Goal: Task Accomplishment & Management: Complete application form

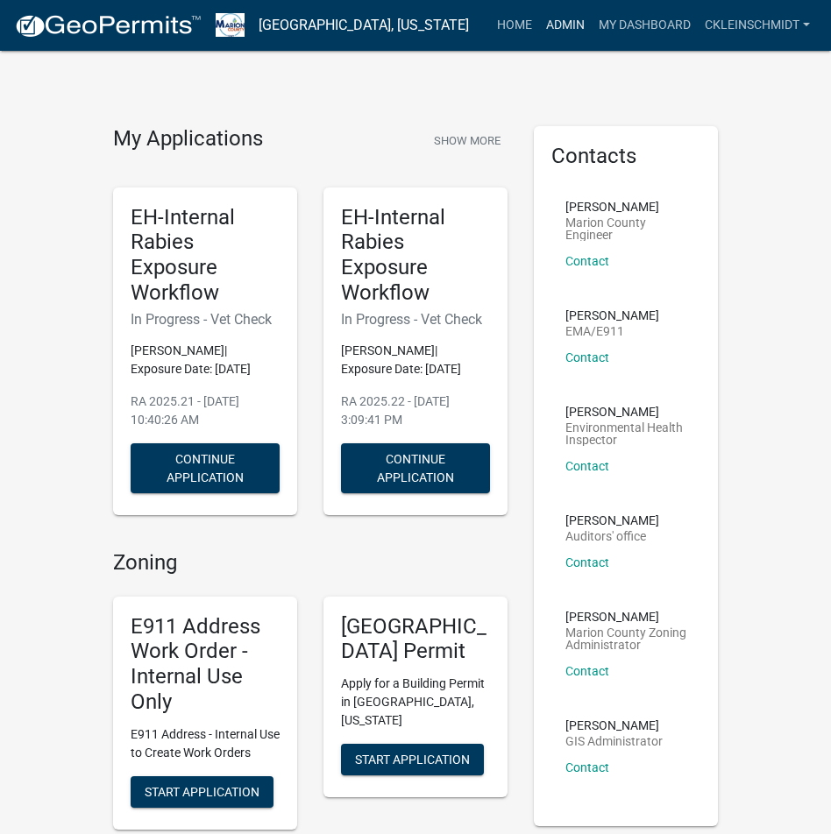
click at [580, 25] on link "Admin" at bounding box center [565, 25] width 53 height 33
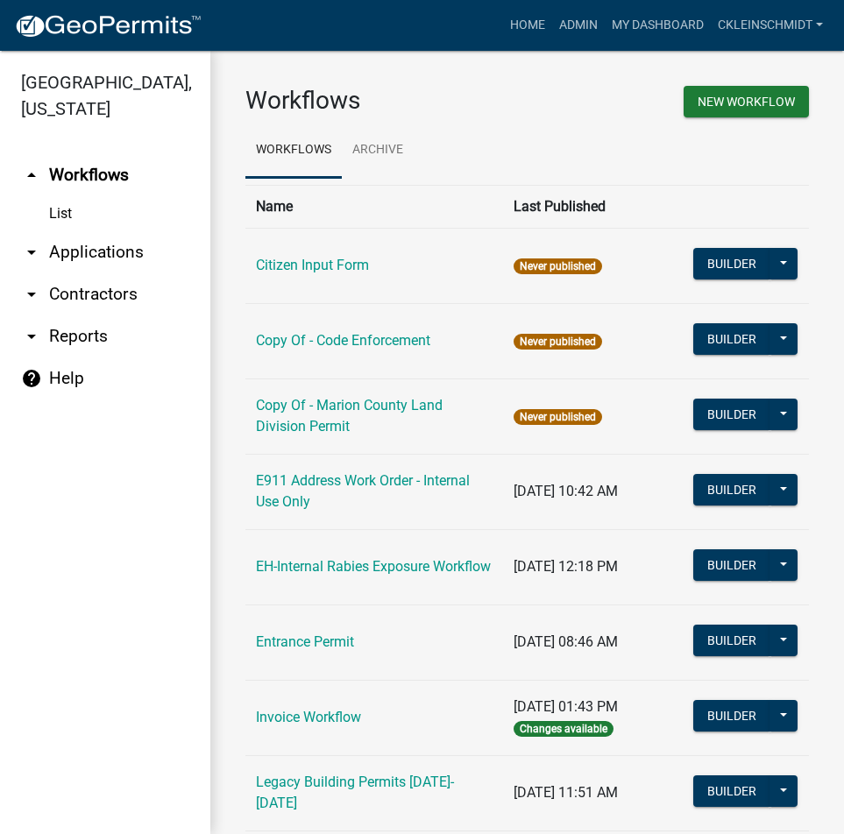
click at [113, 240] on link "arrow_drop_down Applications" at bounding box center [105, 252] width 210 height 42
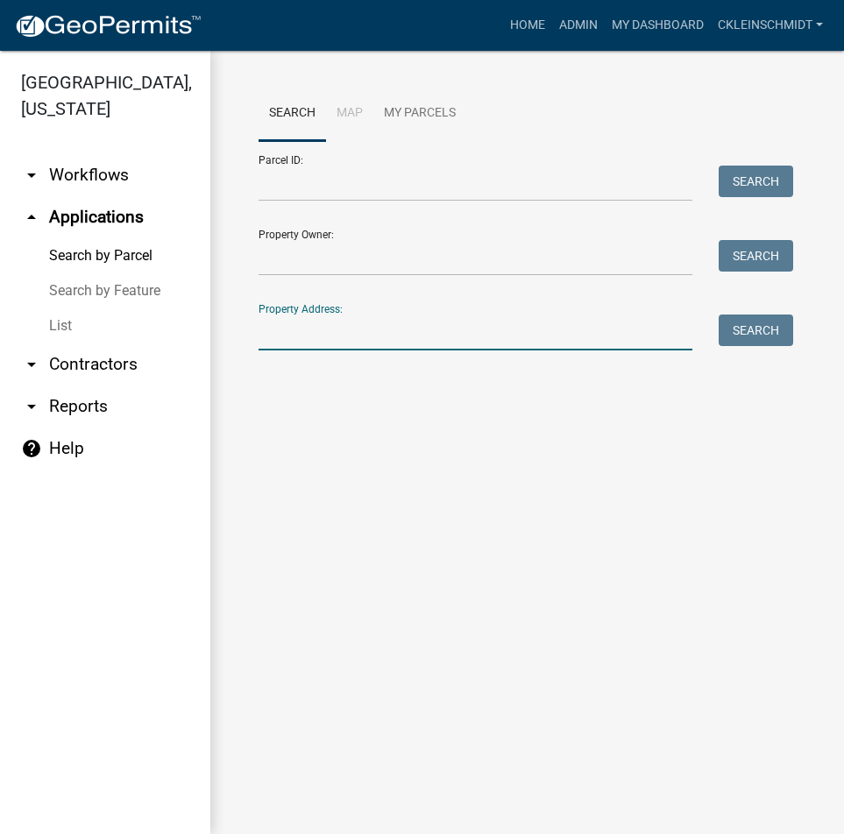
click at [285, 334] on input "Property Address:" at bounding box center [476, 333] width 434 height 36
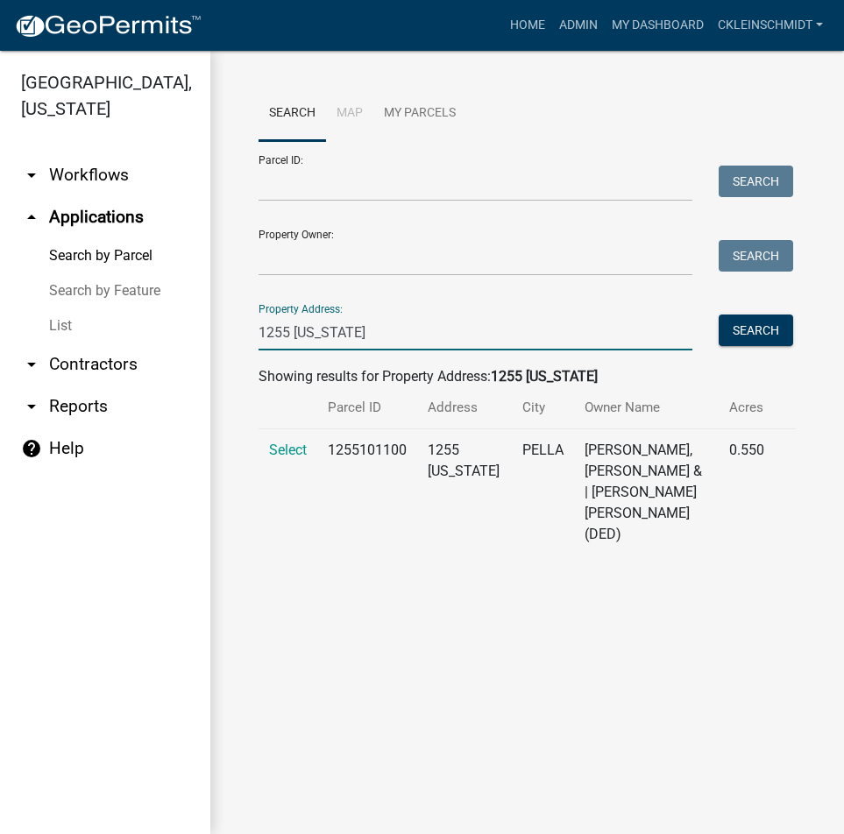
type input "1255 [US_STATE]"
click at [262, 461] on td "Select" at bounding box center [288, 492] width 59 height 127
click at [279, 461] on td "Select" at bounding box center [288, 492] width 59 height 127
click at [284, 454] on span "Select" at bounding box center [288, 450] width 38 height 17
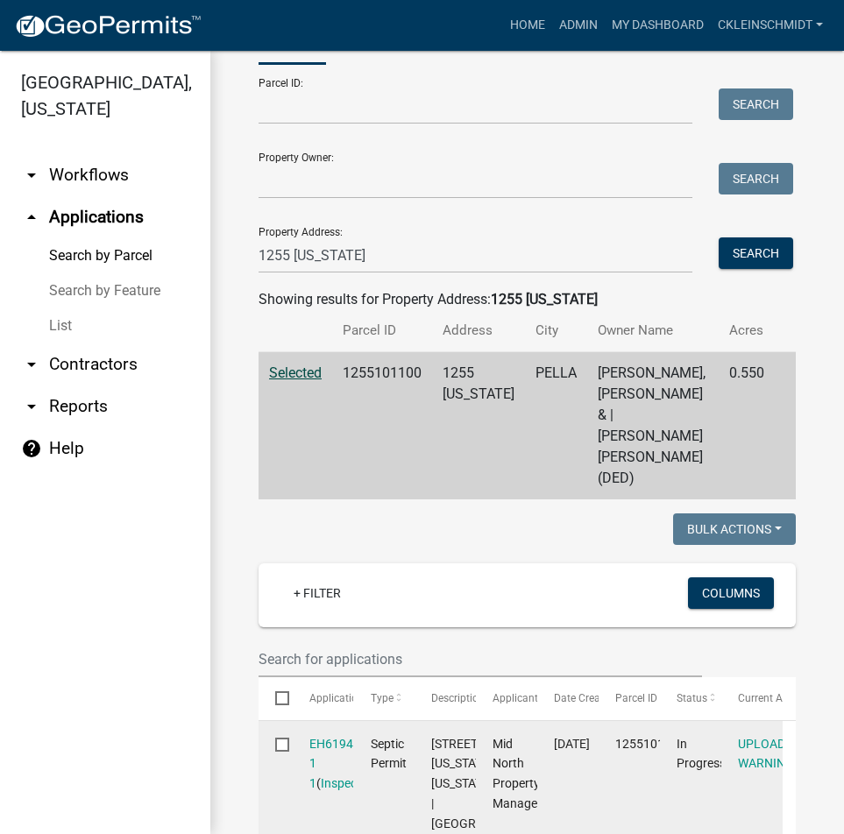
scroll to position [231, 0]
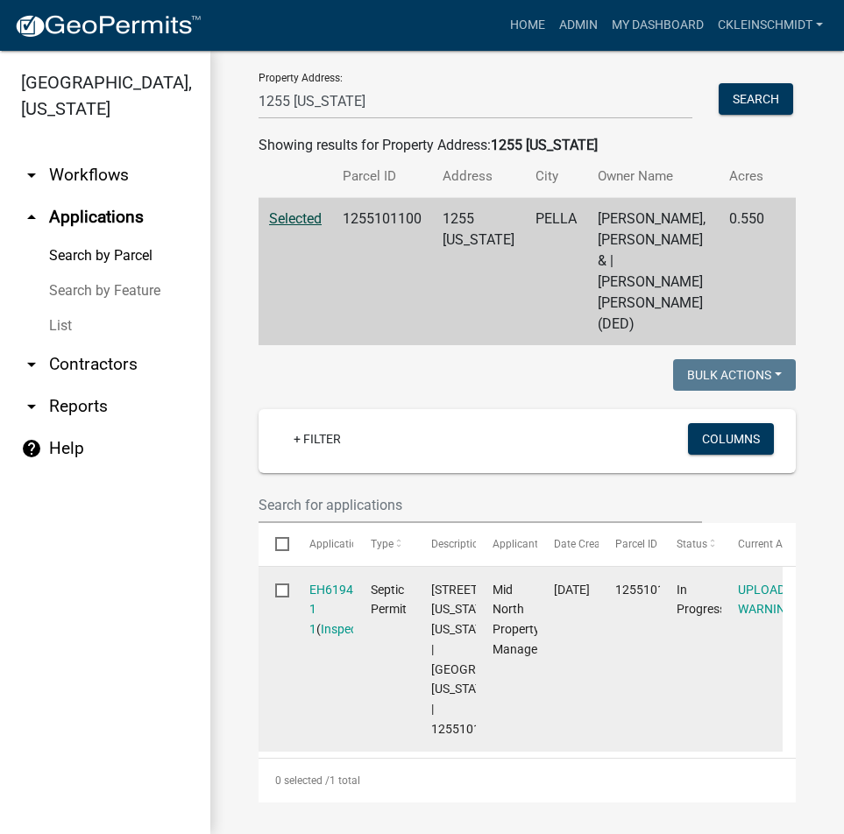
click at [350, 583] on link "EH6194 1 1" at bounding box center [331, 610] width 44 height 54
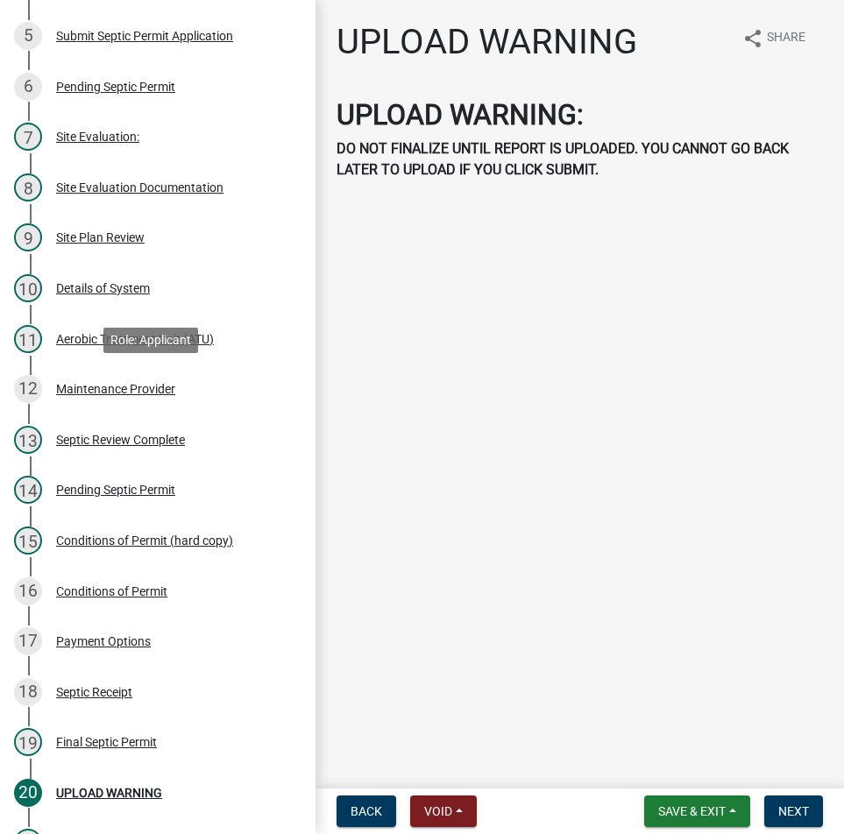
scroll to position [701, 0]
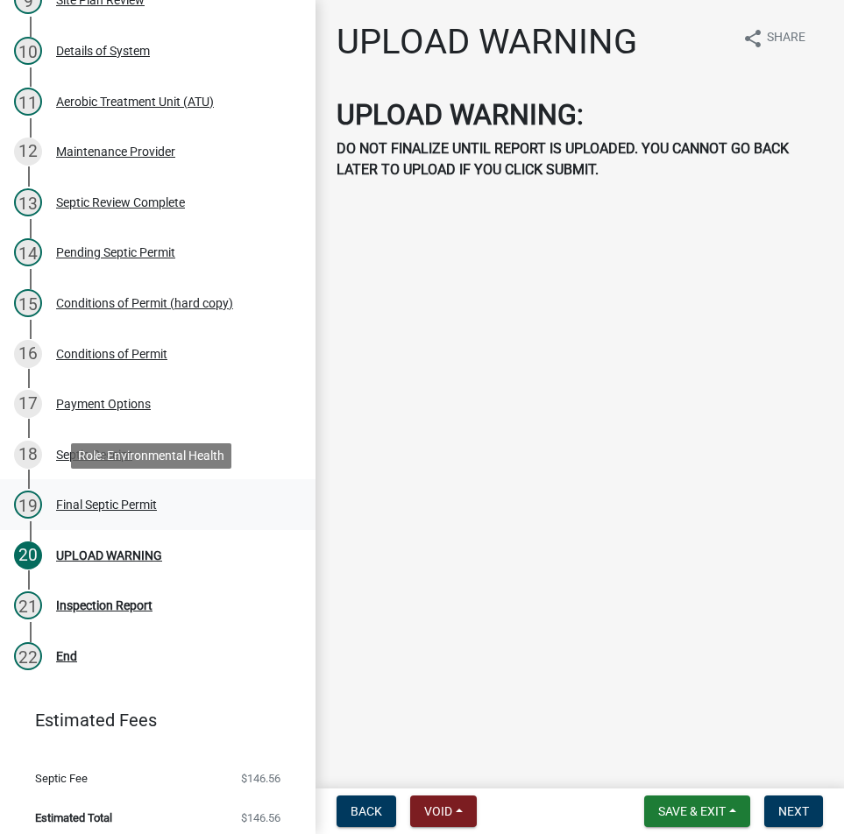
click at [118, 500] on div "Final Septic Permit" at bounding box center [106, 505] width 101 height 12
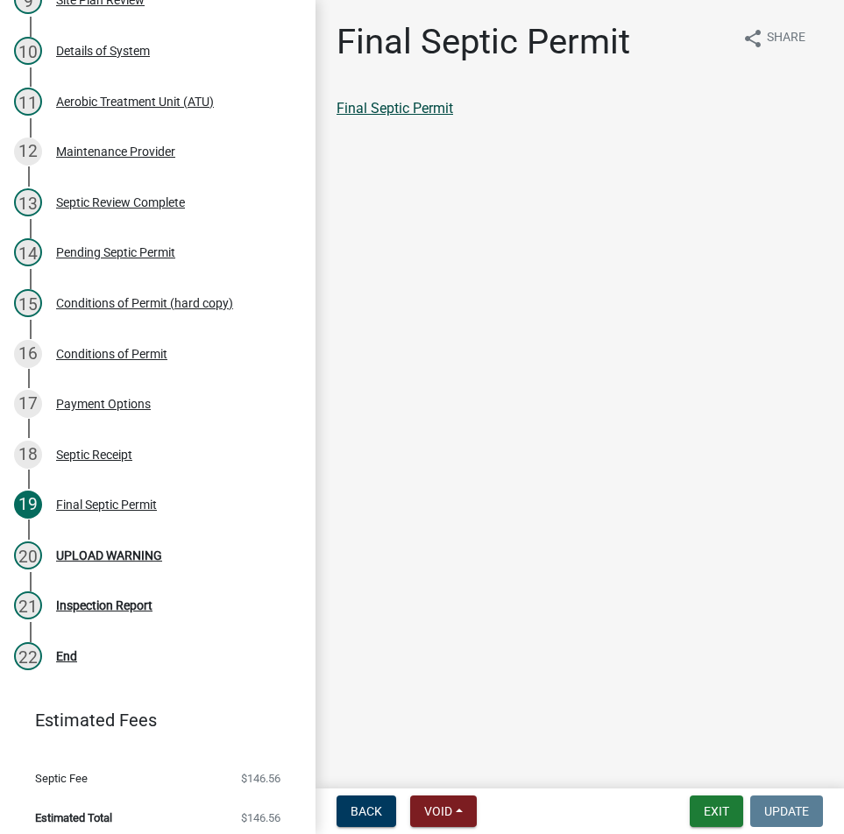
click at [404, 106] on link "Final Septic Permit" at bounding box center [395, 108] width 117 height 17
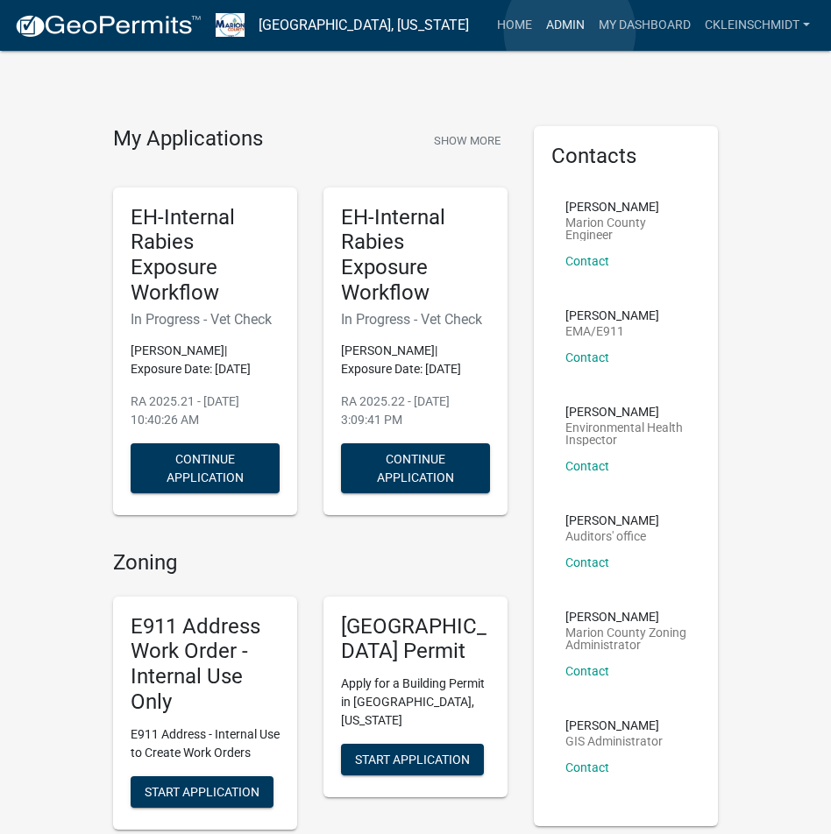
click at [570, 32] on link "Admin" at bounding box center [565, 25] width 53 height 33
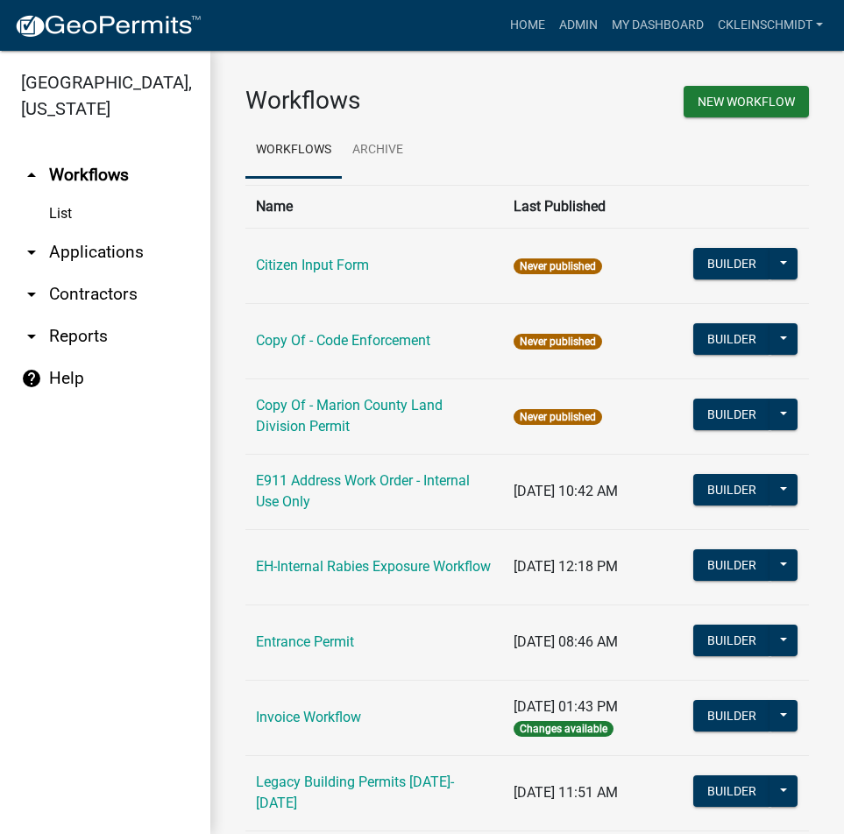
click at [126, 231] on link "arrow_drop_down Applications" at bounding box center [105, 252] width 210 height 42
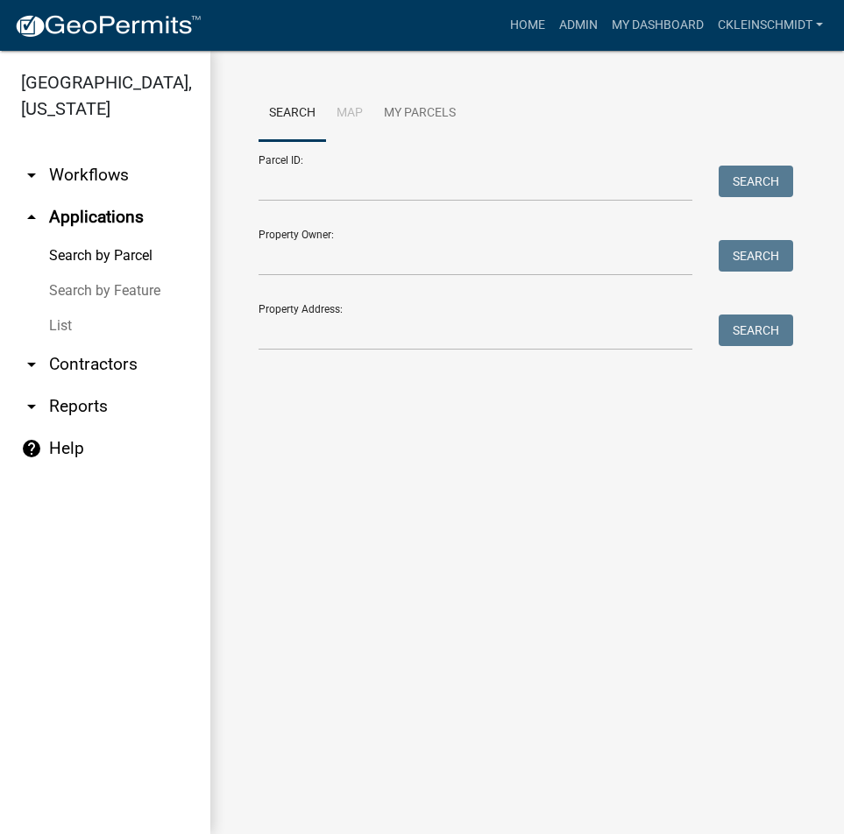
click at [58, 308] on link "List" at bounding box center [105, 325] width 210 height 35
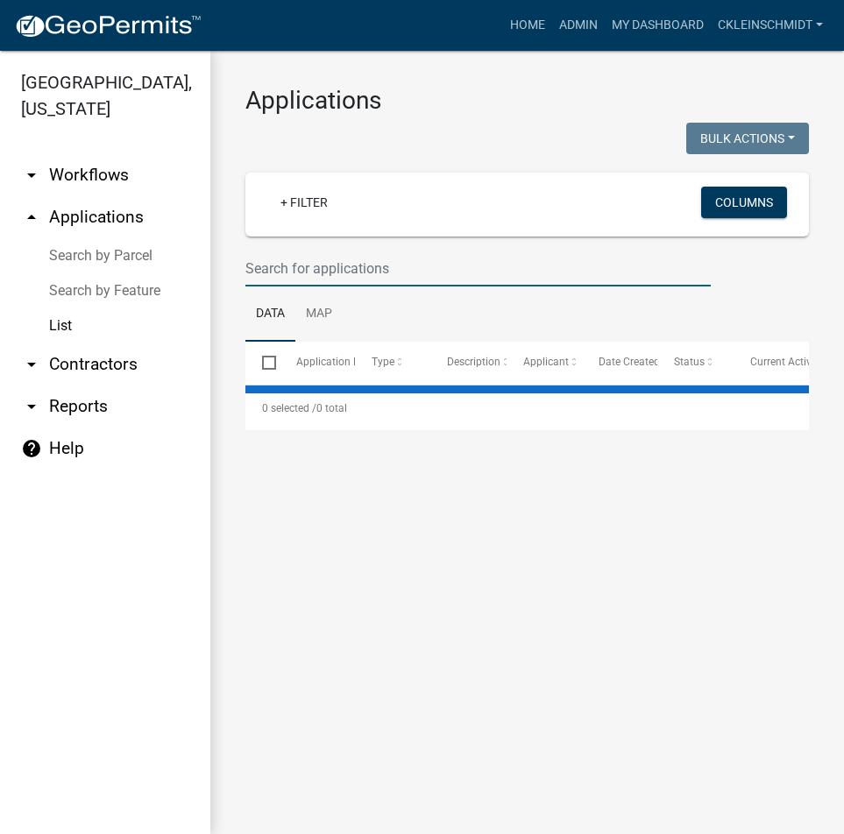
click at [349, 257] on input "text" at bounding box center [477, 269] width 465 height 36
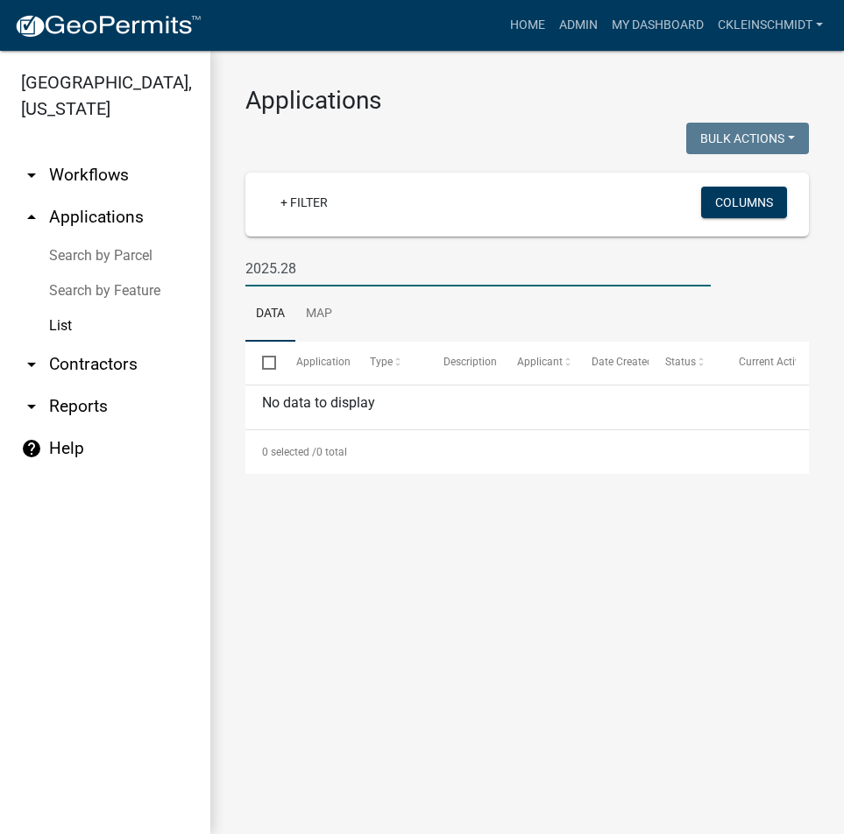
click at [325, 266] on input "2025.28" at bounding box center [477, 269] width 465 height 36
type input "2025.26"
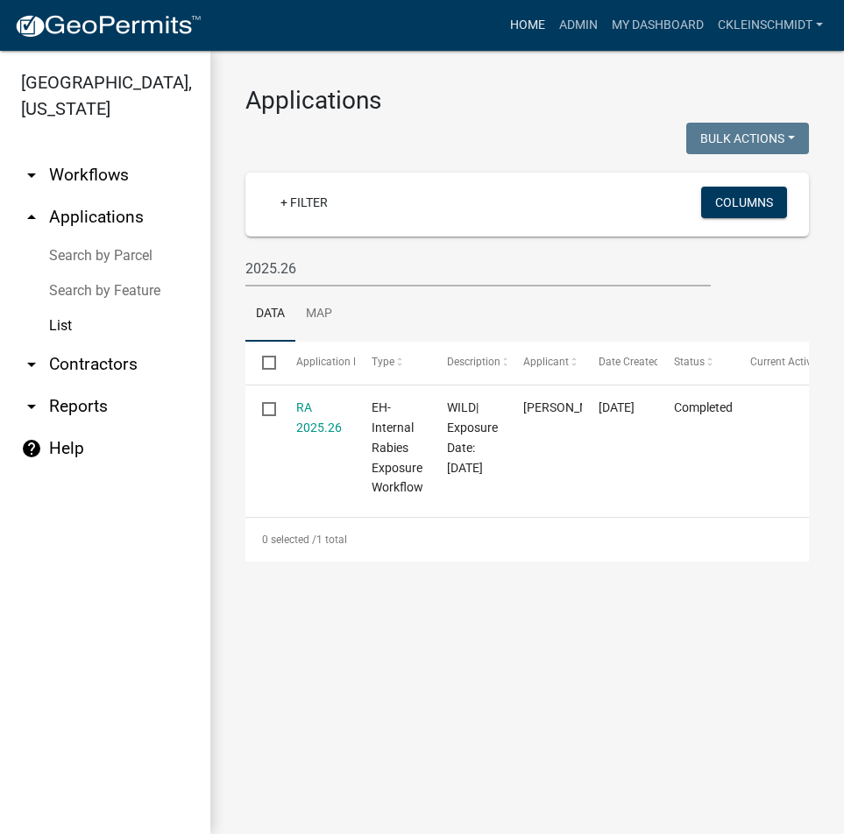
click at [509, 21] on link "Home" at bounding box center [527, 25] width 49 height 33
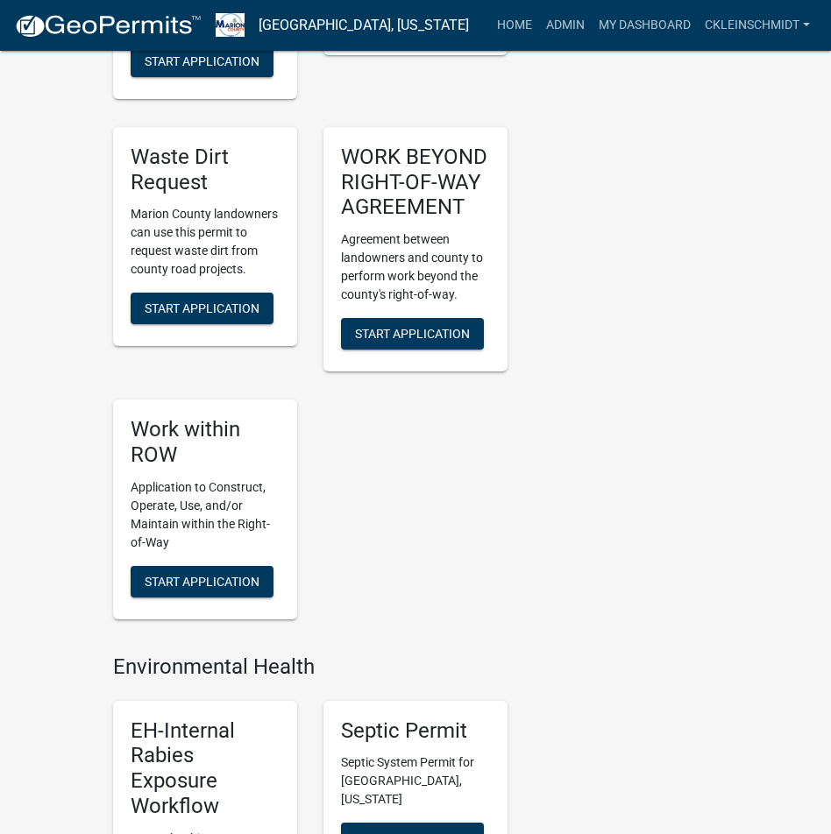
scroll to position [1840, 0]
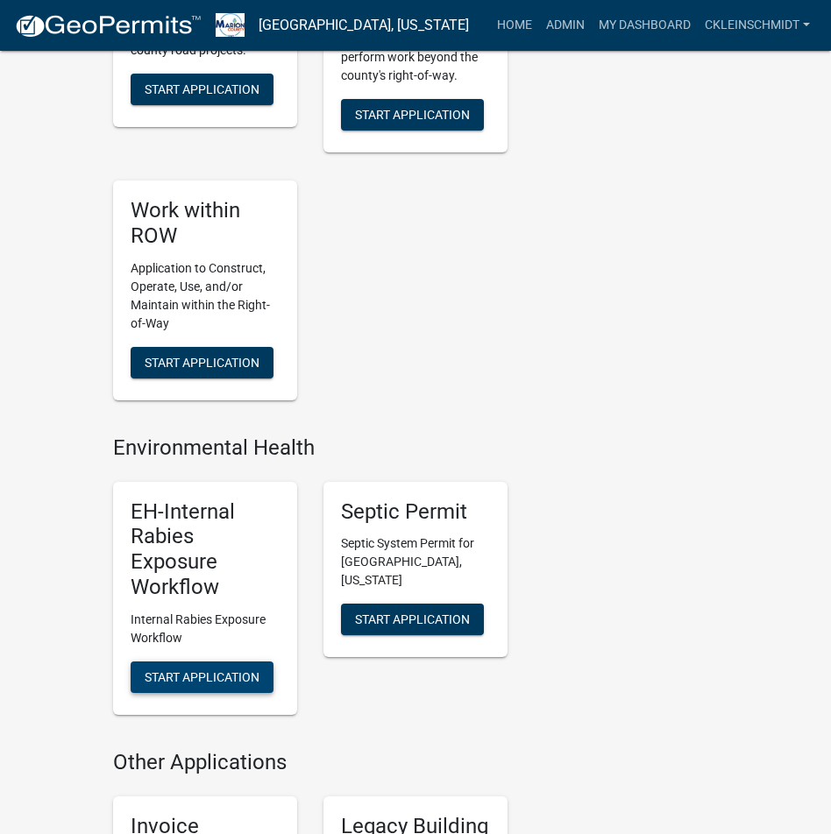
click at [179, 684] on span "Start Application" at bounding box center [202, 677] width 115 height 14
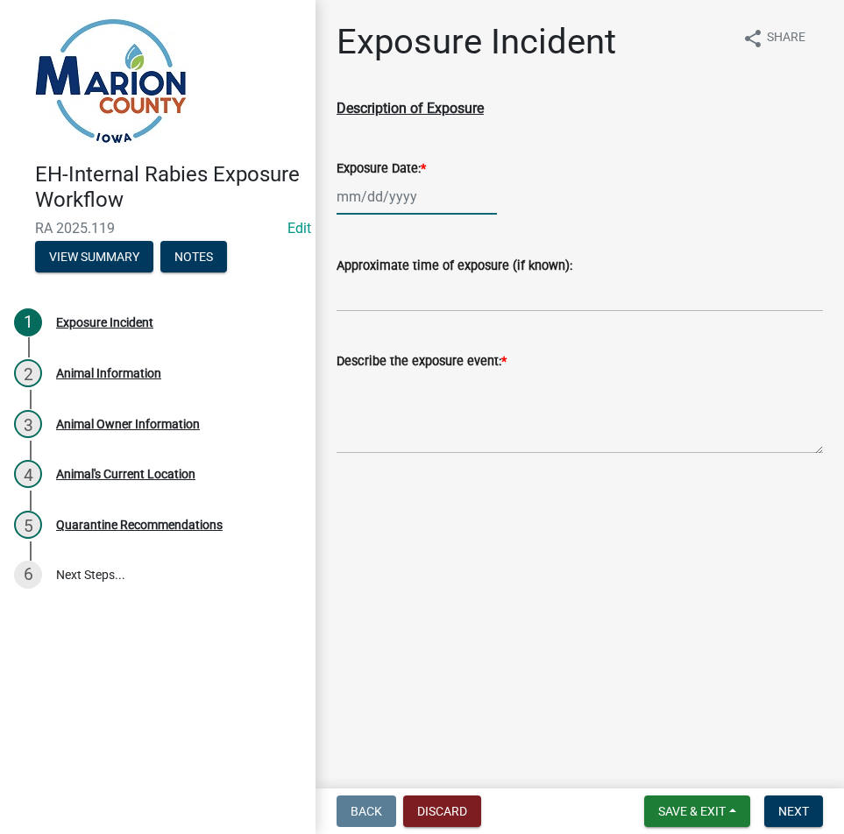
click at [382, 185] on div at bounding box center [417, 197] width 160 height 36
select select "9"
select select "2025"
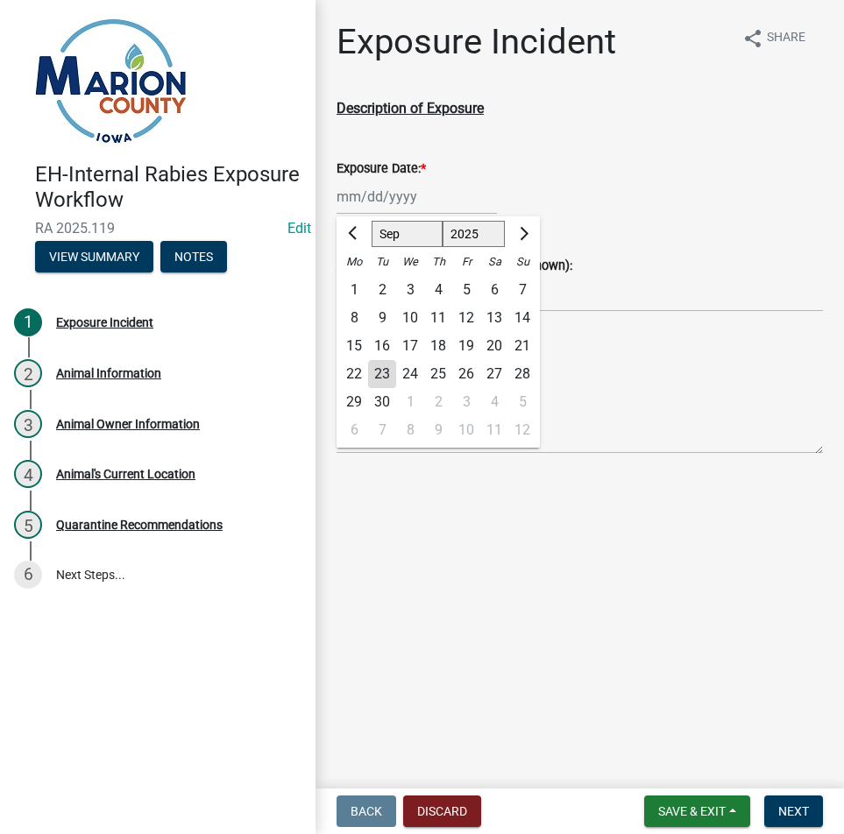
click at [355, 284] on div "1" at bounding box center [354, 290] width 28 height 28
type input "09/01/2025"
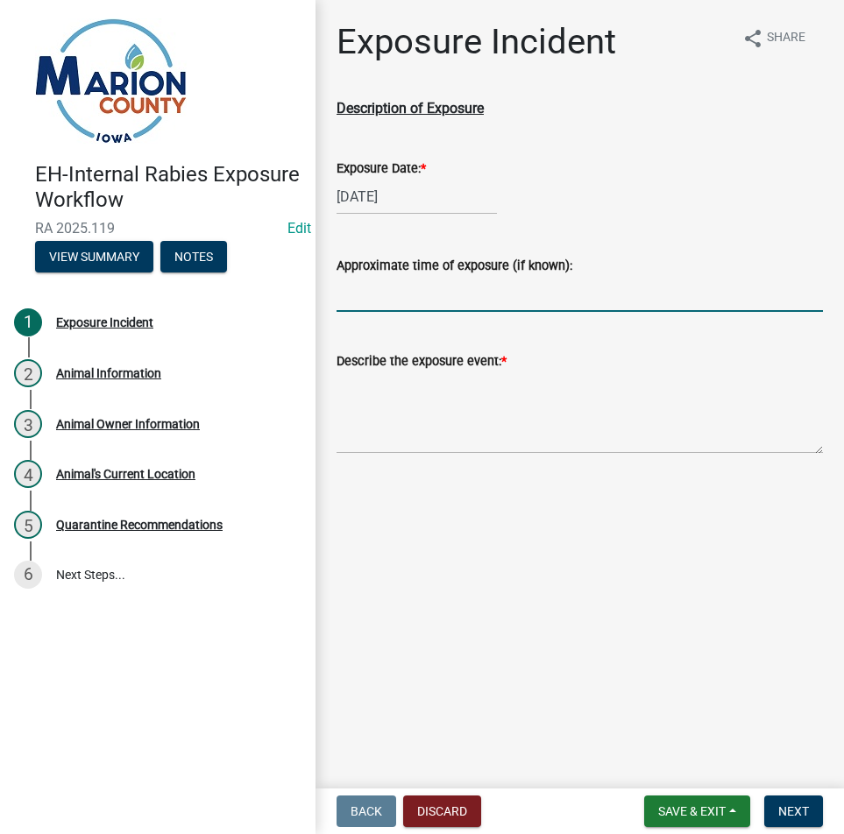
click at [372, 294] on input "Approximate time of exposure (if known):" at bounding box center [580, 294] width 486 height 36
type input "1100"
click at [359, 425] on textarea "Describe the exposure event: *" at bounding box center [580, 413] width 486 height 82
paste textarea "BITE VICTIM WAS WALKING FROM GARDEN TO HOUSE. THERE WAS NO PROMPTING TO THE BIT…"
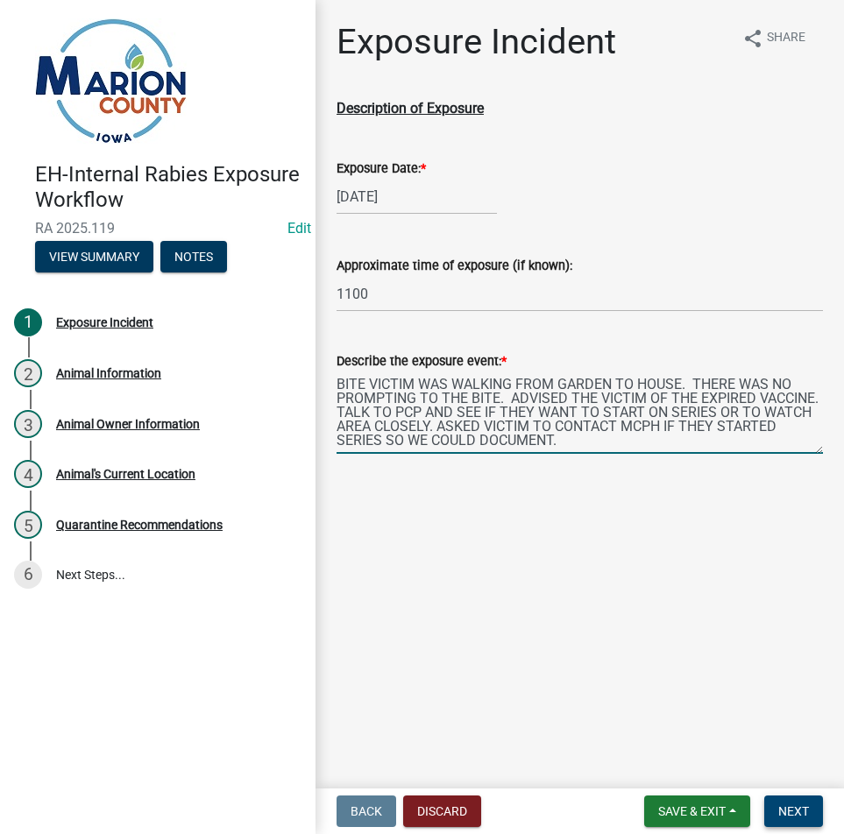
type textarea "BITE VICTIM WAS WALKING FROM GARDEN TO HOUSE. THERE WAS NO PROMPTING TO THE BIT…"
click at [811, 812] on button "Next" at bounding box center [793, 812] width 59 height 32
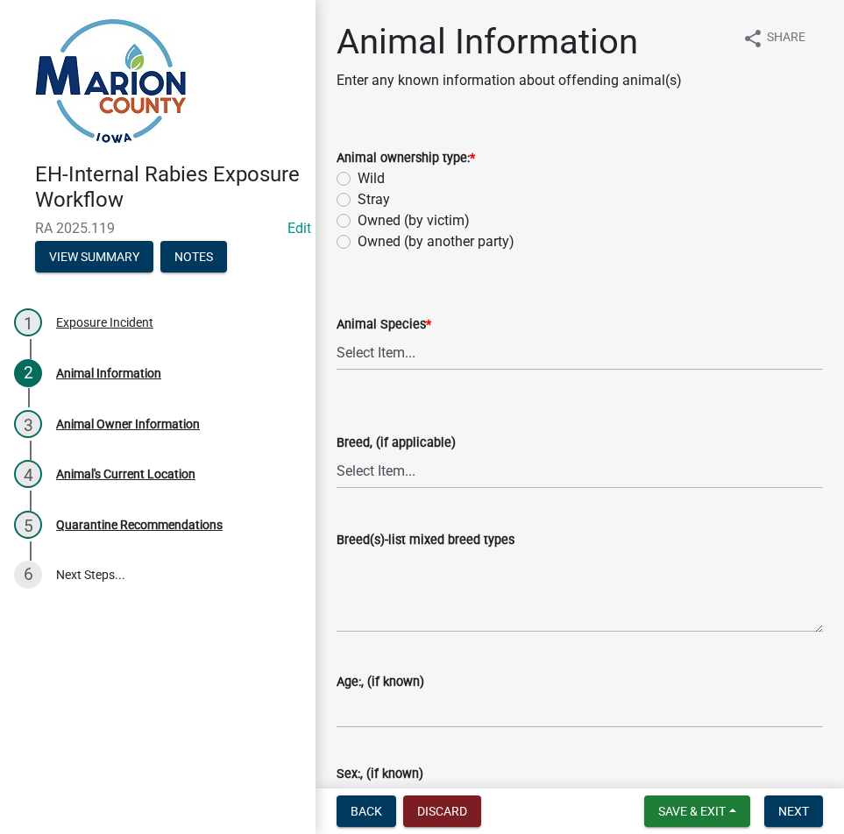
click at [397, 240] on label "Owned (by another party)" at bounding box center [436, 241] width 157 height 21
click at [369, 240] on input "Owned (by another party)" at bounding box center [363, 236] width 11 height 11
radio input "true"
click at [398, 344] on select "Select Item... Dog Cat Bat Raccoon Possum Squirrel Chipmunk Skunk Groundhog Rab…" at bounding box center [580, 353] width 486 height 36
click at [337, 335] on select "Select Item... Dog Cat Bat Raccoon Possum Squirrel Chipmunk Skunk Groundhog Rab…" at bounding box center [580, 353] width 486 height 36
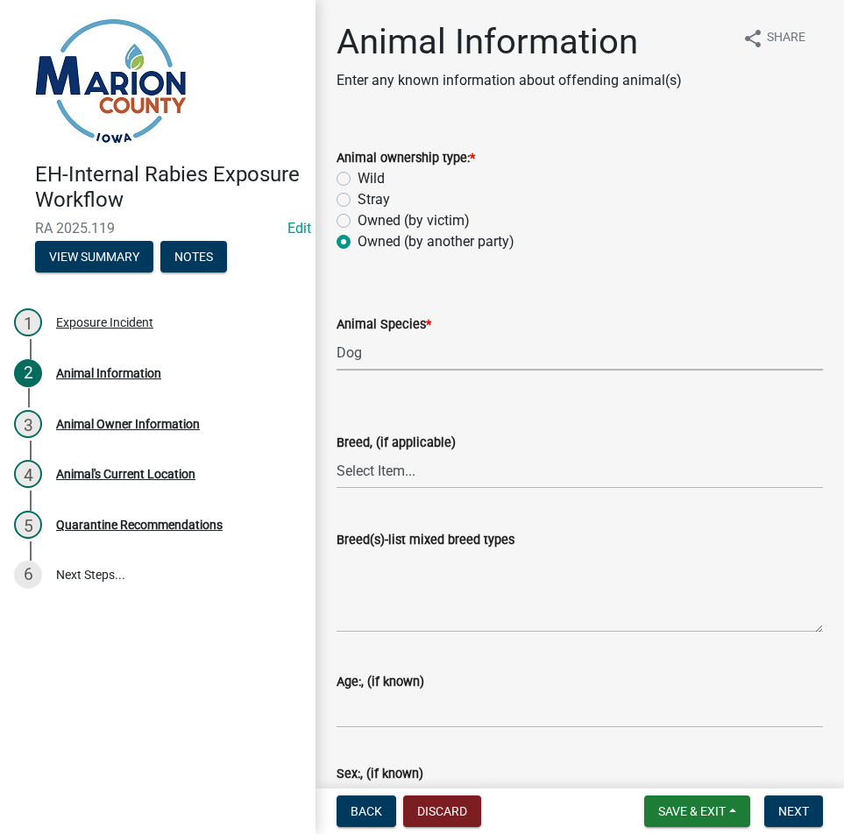
select select "6831b46d-9734-4503-854d-fb945a7fba9e"
click at [374, 472] on select "Select Item... Mixed Breed (list breeds) Airedale Terrier Akita Alaskan Malamut…" at bounding box center [580, 471] width 486 height 36
click at [337, 453] on select "Select Item... Mixed Breed (list breeds) Airedale Terrier Akita Alaskan Malamut…" at bounding box center [580, 471] width 486 height 36
select select "da2eb96f-6af3-4171-bdae-c59e1c741beb"
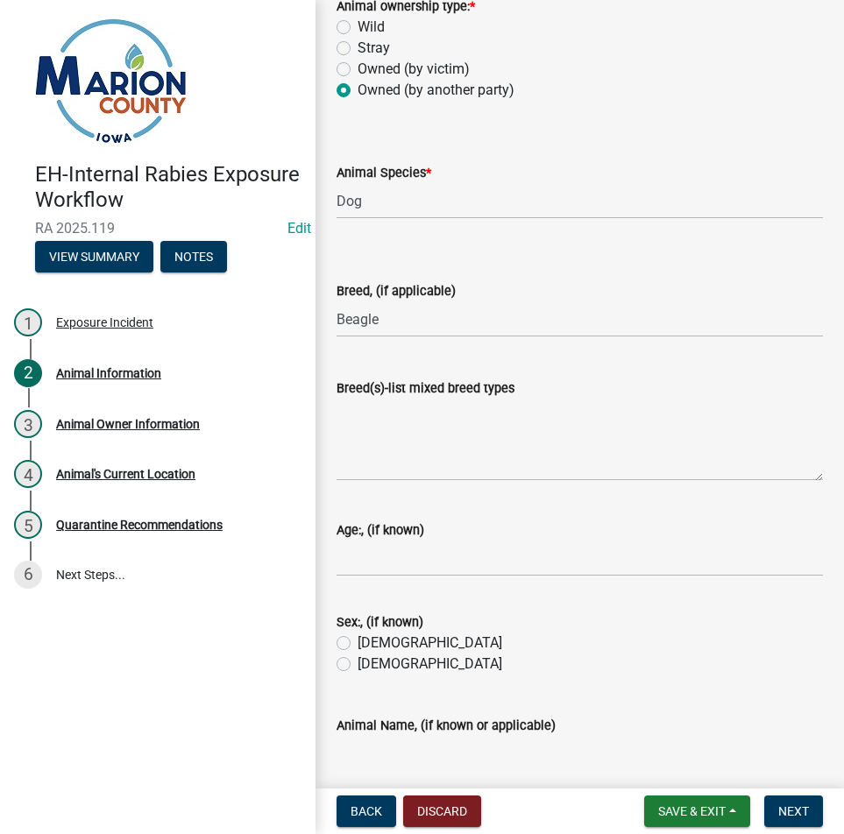
scroll to position [175, 0]
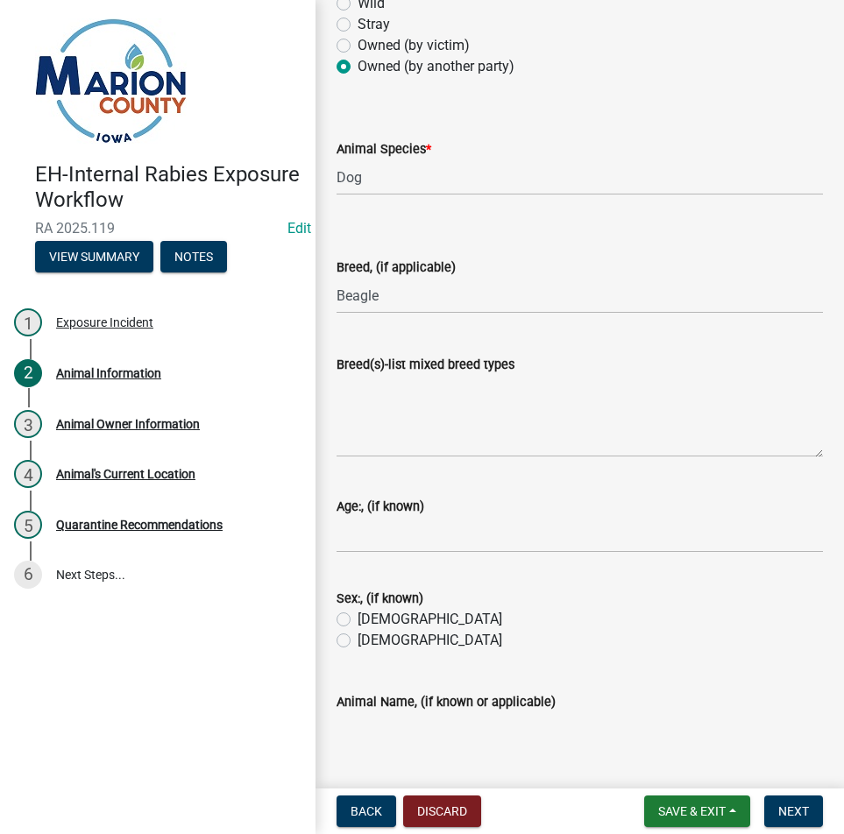
drag, startPoint x: 408, startPoint y: 556, endPoint x: 420, endPoint y: 531, distance: 28.2
click at [408, 556] on wm-data-entity-input "Age:, (if known)" at bounding box center [580, 519] width 486 height 96
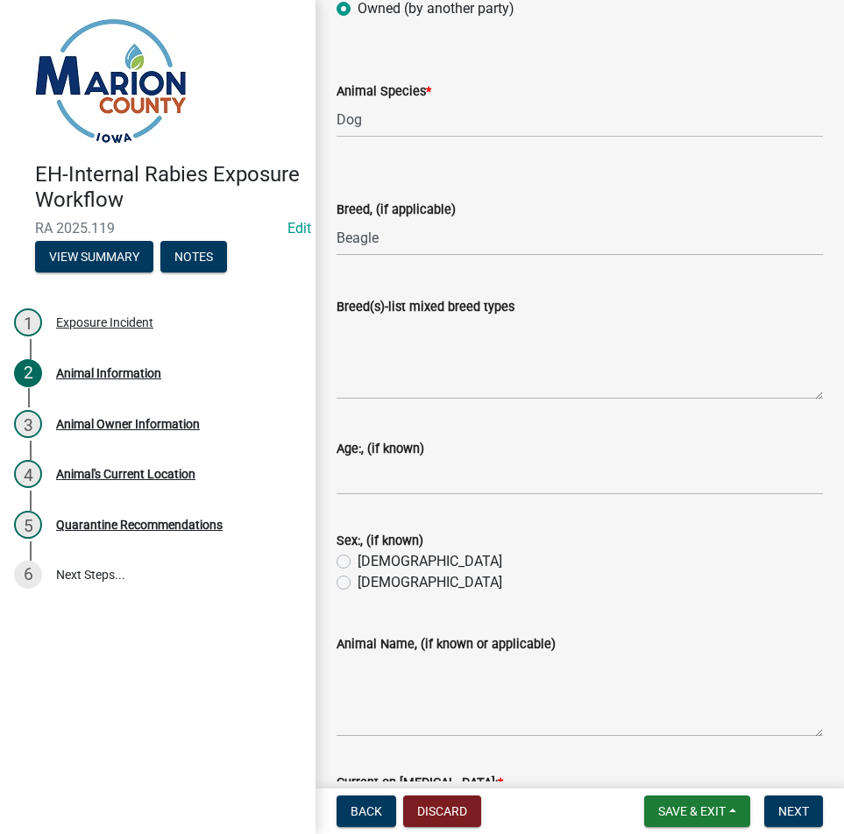
scroll to position [263, 0]
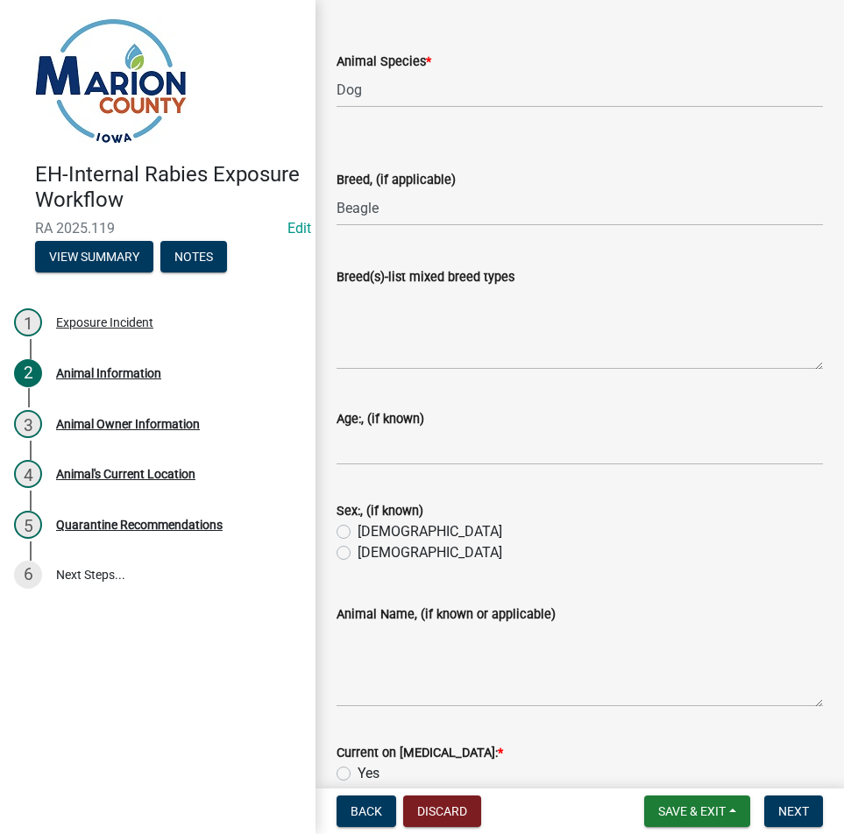
click at [420, 531] on div "Male" at bounding box center [580, 531] width 486 height 21
click at [416, 478] on wm-data-entity-input "Age:, (if known)" at bounding box center [580, 432] width 486 height 96
click at [419, 458] on input "Age:, (if known)" at bounding box center [580, 447] width 486 height 36
type input "7"
click at [358, 554] on label "Female" at bounding box center [430, 552] width 145 height 21
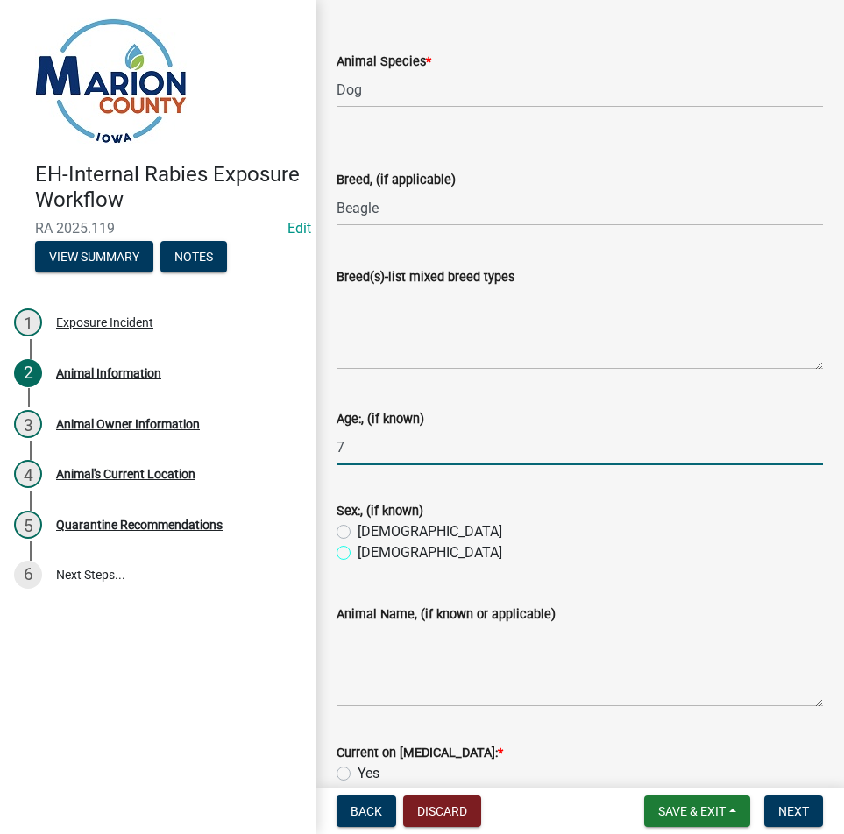
click at [358, 554] on input "Female" at bounding box center [363, 547] width 11 height 11
radio input "true"
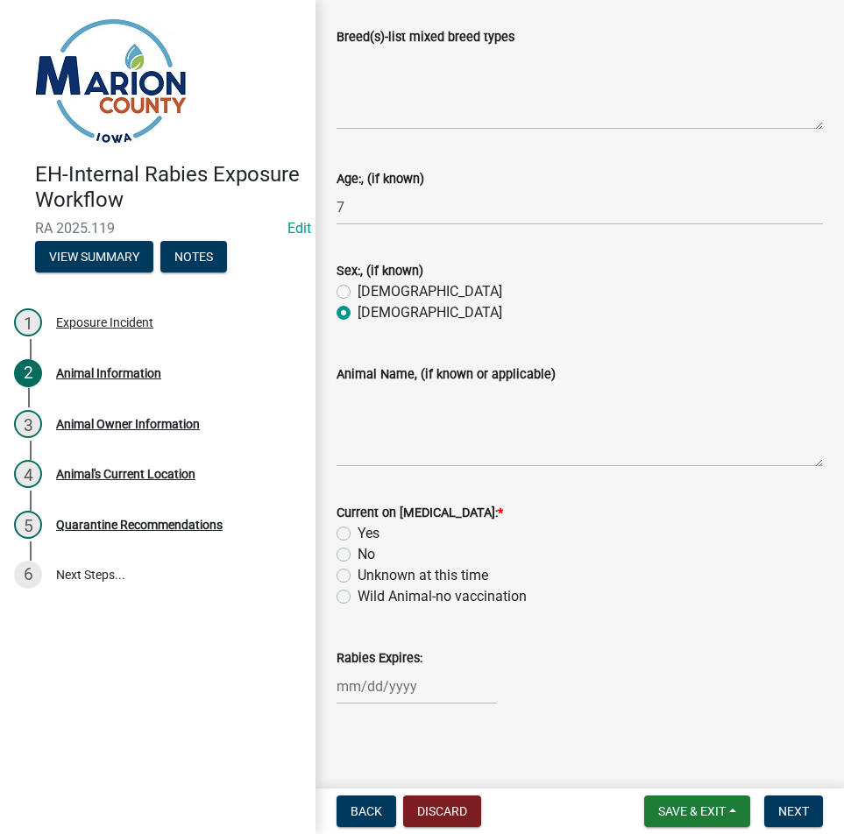
scroll to position [510, 0]
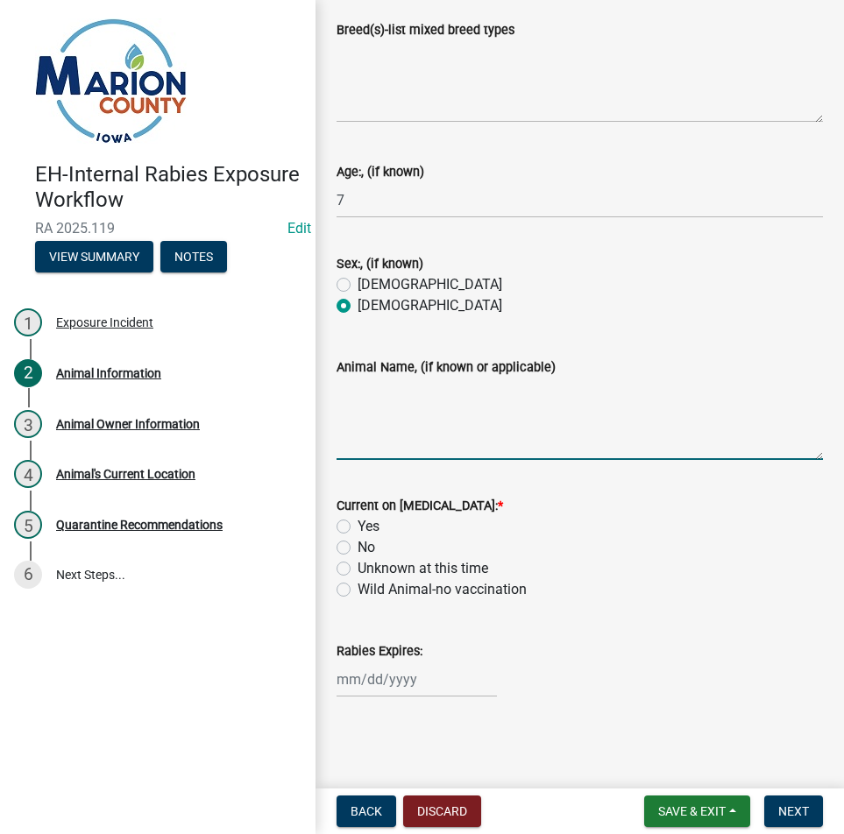
click at [429, 427] on textarea "Animal Name, (if known or applicable)" at bounding box center [580, 419] width 486 height 82
type textarea "BEA"
click at [358, 546] on label "No" at bounding box center [367, 547] width 18 height 21
click at [358, 546] on input "No" at bounding box center [363, 542] width 11 height 11
radio input "true"
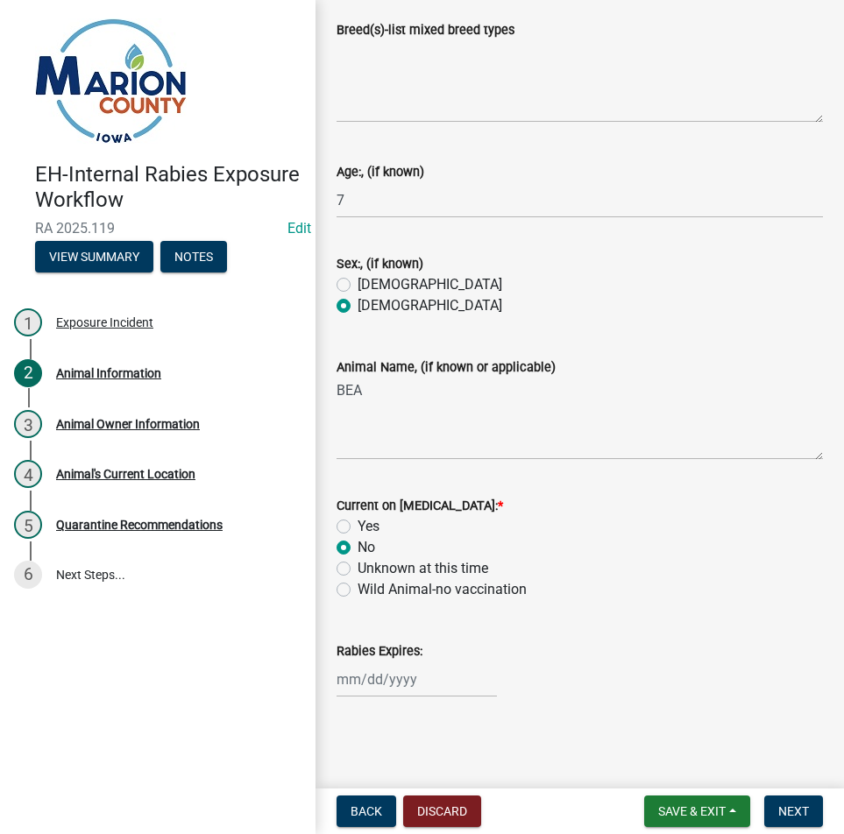
click at [365, 668] on div at bounding box center [417, 680] width 160 height 36
select select "9"
select select "2025"
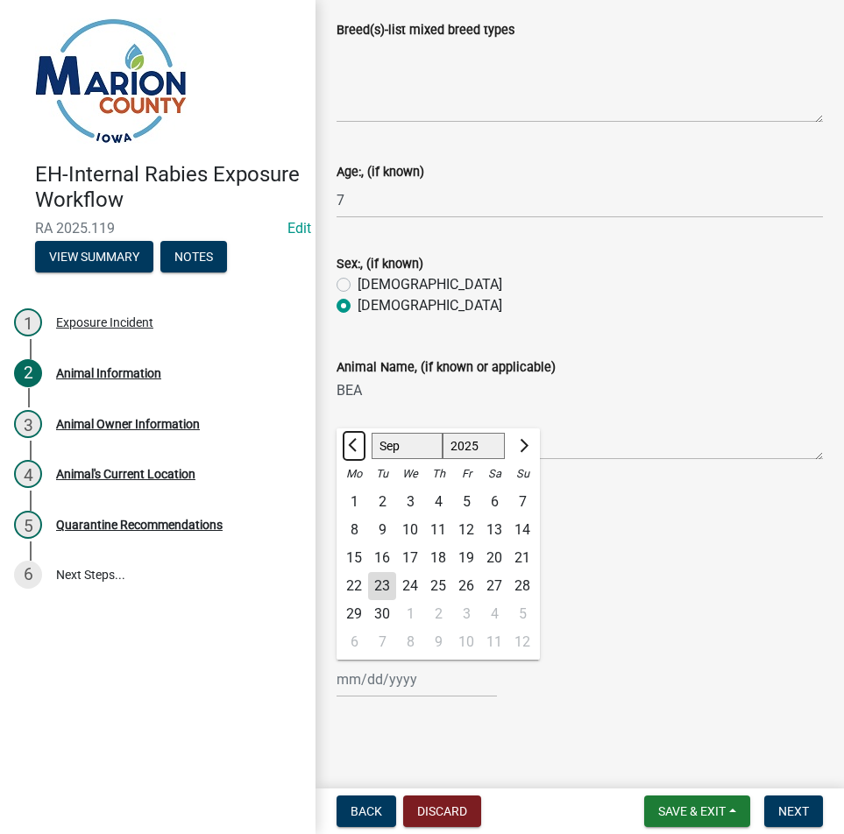
click at [351, 436] on button "Previous month" at bounding box center [354, 446] width 21 height 28
select select "8"
click at [355, 614] on div "25" at bounding box center [354, 614] width 28 height 28
type input "08/25/2025"
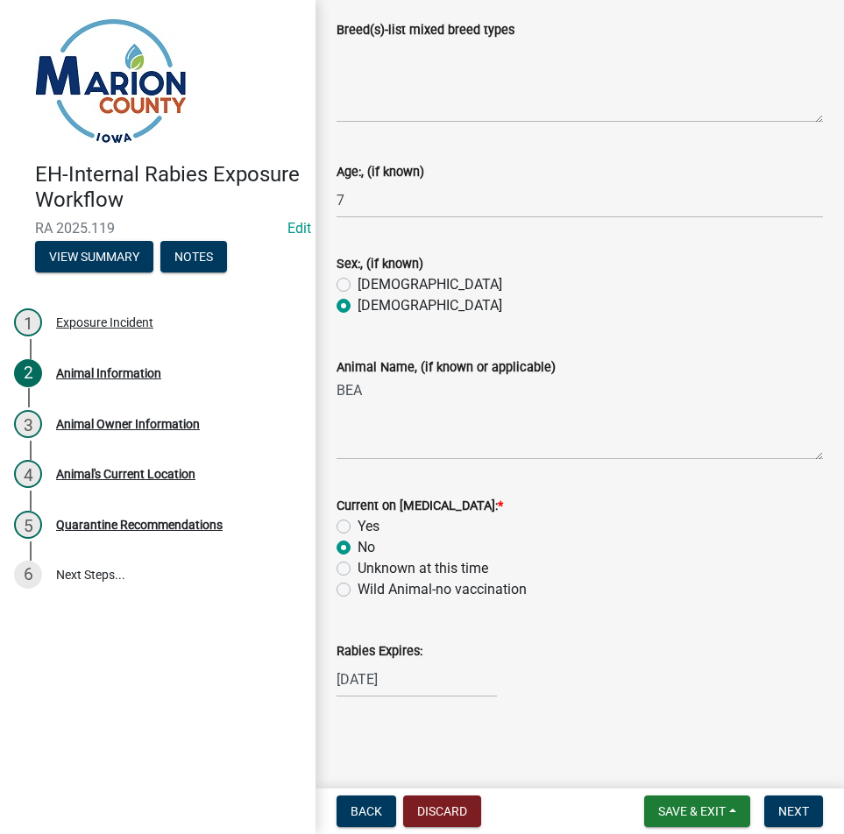
click at [763, 565] on div "Unknown at this time" at bounding box center [580, 568] width 486 height 21
click at [351, 415] on textarea "BEA" at bounding box center [580, 419] width 486 height 82
click at [691, 680] on div "08/25/2025" at bounding box center [580, 680] width 486 height 36
click at [789, 804] on span "Next" at bounding box center [793, 811] width 31 height 14
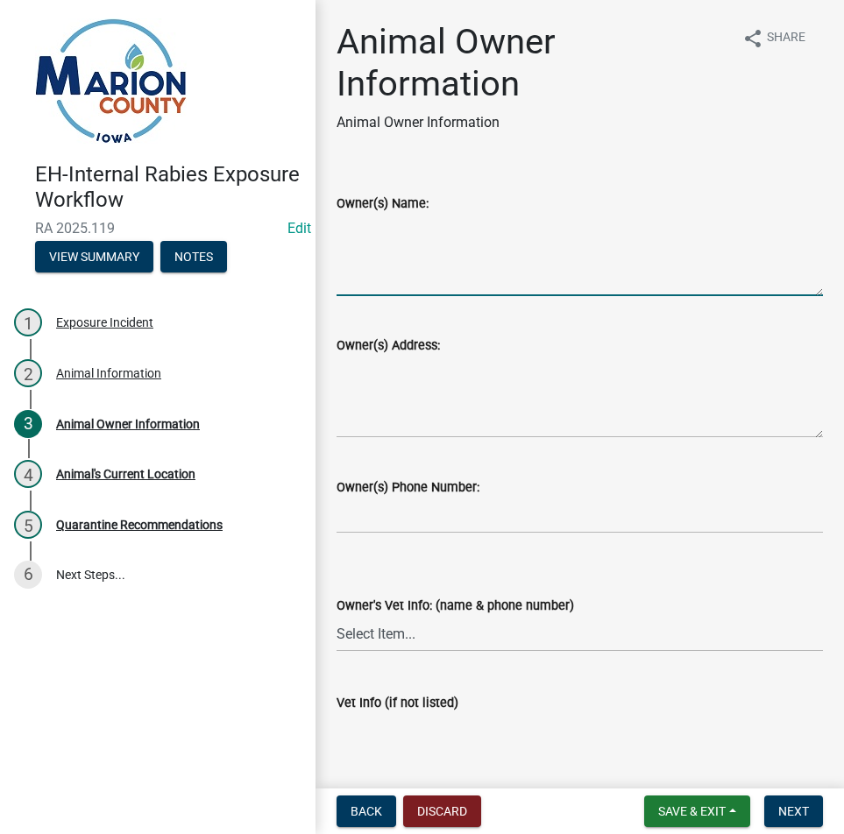
click at [390, 264] on textarea "Owner(s) Name:" at bounding box center [580, 255] width 486 height 82
type textarea "BRIAN & CHRISTINE BALL"
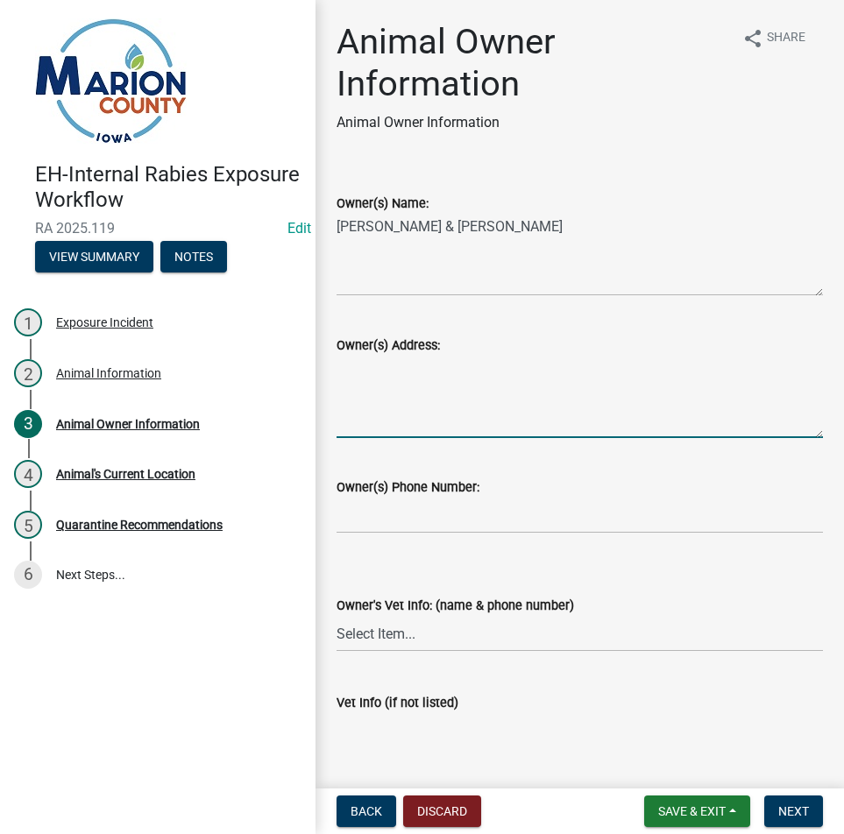
click at [555, 385] on textarea "Owner(s) Address:" at bounding box center [580, 397] width 486 height 82
type textarea "1583 PRATT DR, KNOXVILLE, IA 50138"
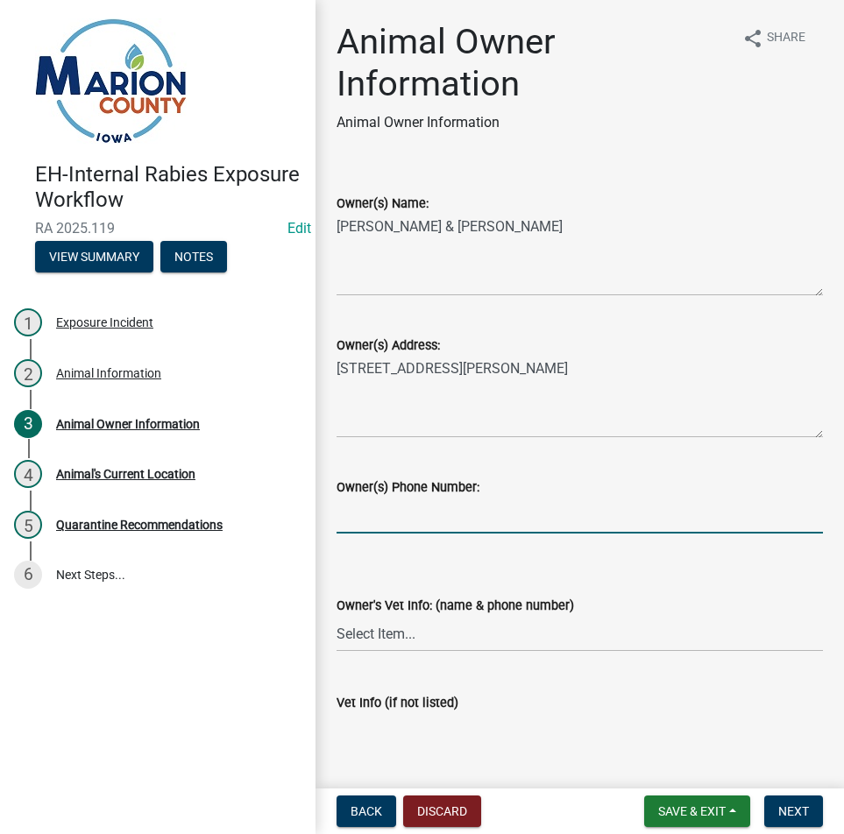
click at [394, 525] on input "text" at bounding box center [580, 516] width 486 height 36
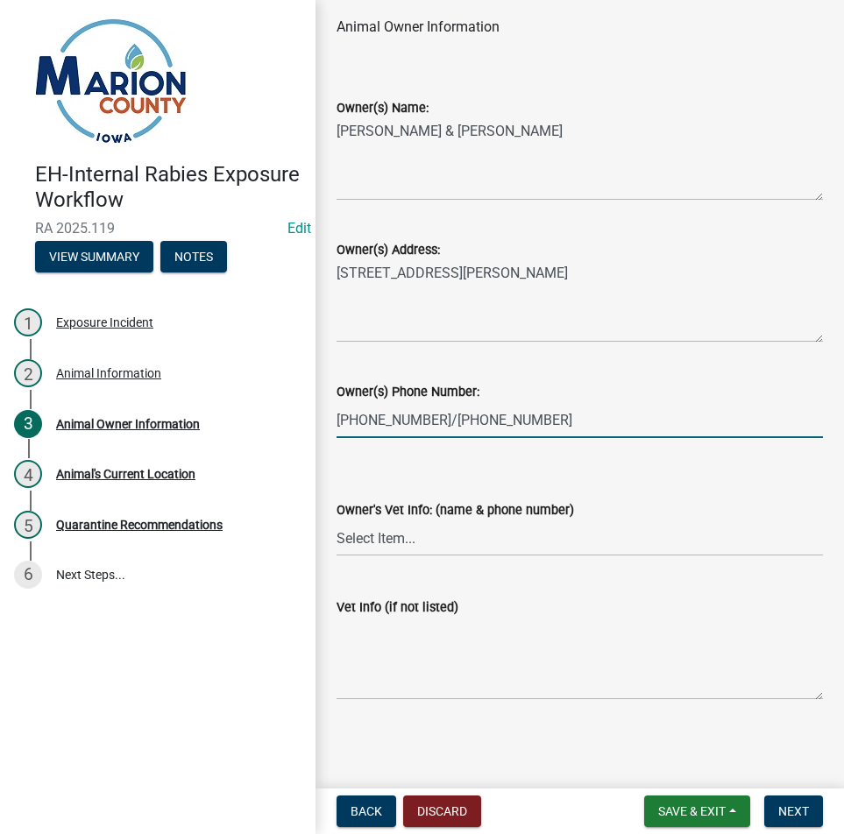
scroll to position [96, 0]
type input "64189158536418918400"
click at [417, 535] on select "Select Item... Animal Health Center (Knoxville) 641-828-2101 Knoxville Veterina…" at bounding box center [580, 538] width 486 height 36
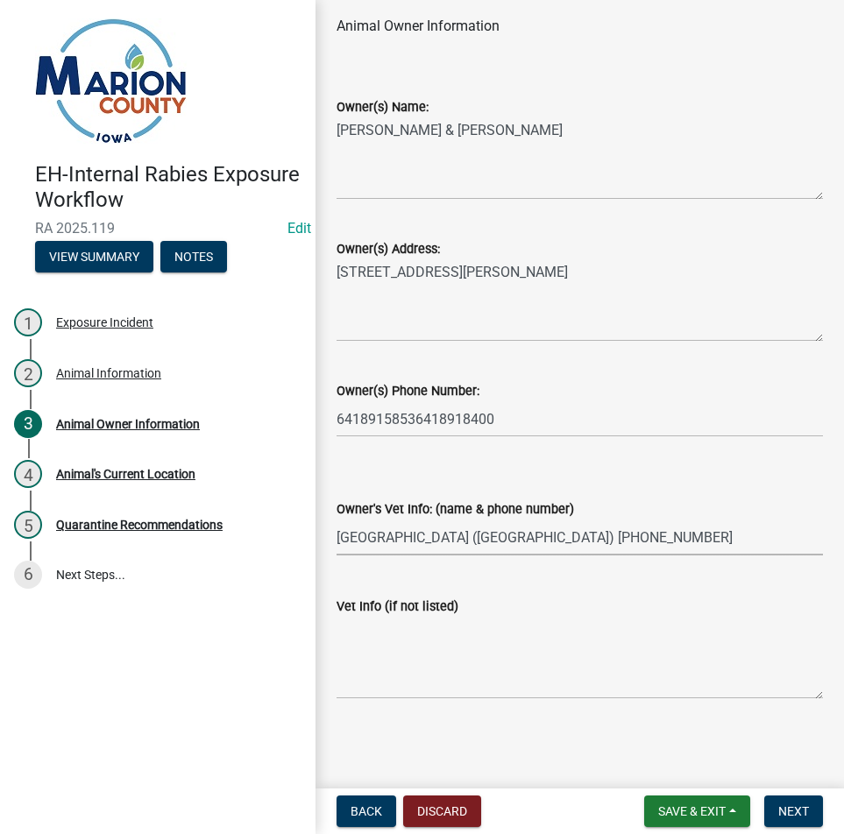
click at [337, 520] on select "Select Item... Animal Health Center (Knoxville) 641-828-2101 Knoxville Veterina…" at bounding box center [580, 538] width 486 height 36
select select "234b7fca-c96d-46f3-9193-69a8070dd6ed"
click at [806, 813] on span "Next" at bounding box center [793, 811] width 31 height 14
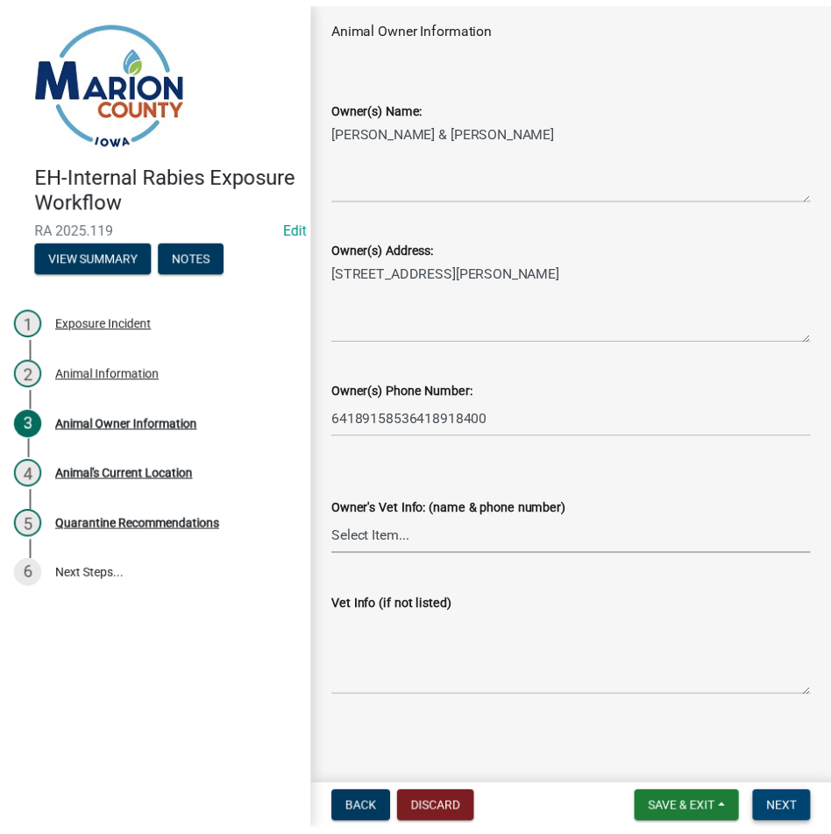
scroll to position [0, 0]
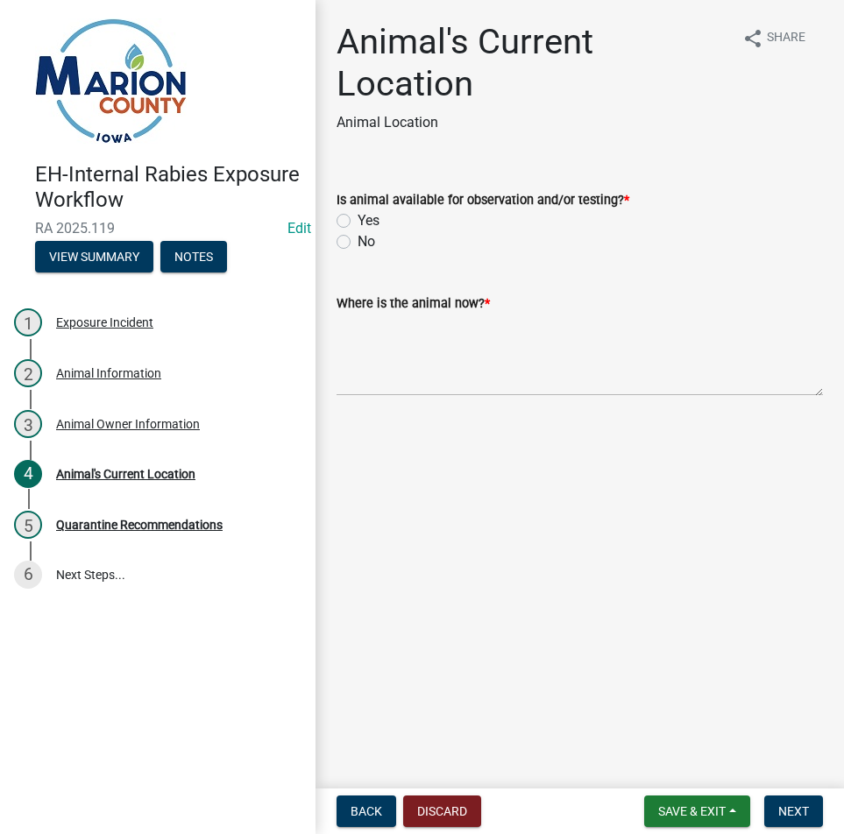
click at [350, 232] on div "No" at bounding box center [580, 241] width 486 height 21
click at [358, 223] on label "Yes" at bounding box center [369, 220] width 22 height 21
click at [358, 222] on input "Yes" at bounding box center [363, 215] width 11 height 11
radio input "true"
click at [427, 383] on textarea "Where is the animal now? *" at bounding box center [580, 355] width 486 height 82
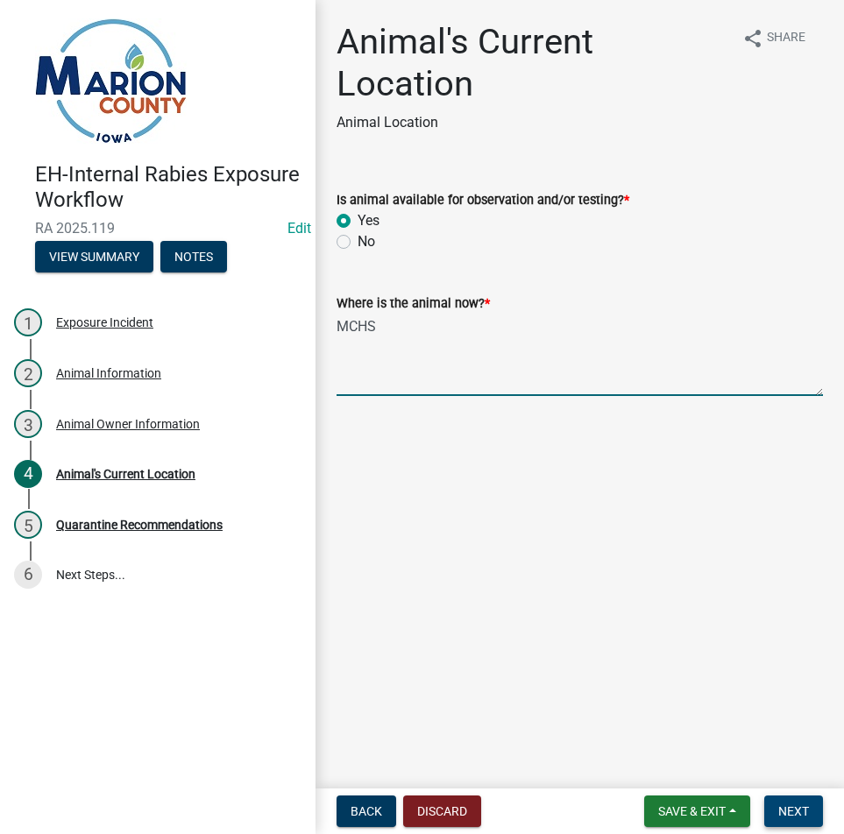
type textarea "MCHS"
click at [801, 797] on button "Next" at bounding box center [793, 812] width 59 height 32
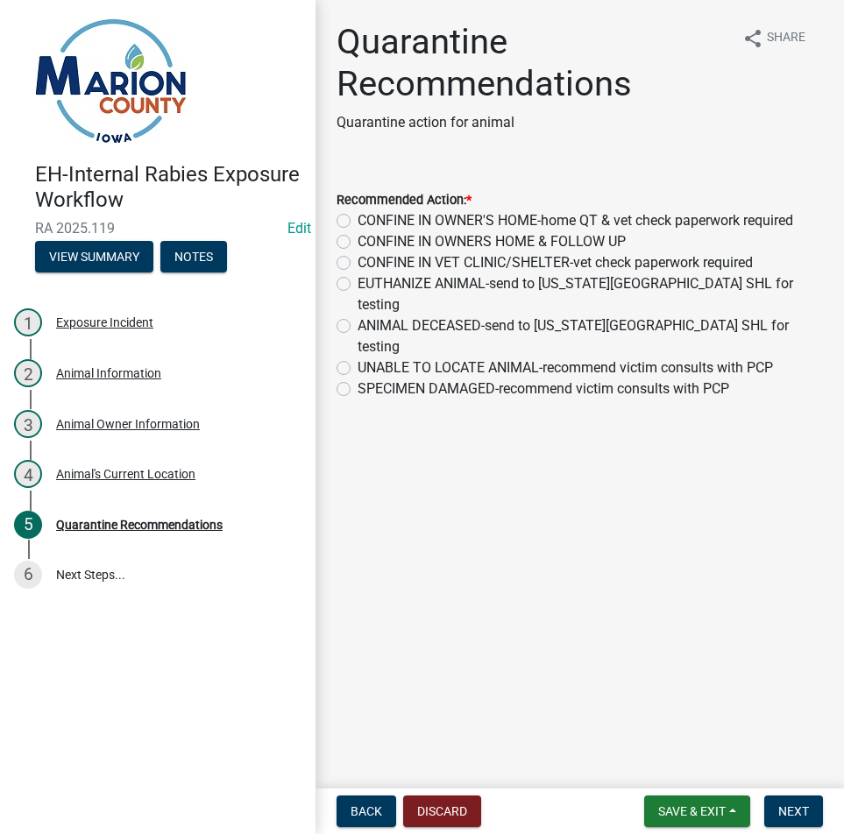
click at [523, 250] on label "CONFINE IN OWNERS HOME & FOLLOW UP" at bounding box center [492, 241] width 268 height 21
click at [369, 243] on input "CONFINE IN OWNERS HOME & FOLLOW UP" at bounding box center [363, 236] width 11 height 11
radio input "true"
click at [520, 258] on label "CONFINE IN VET CLINIC/SHELTER-vet check paperwork required" at bounding box center [555, 262] width 395 height 21
click at [369, 258] on input "CONFINE IN VET CLINIC/SHELTER-vet check paperwork required" at bounding box center [363, 257] width 11 height 11
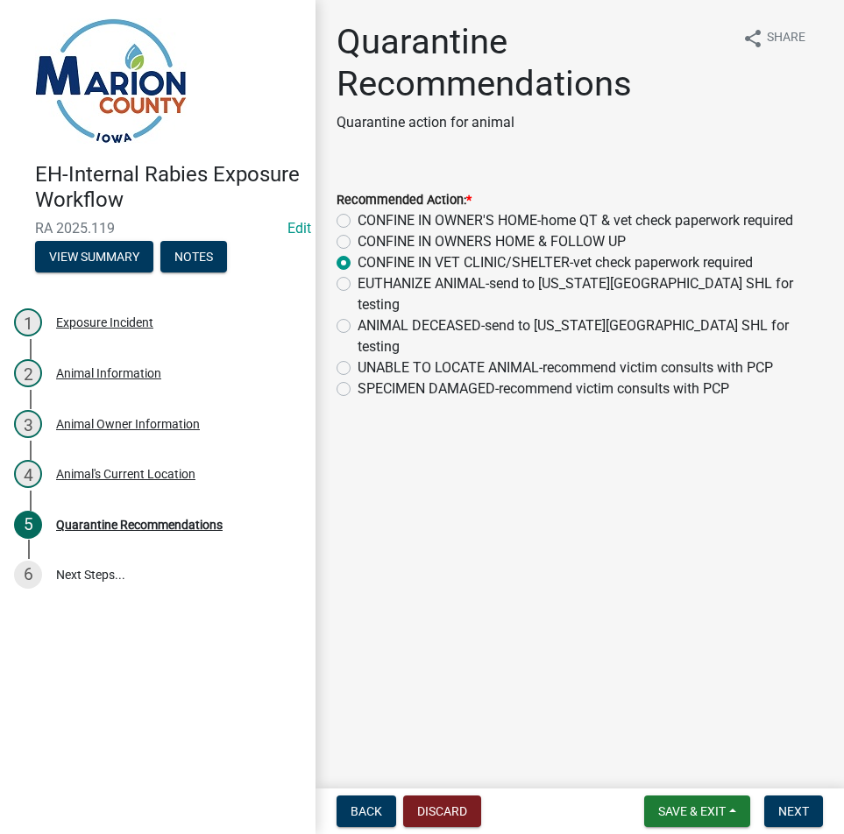
radio input "true"
click at [786, 811] on span "Next" at bounding box center [793, 811] width 31 height 14
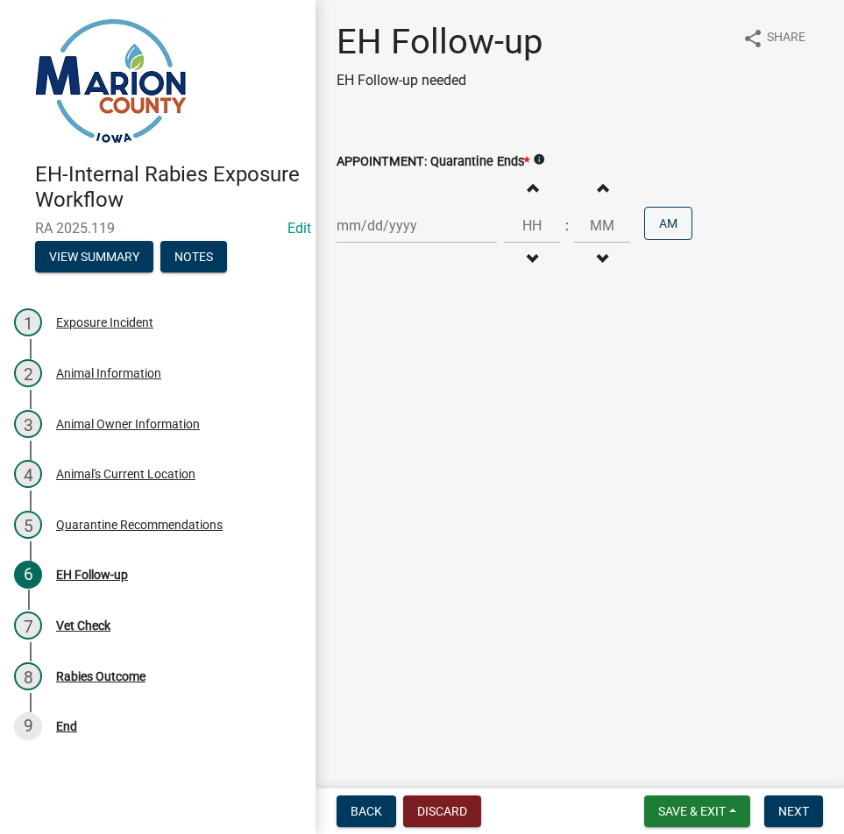
click at [393, 235] on div at bounding box center [417, 226] width 160 height 36
select select "9"
select select "2025"
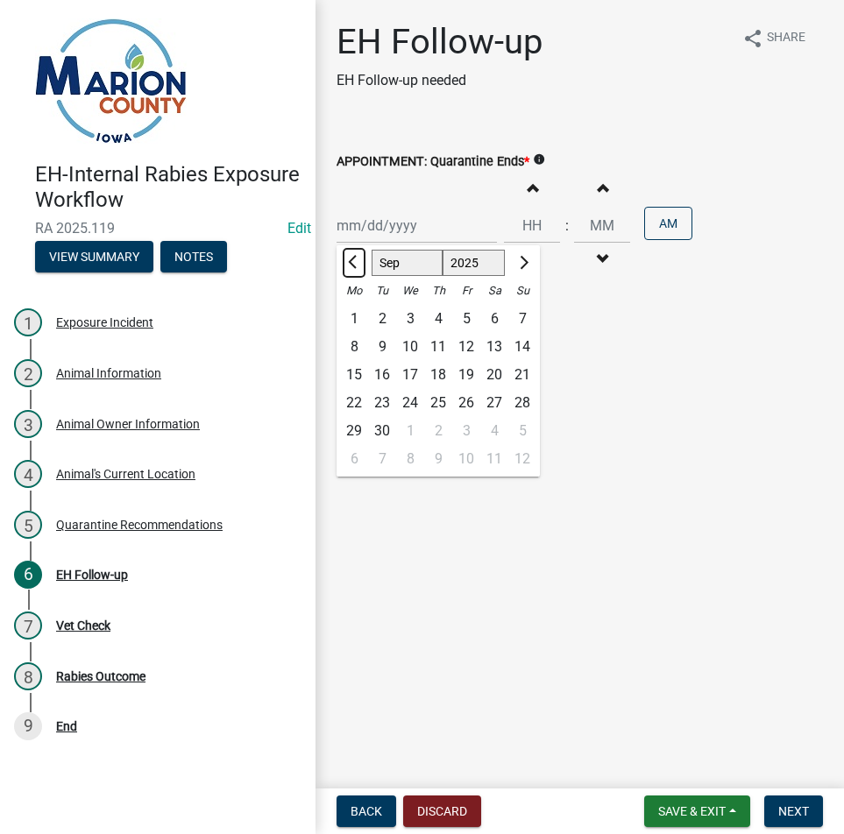
click at [355, 258] on span "Previous month" at bounding box center [354, 262] width 13 height 13
select select "8"
click at [446, 462] on div "4" at bounding box center [438, 459] width 28 height 28
type input "09/04/2025"
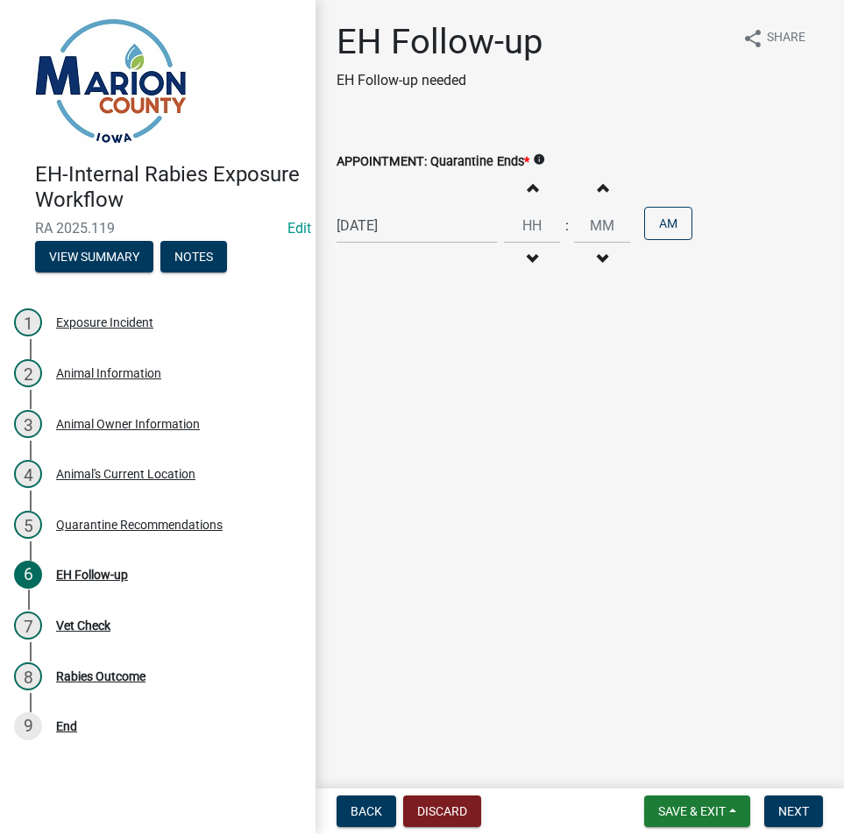
click at [531, 191] on button "Increment hours" at bounding box center [532, 188] width 37 height 32
type input "01"
type input "00"
click at [531, 191] on button "Increment hours" at bounding box center [532, 188] width 37 height 32
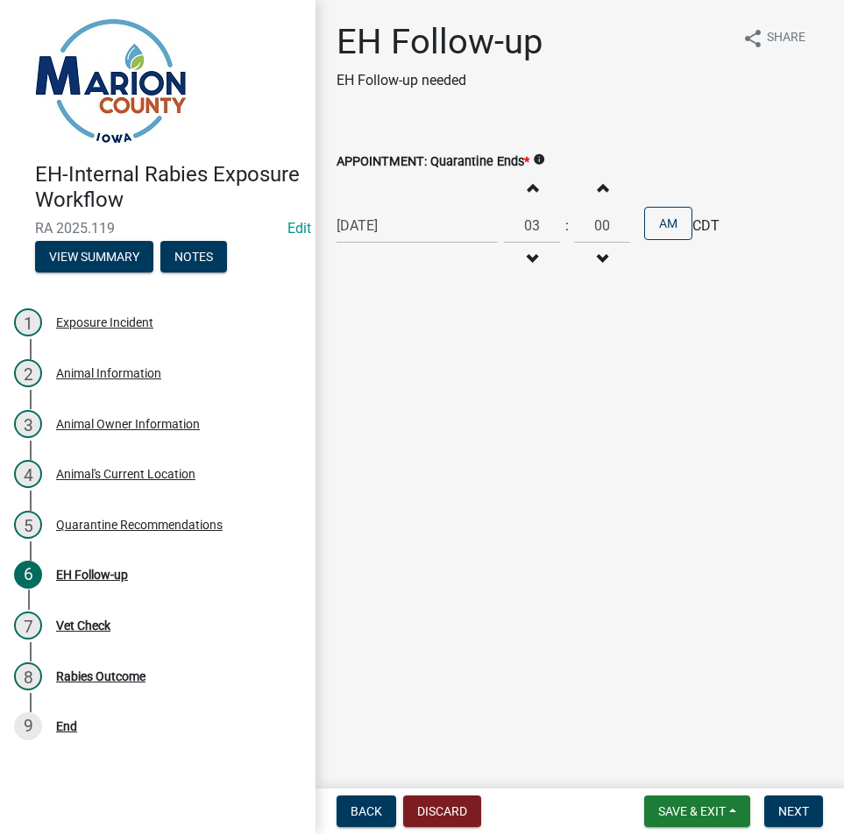
click at [531, 191] on button "Increment hours" at bounding box center [532, 188] width 37 height 32
click at [530, 172] on button "Increment hours" at bounding box center [532, 188] width 37 height 32
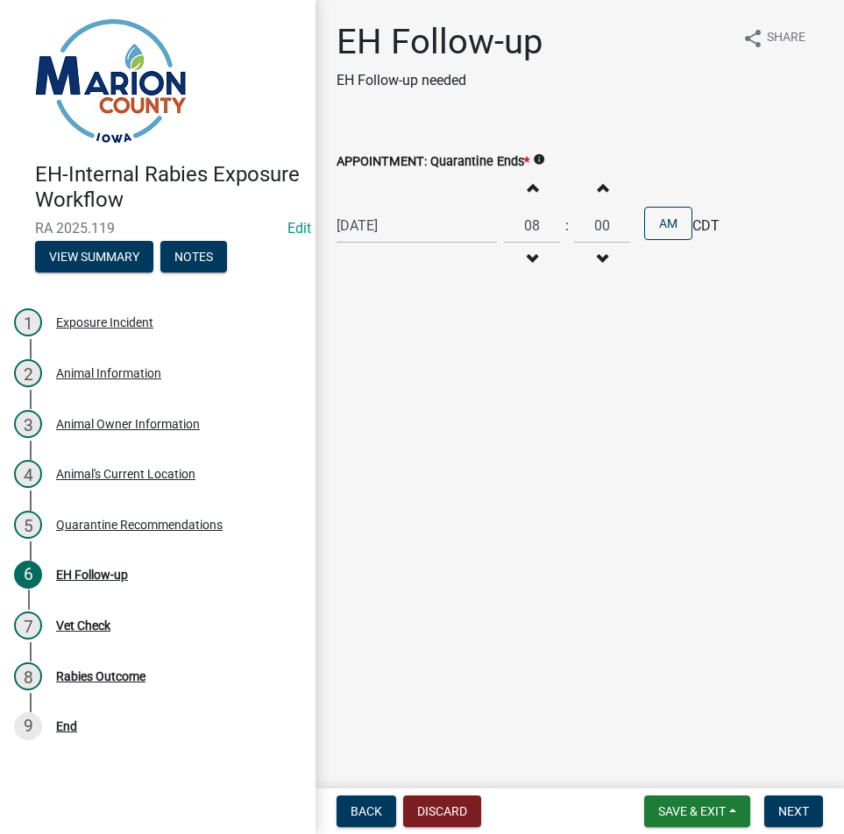
click at [529, 188] on span "button" at bounding box center [532, 188] width 9 height 14
click at [528, 255] on span "button" at bounding box center [532, 259] width 9 height 14
type input "10"
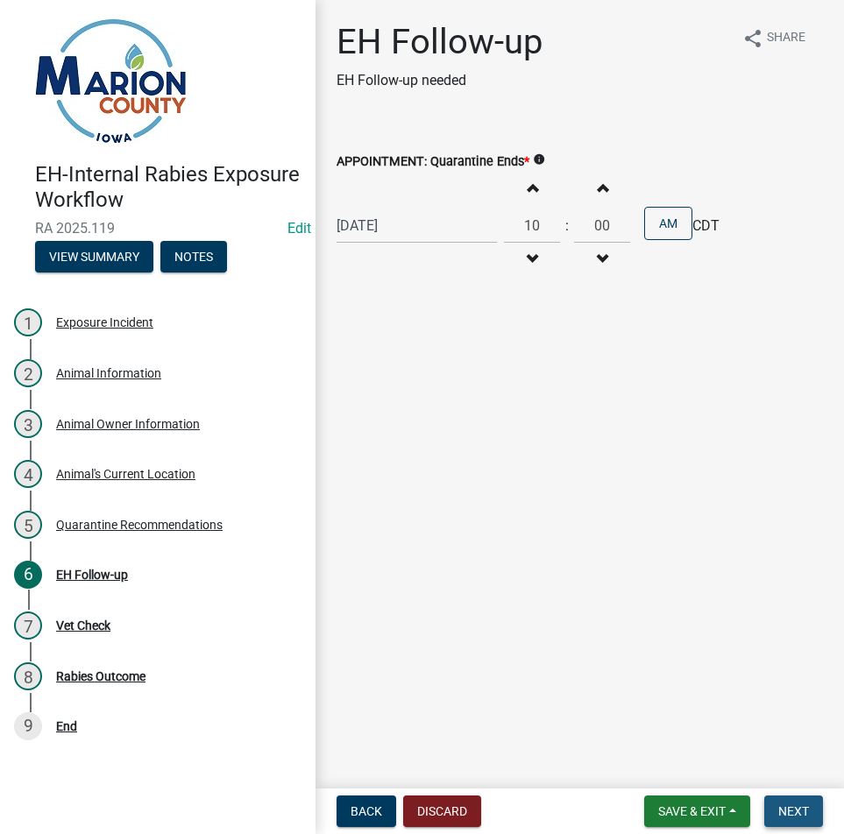
click at [785, 818] on span "Next" at bounding box center [793, 811] width 31 height 14
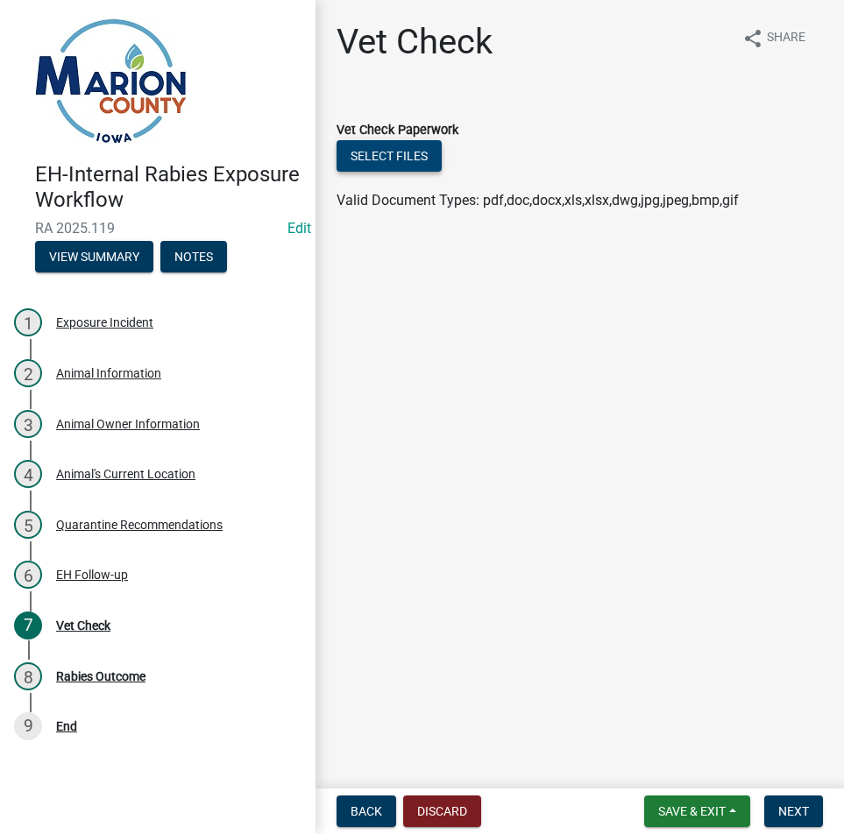
click at [427, 160] on button "Select files" at bounding box center [389, 156] width 105 height 32
click at [295, 228] on link "Edit" at bounding box center [299, 228] width 24 height 17
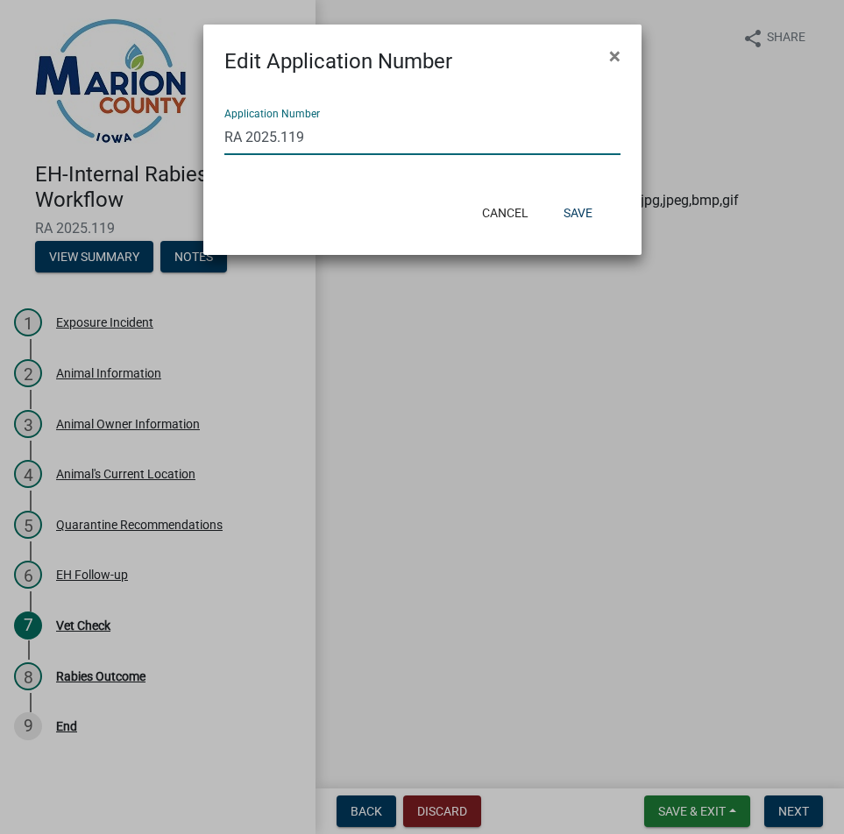
click at [393, 136] on input "RA 2025.119" at bounding box center [422, 137] width 396 height 36
type input "RA 2025.27"
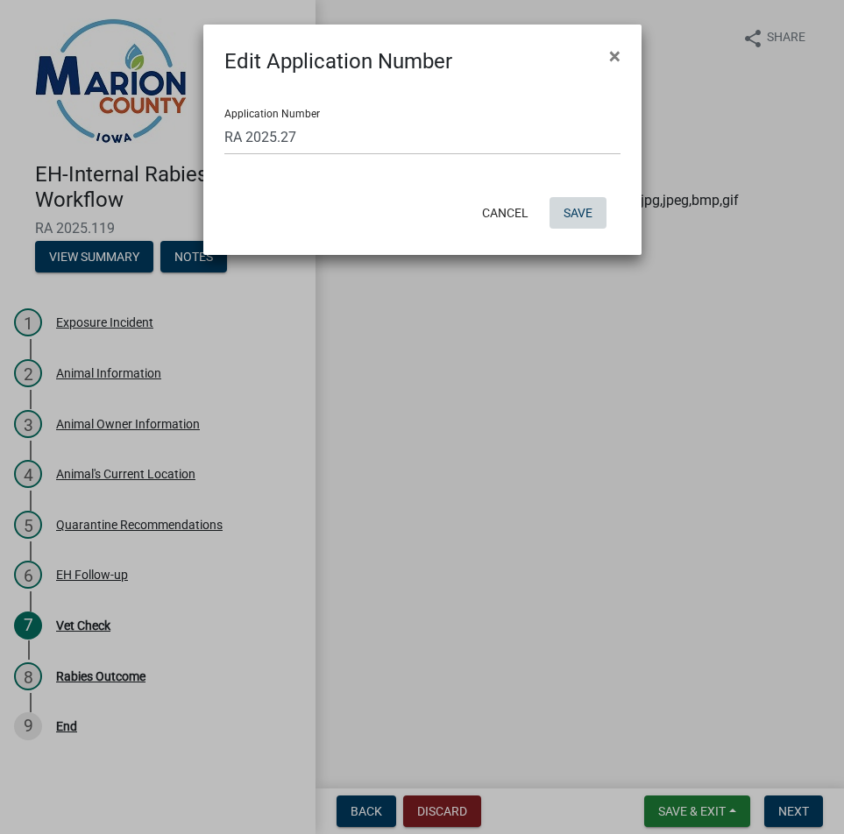
click at [605, 202] on button "Save" at bounding box center [577, 213] width 57 height 32
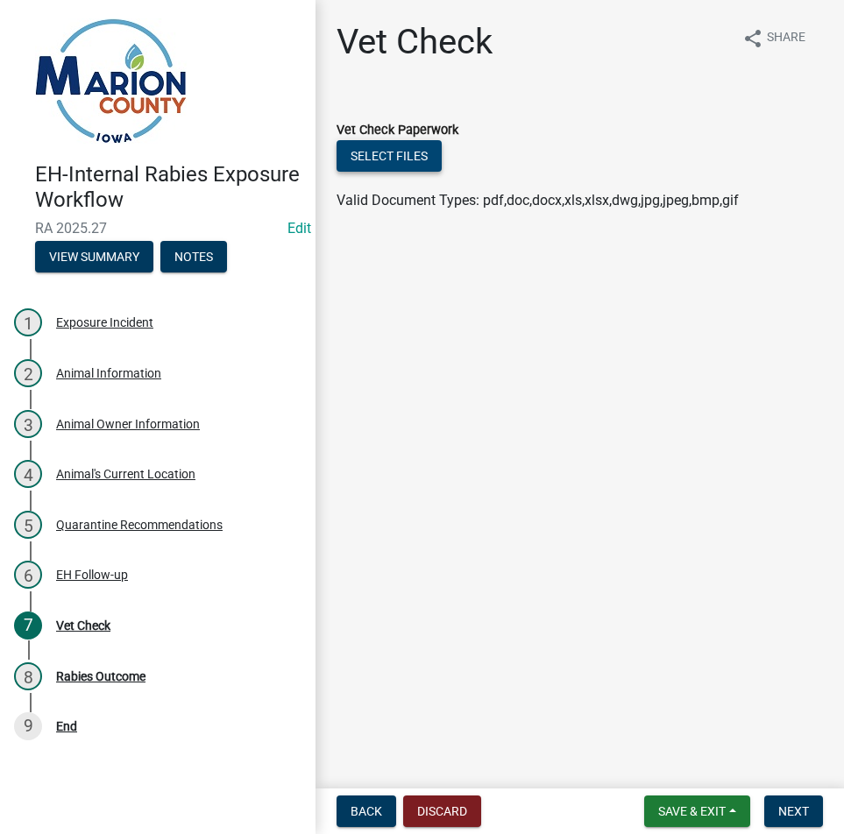
click at [413, 146] on button "Select files" at bounding box center [389, 156] width 105 height 32
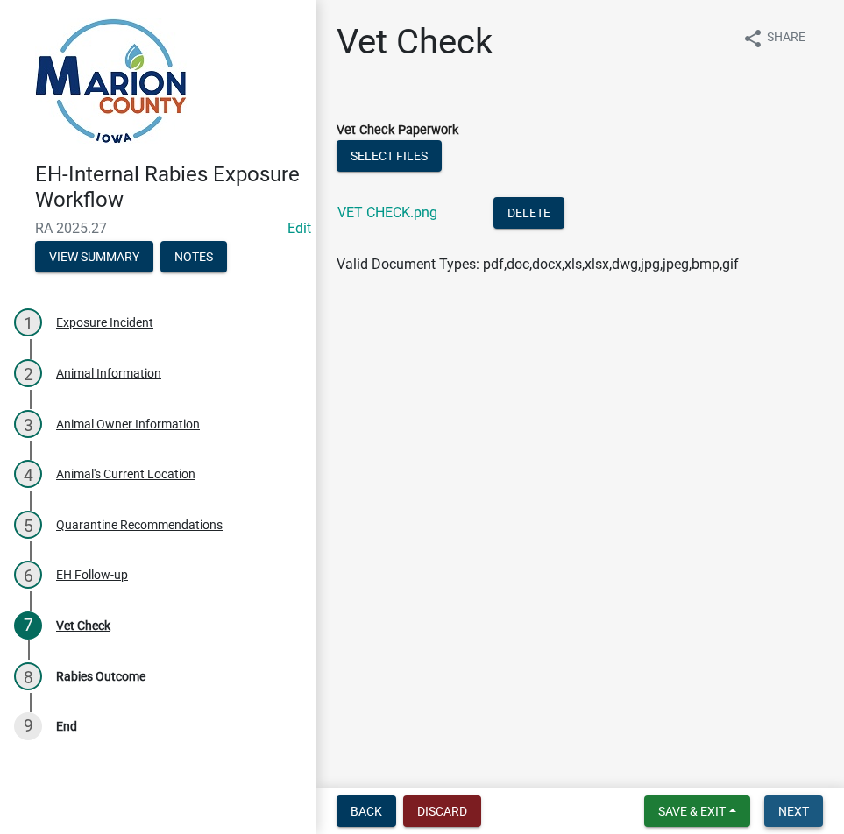
click at [802, 797] on button "Next" at bounding box center [793, 812] width 59 height 32
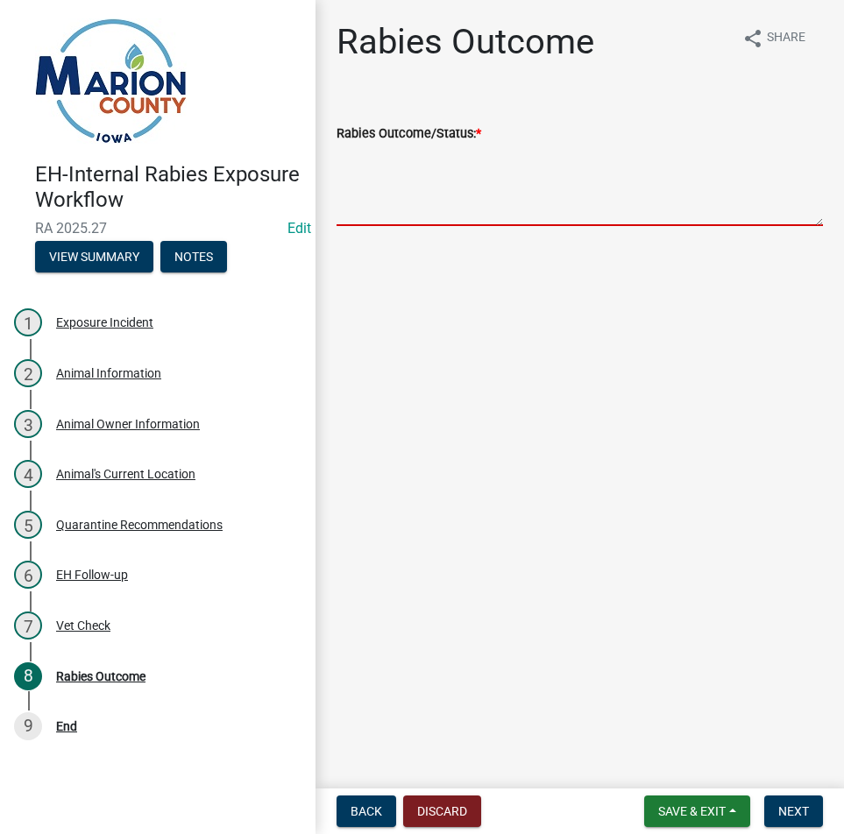
click at [494, 178] on textarea "Rabies Outcome/Status: *" at bounding box center [580, 185] width 486 height 82
type textarea "CLEARED BY VET"
click at [806, 813] on span "Next" at bounding box center [793, 811] width 31 height 14
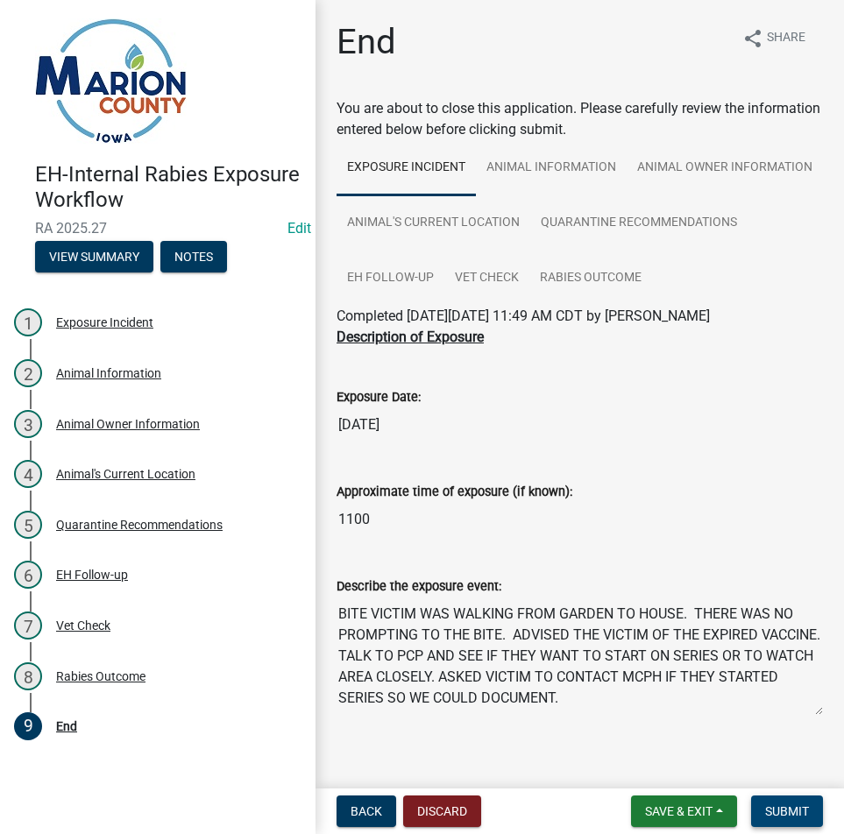
click at [800, 818] on span "Submit" at bounding box center [787, 811] width 44 height 14
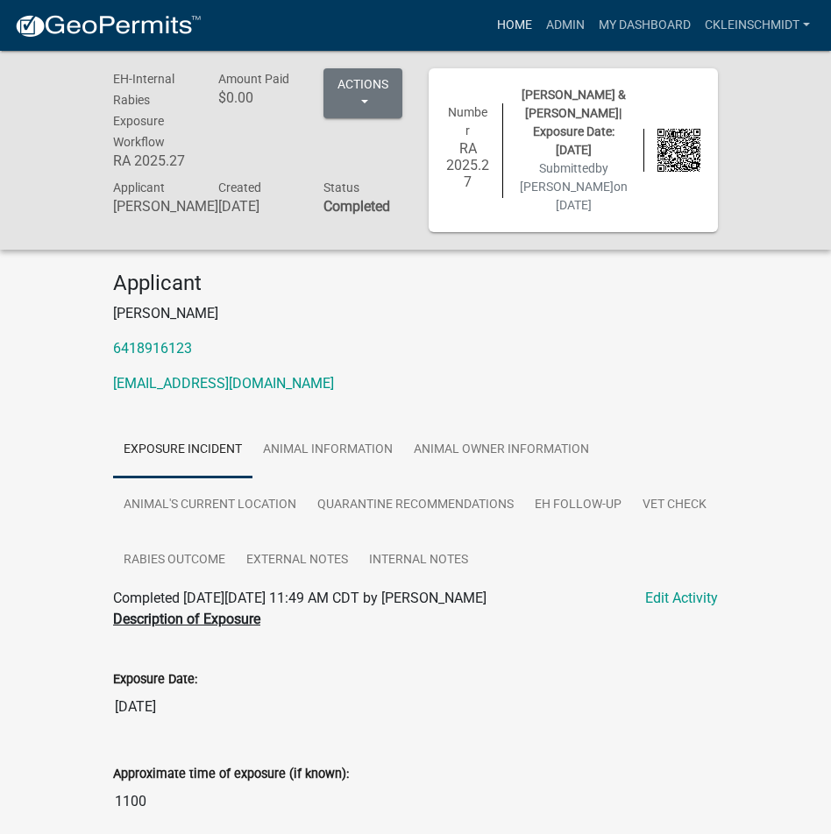
click at [509, 20] on link "Home" at bounding box center [514, 25] width 49 height 33
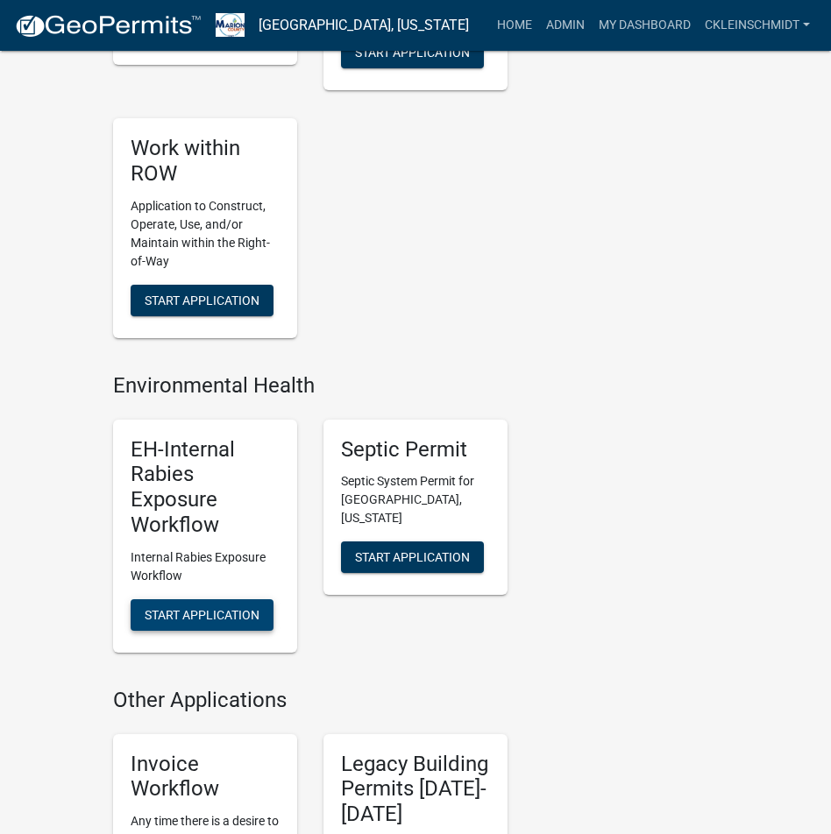
scroll to position [1928, 0]
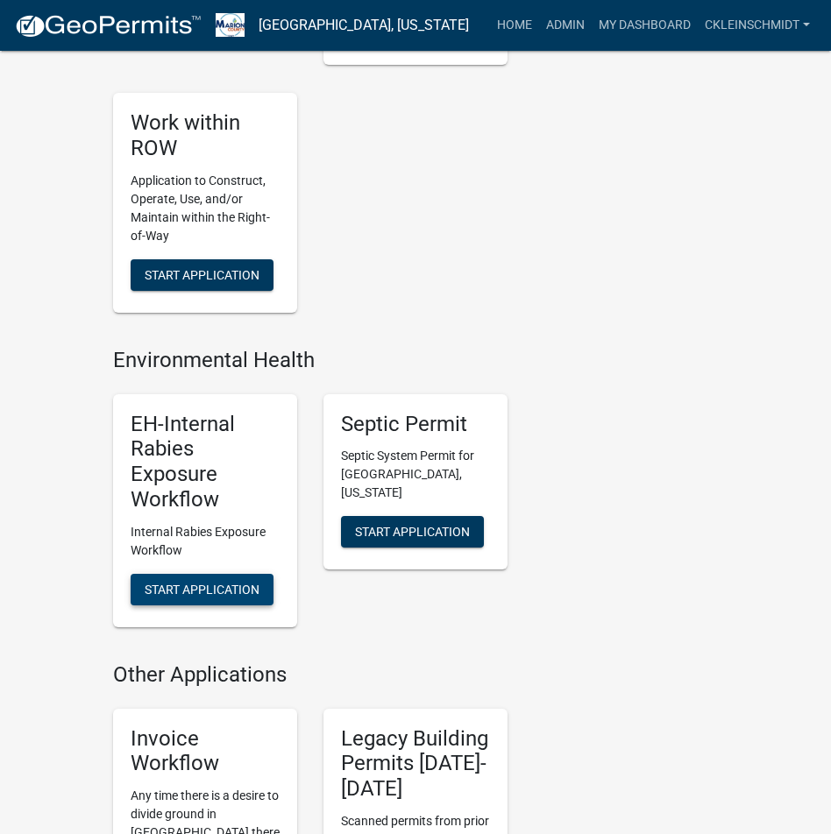
click at [224, 596] on span "Start Application" at bounding box center [202, 589] width 115 height 14
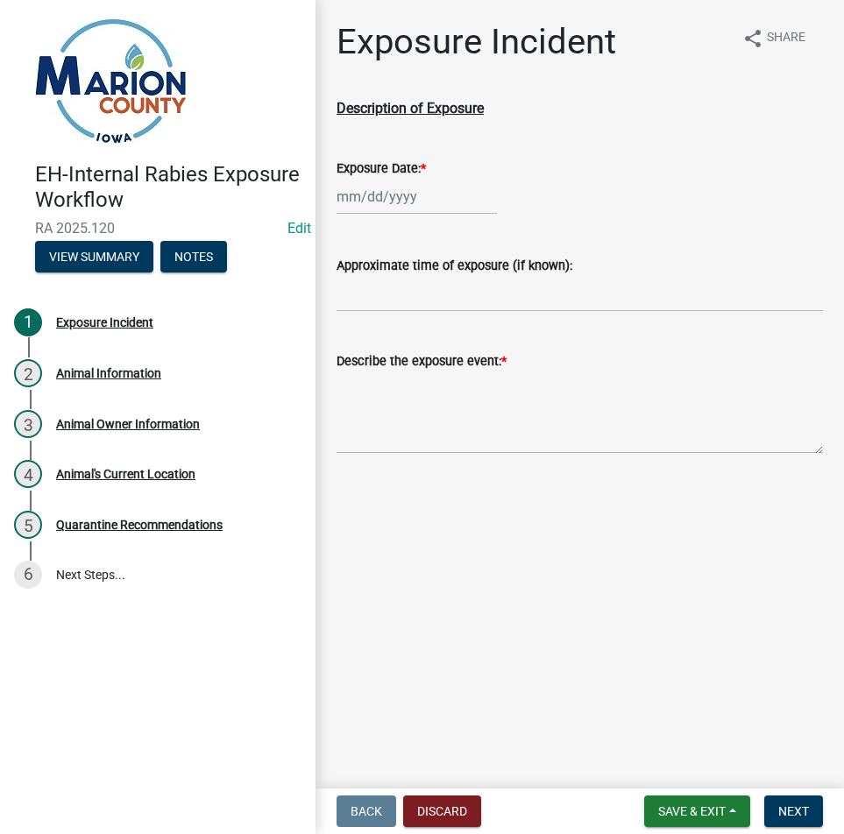
click at [294, 215] on div "EH-Internal Rabies Exposure Workflow RA 2025.120 Edit View Summary Notes" at bounding box center [157, 212] width 287 height 129
click at [297, 222] on link "Edit" at bounding box center [299, 228] width 24 height 17
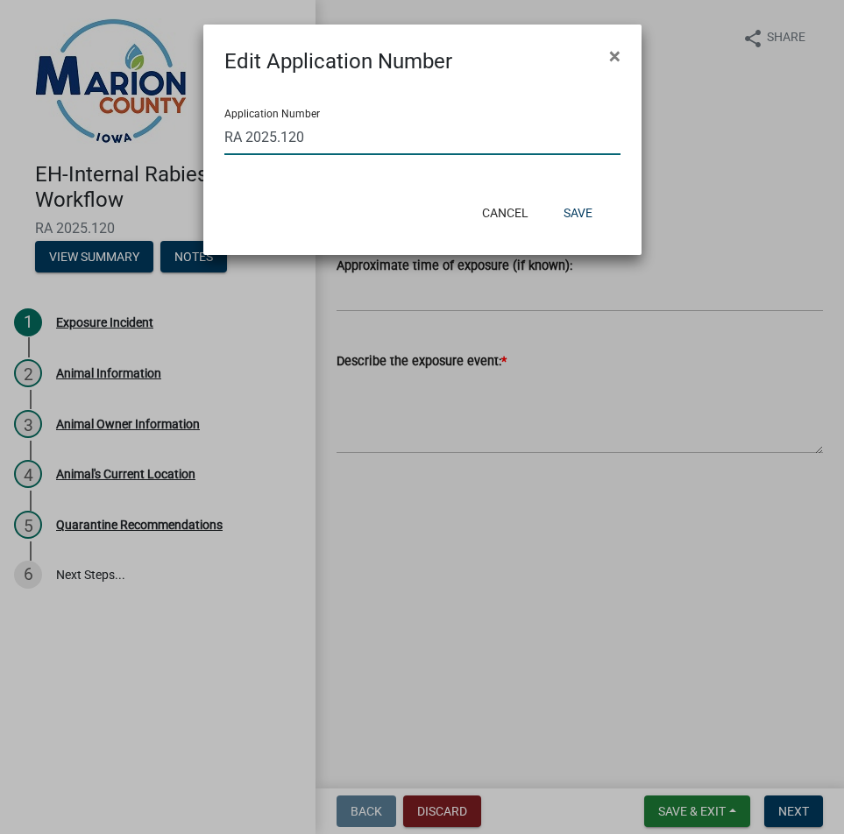
click at [345, 138] on input "RA 2025.120" at bounding box center [422, 137] width 396 height 36
type input "RA 2025.28"
click at [583, 205] on button "Save" at bounding box center [577, 213] width 57 height 32
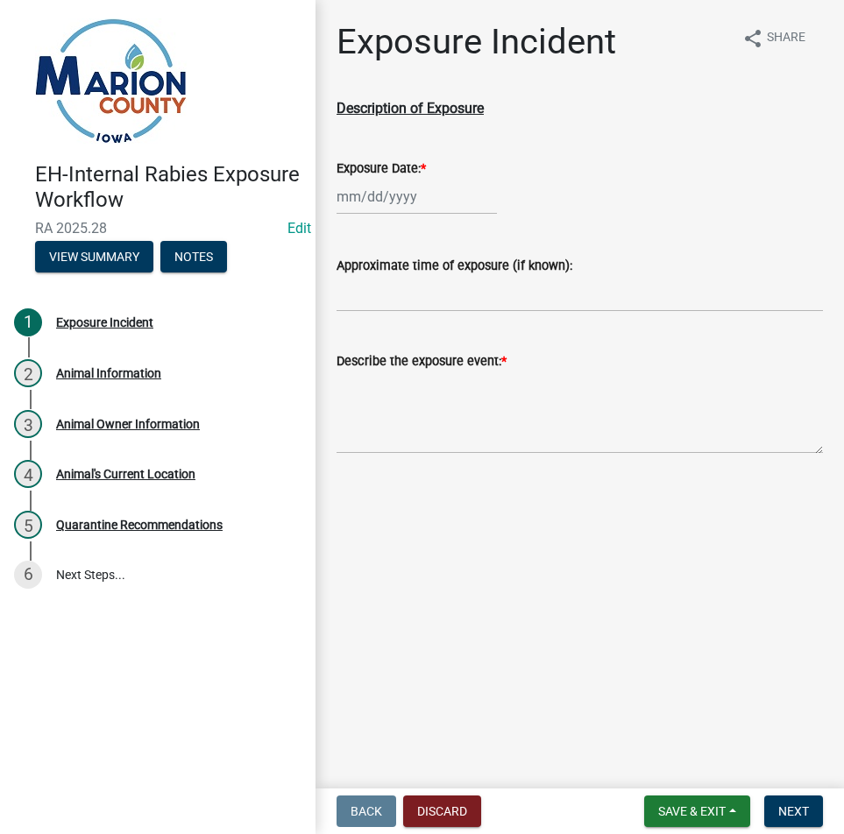
select select "9"
select select "2025"
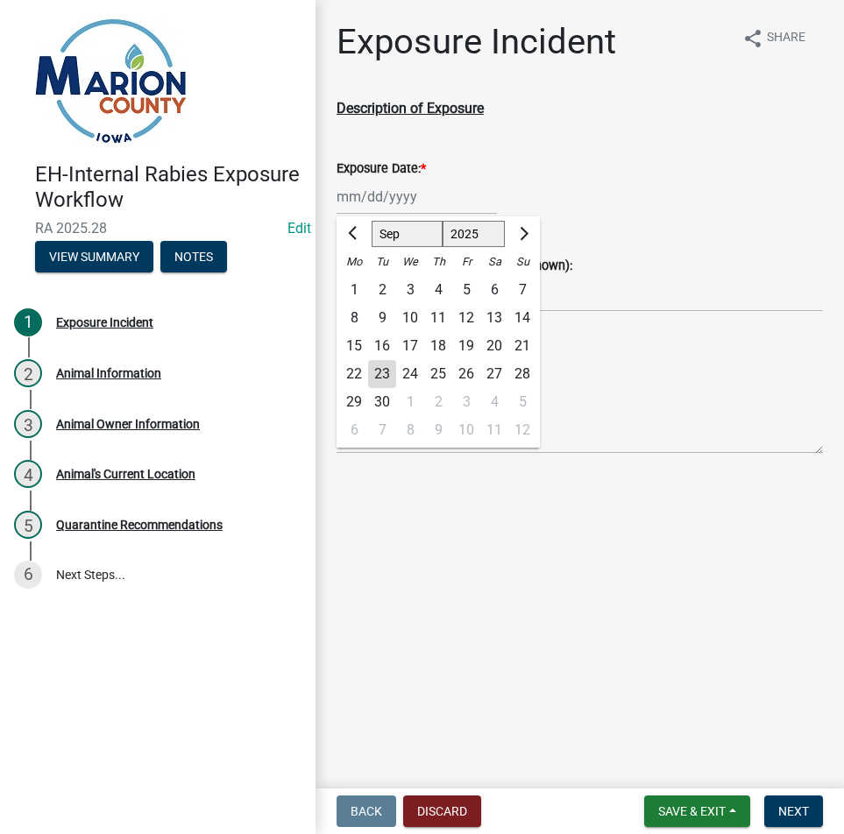
click at [381, 193] on div "Jan Feb Mar Apr May Jun Jul Aug Sep Oct Nov Dec 1525 1526 1527 1528 1529 1530 1…" at bounding box center [417, 197] width 160 height 36
click at [441, 316] on div "11" at bounding box center [438, 318] width 28 height 28
type input "09/11/2025"
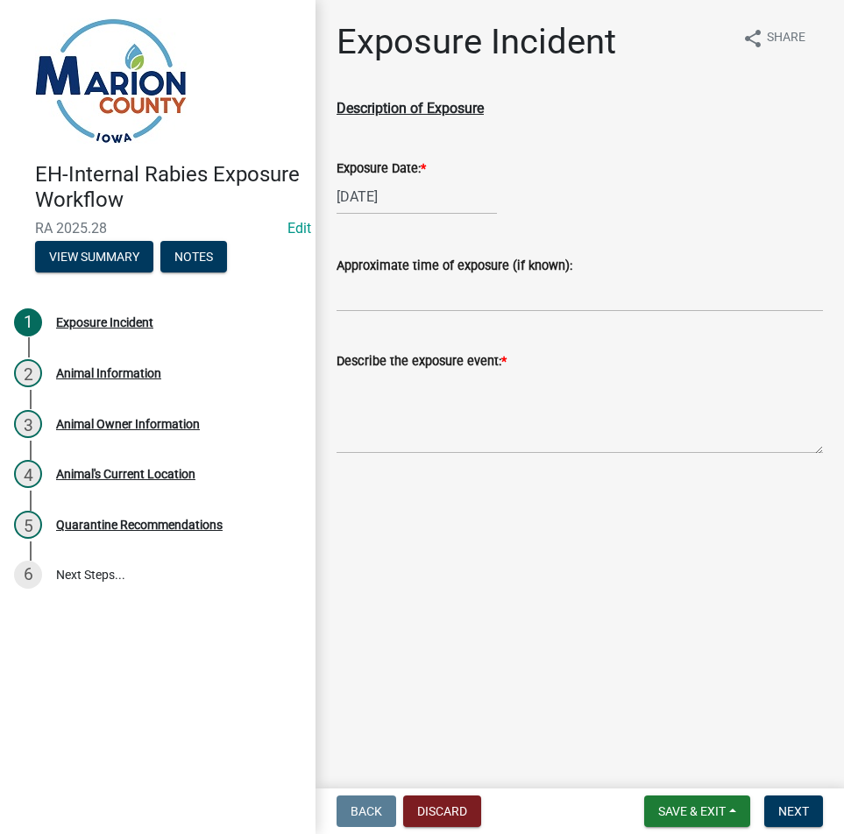
click at [531, 271] on label "Approximate time of exposure (if known):" at bounding box center [455, 266] width 236 height 12
click at [531, 276] on input "Approximate time of exposure (if known):" at bounding box center [580, 294] width 486 height 36
type input "1200"
click at [426, 394] on textarea "Describe the exposure event: *" at bounding box center [580, 413] width 486 height 82
paste textarea "Owner stated he was taking his dogs on a walk like he normally does. He was a f…"
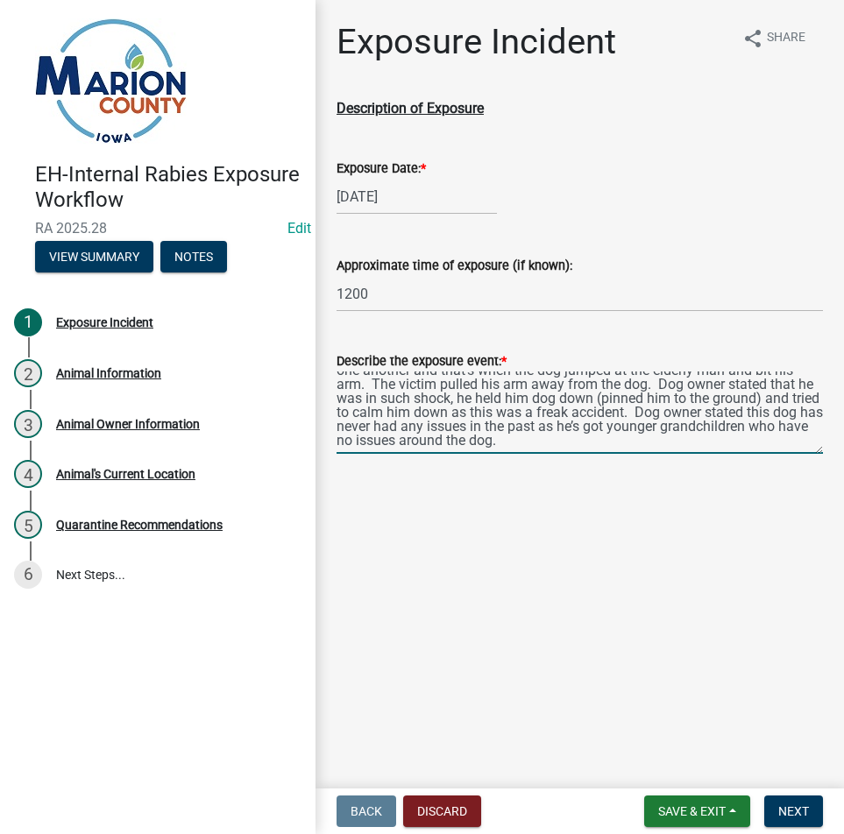
scroll to position [107, 0]
click at [412, 435] on textarea "Owner stated he was taking his dogs on a walk like he normally does. He was a f…" at bounding box center [580, 413] width 486 height 82
paste textarea "Out for a walk, wife and him. Walk this route quite often. Victim states they w…"
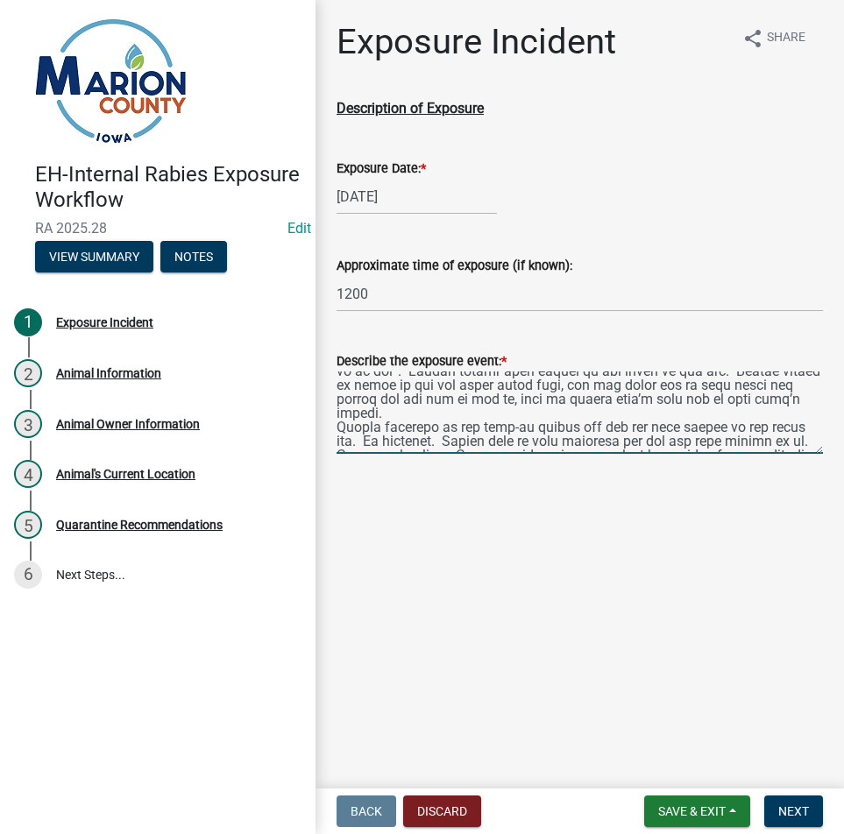
scroll to position [337, 0]
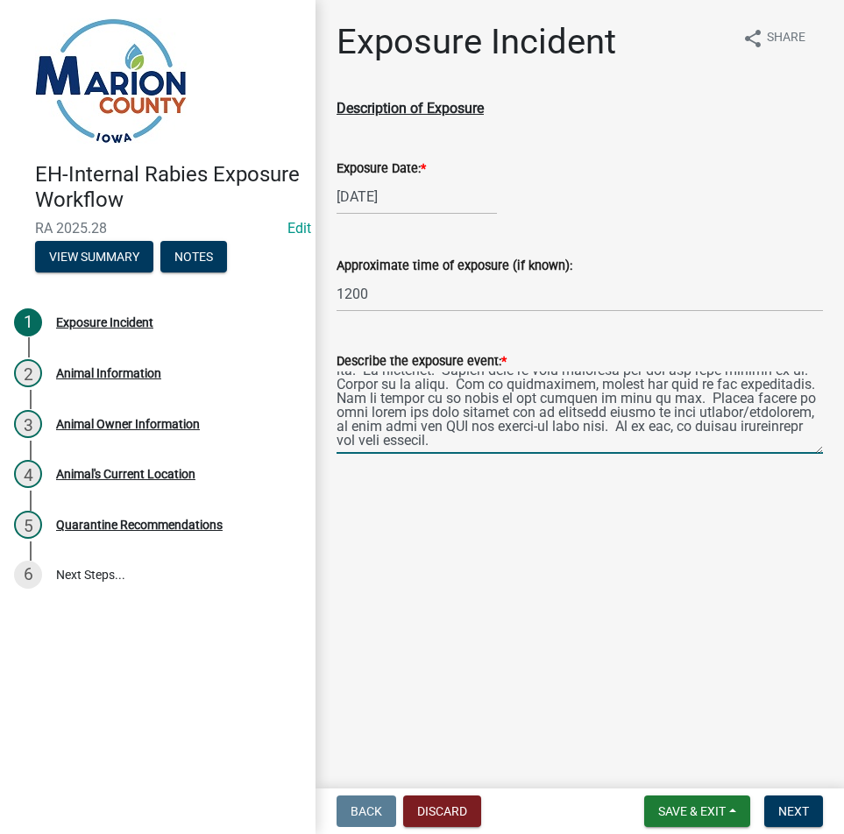
paste textarea "Out for a walk, wife and him. Walk this route quite often. Victim states they w…"
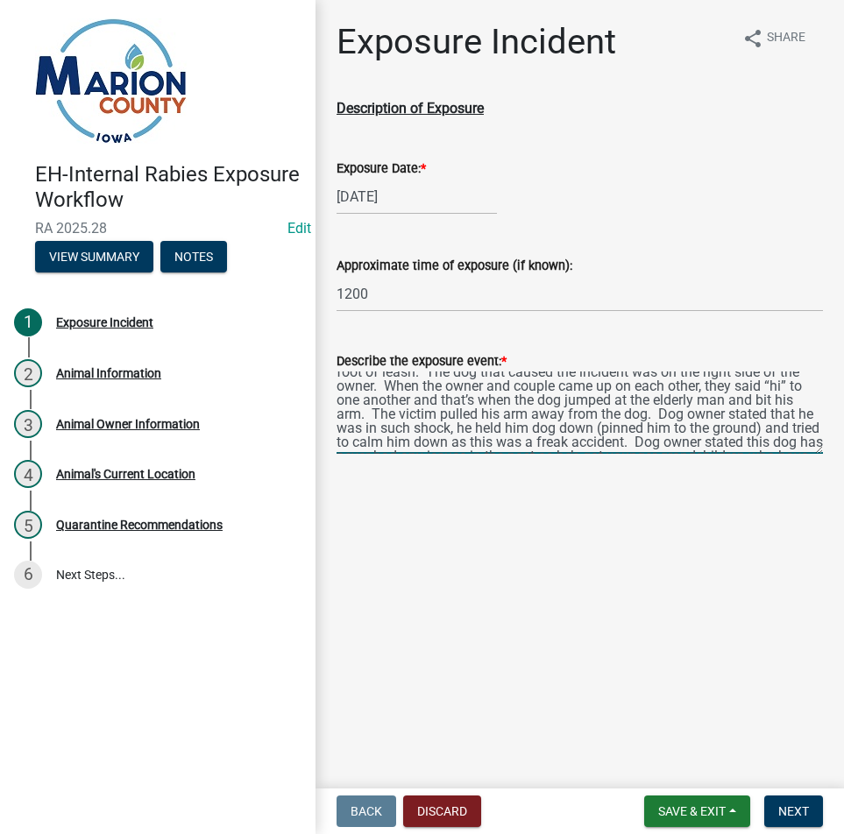
scroll to position [112, 0]
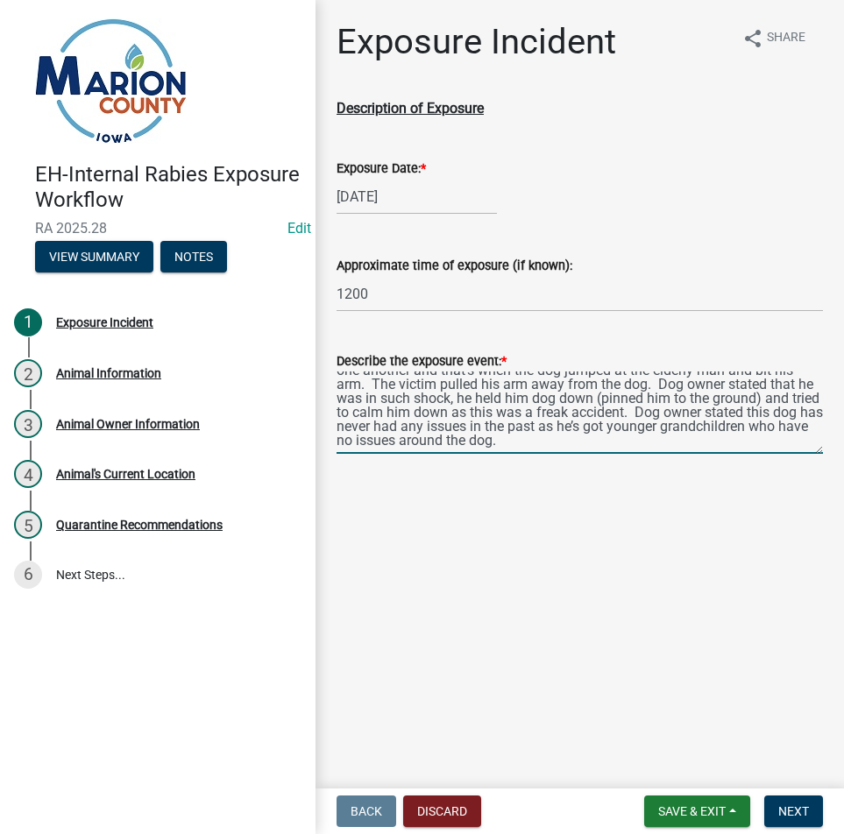
click at [732, 415] on textarea "Owner stated he was taking his dogs on a walk like he normally does. He was a f…" at bounding box center [580, 413] width 486 height 82
paste textarea "Out for a walk, wife and him. Walk this route quite often. Victim states they w…"
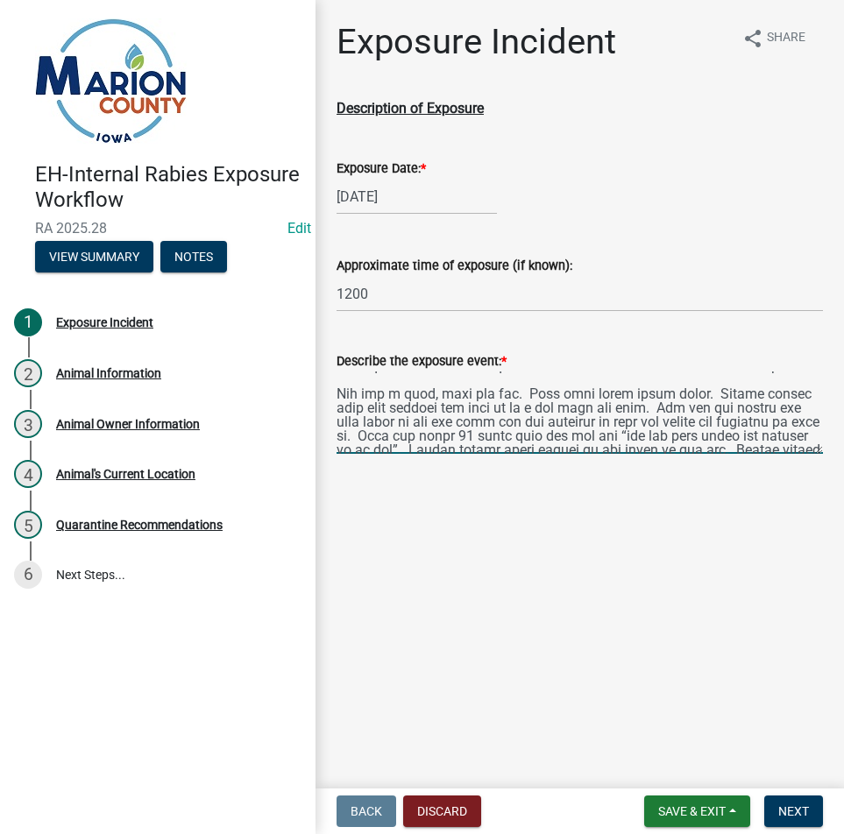
scroll to position [175, 0]
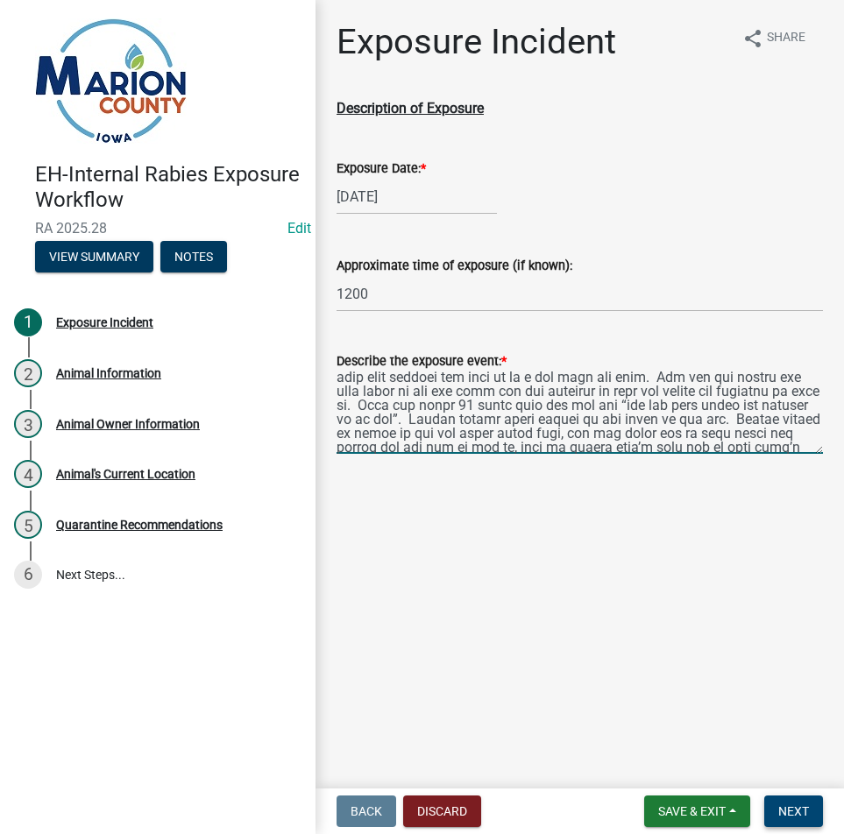
type textarea "Owner stated he was taking his dogs on a walk like he normally does. He was a f…"
click at [804, 807] on span "Next" at bounding box center [793, 811] width 31 height 14
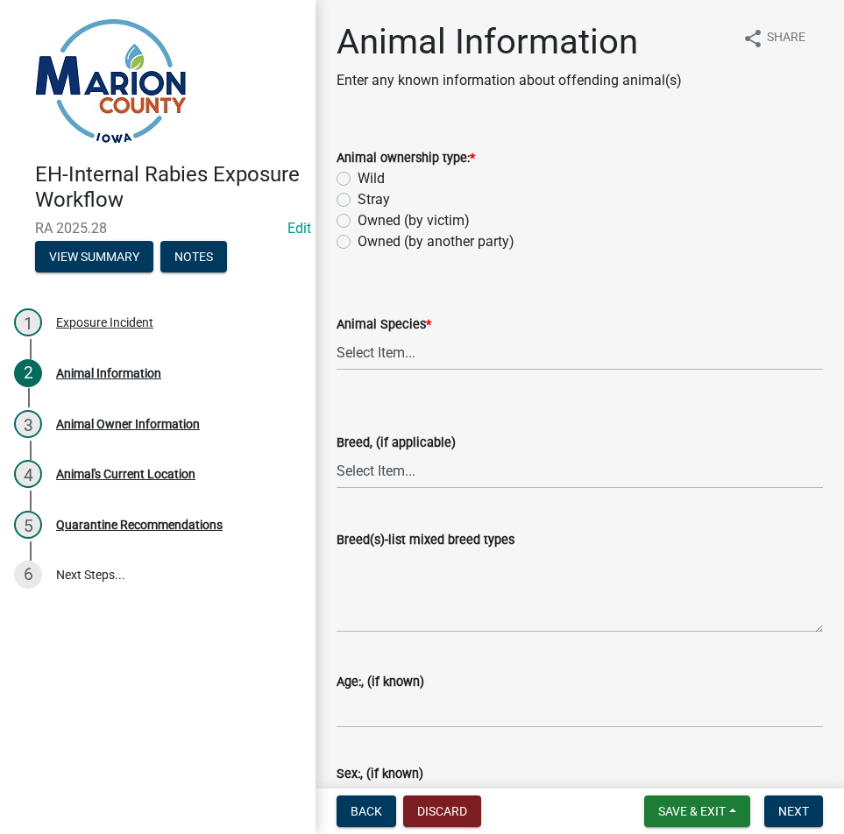
click at [393, 223] on label "Owned (by victim)" at bounding box center [414, 220] width 112 height 21
click at [369, 222] on input "Owned (by victim)" at bounding box center [363, 215] width 11 height 11
radio input "true"
click at [393, 247] on label "Owned (by another party)" at bounding box center [436, 241] width 157 height 21
click at [369, 243] on input "Owned (by another party)" at bounding box center [363, 236] width 11 height 11
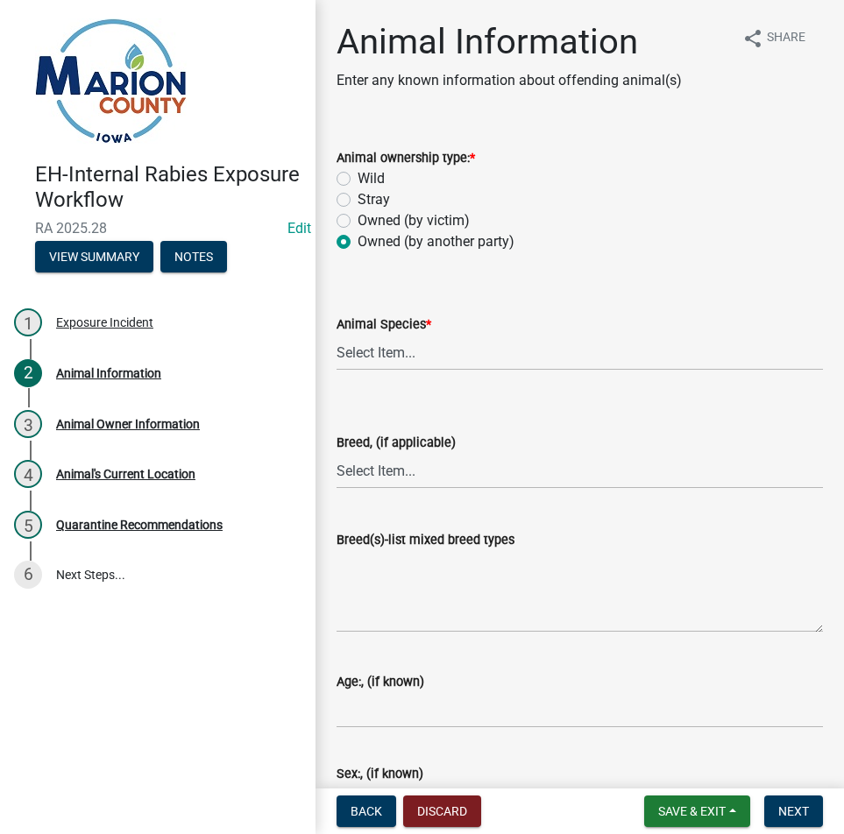
radio input "true"
click at [370, 347] on select "Select Item... Dog Cat Bat Raccoon Possum Squirrel Chipmunk Skunk Groundhog Rab…" at bounding box center [580, 353] width 486 height 36
click at [337, 335] on select "Select Item... Dog Cat Bat Raccoon Possum Squirrel Chipmunk Skunk Groundhog Rab…" at bounding box center [580, 353] width 486 height 36
select select "6831b46d-9734-4503-854d-fb945a7fba9e"
click at [370, 475] on select "Select Item... Mixed Breed (list breeds) Airedale Terrier Akita Alaskan Malamut…" at bounding box center [580, 471] width 486 height 36
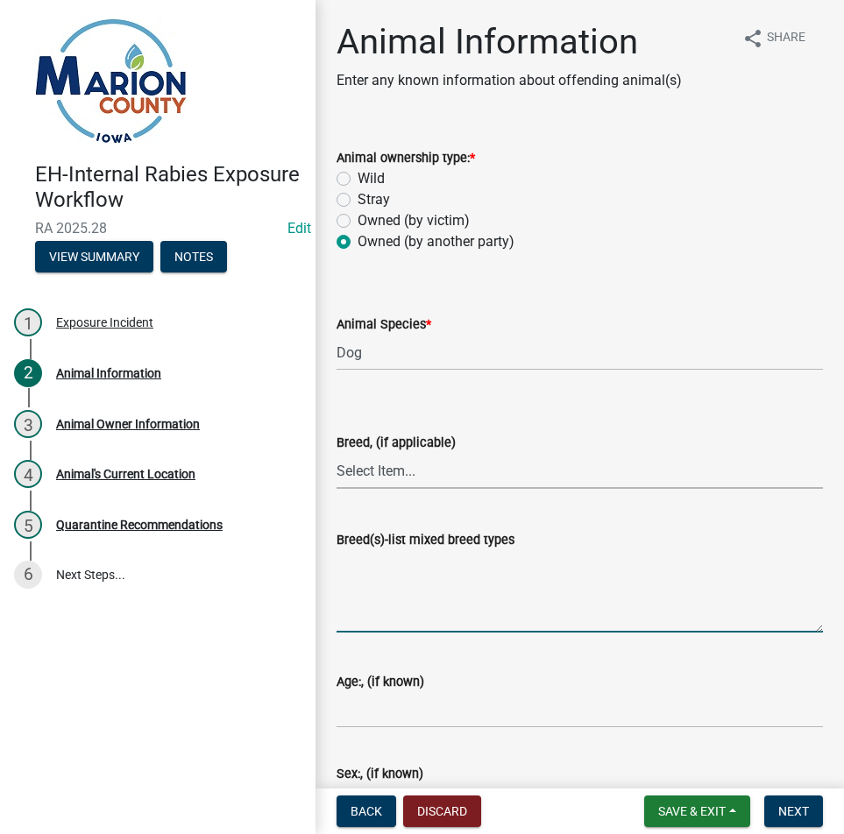
click at [443, 590] on textarea "Breed(s)-list mixed breed types" at bounding box center [580, 591] width 486 height 82
type textarea "CORGI/SHIB INI"
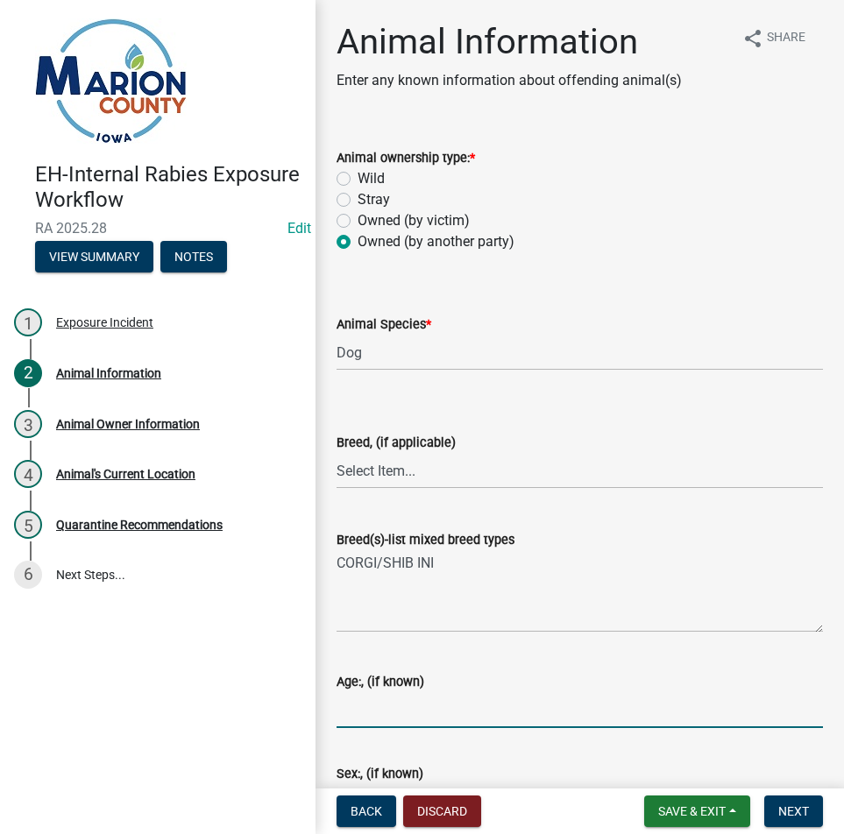
click at [436, 702] on input "Age:, (if known)" at bounding box center [580, 710] width 486 height 36
type input "7"
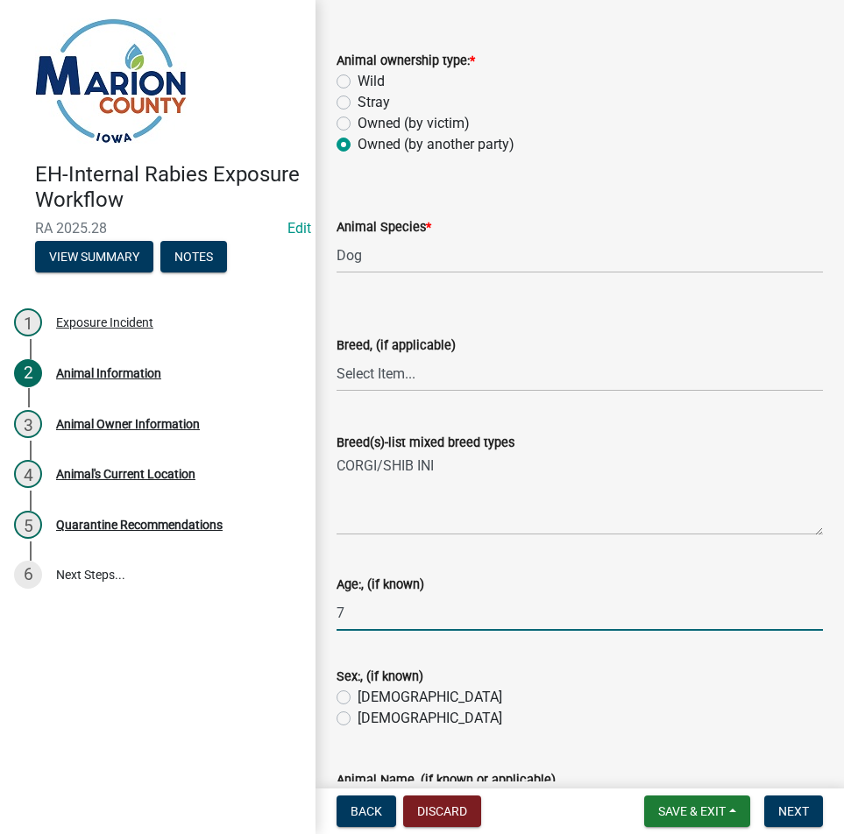
scroll to position [351, 0]
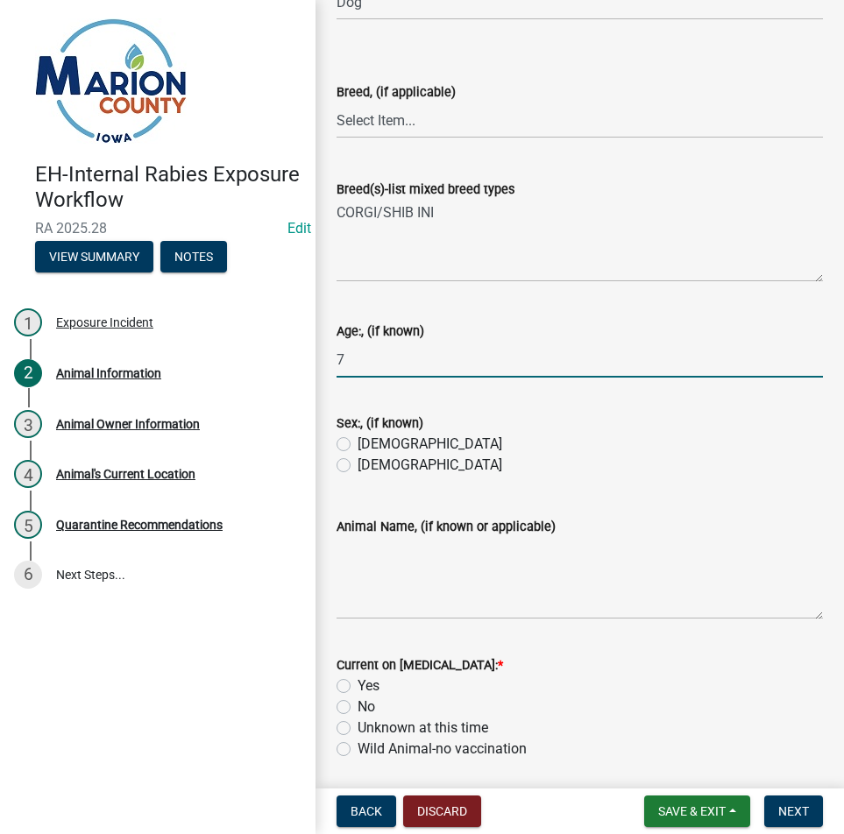
click at [358, 450] on label "Male" at bounding box center [430, 444] width 145 height 21
click at [358, 445] on input "Male" at bounding box center [363, 439] width 11 height 11
radio input "true"
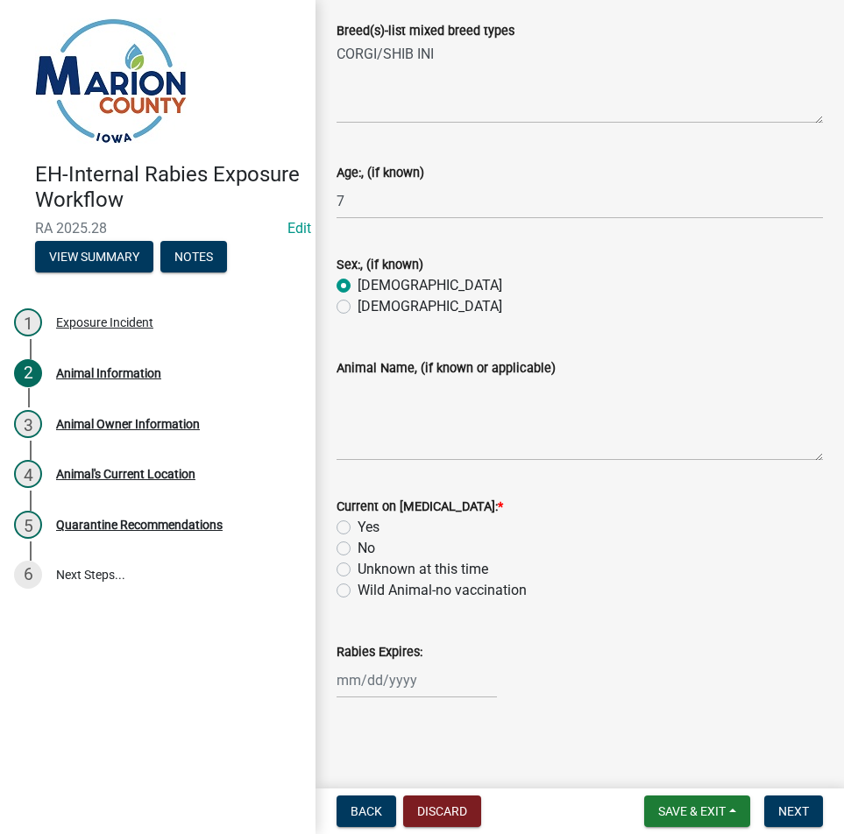
scroll to position [510, 0]
click at [448, 411] on textarea "Animal Name, (if known or applicable)" at bounding box center [580, 419] width 486 height 82
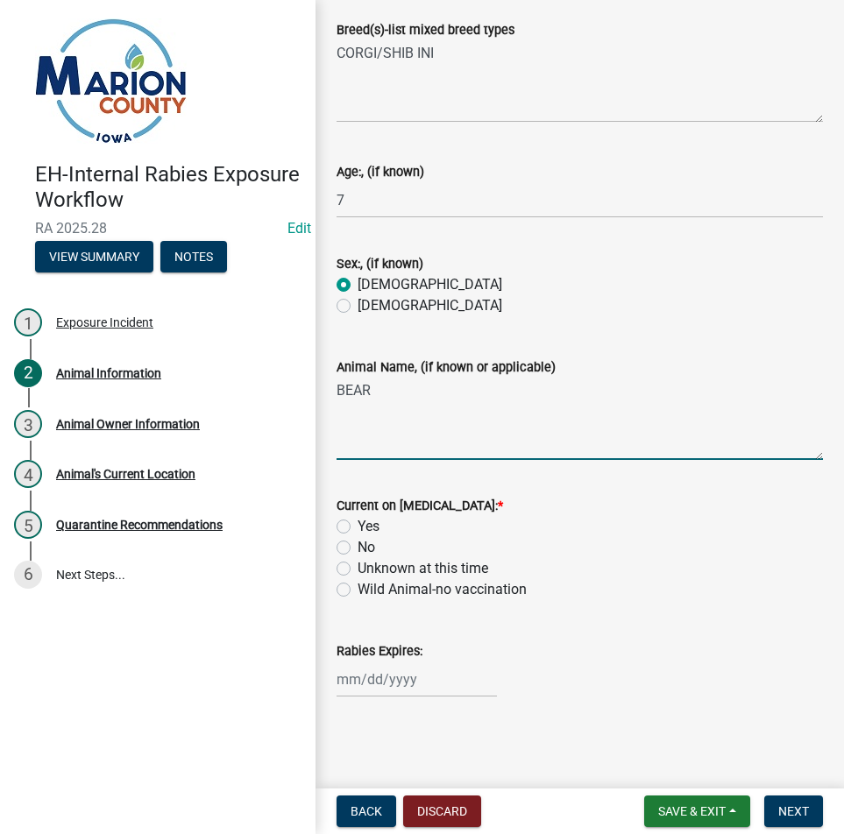
type textarea "BEAR"
click at [358, 545] on label "No" at bounding box center [367, 547] width 18 height 21
click at [358, 545] on input "No" at bounding box center [363, 542] width 11 height 11
radio input "true"
click at [400, 561] on label "Unknown at this time" at bounding box center [423, 568] width 131 height 21
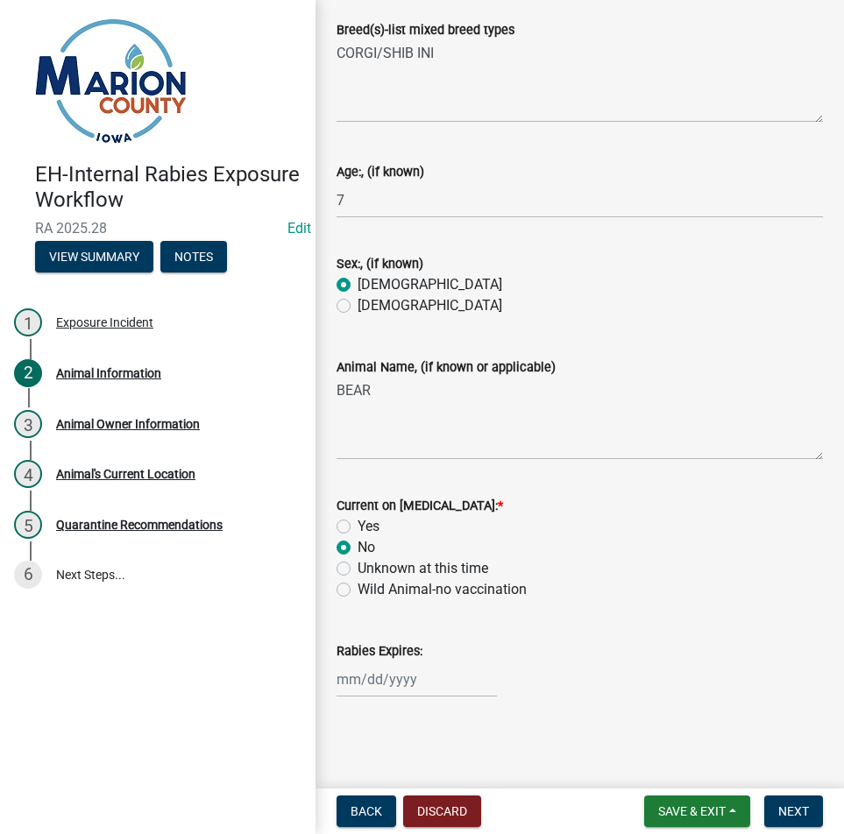
click at [369, 561] on input "Unknown at this time" at bounding box center [363, 563] width 11 height 11
radio input "true"
click at [358, 542] on label "No" at bounding box center [367, 547] width 18 height 21
click at [358, 542] on input "No" at bounding box center [363, 542] width 11 height 11
radio input "true"
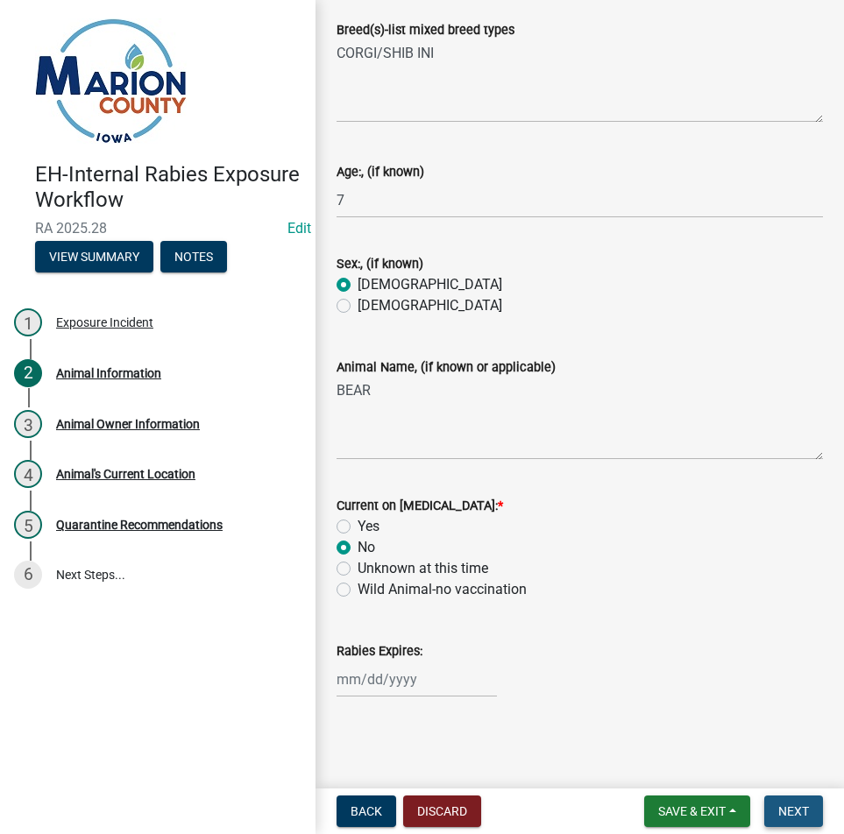
click at [814, 813] on button "Next" at bounding box center [793, 812] width 59 height 32
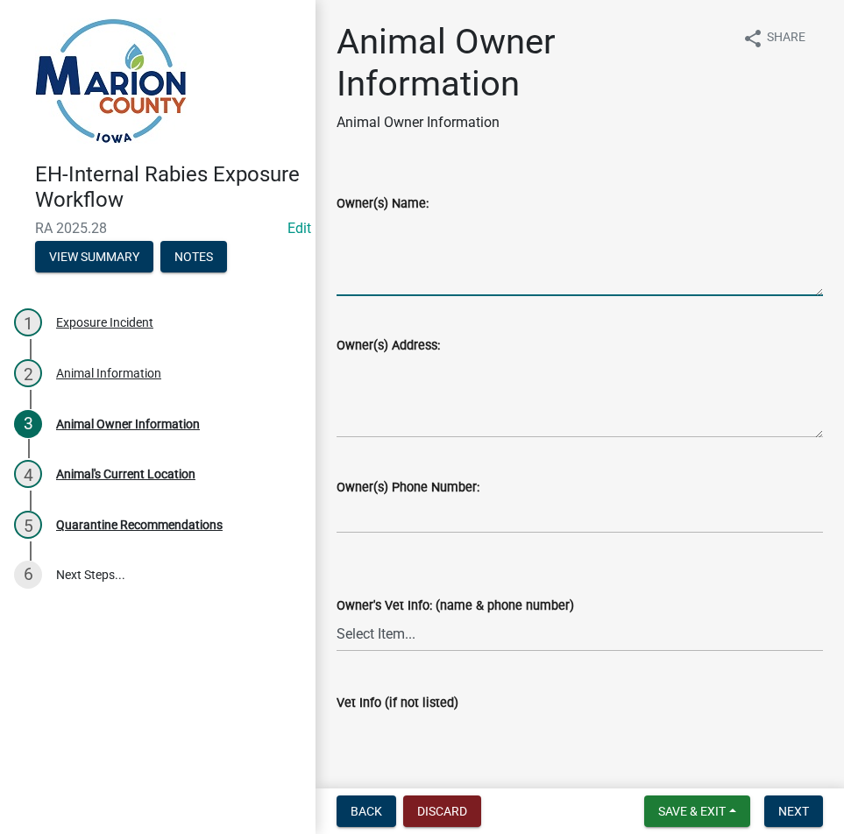
click at [403, 262] on textarea "Owner(s) Name:" at bounding box center [580, 255] width 486 height 82
type textarea "H"
type textarea "JEFFREY PAXTON"
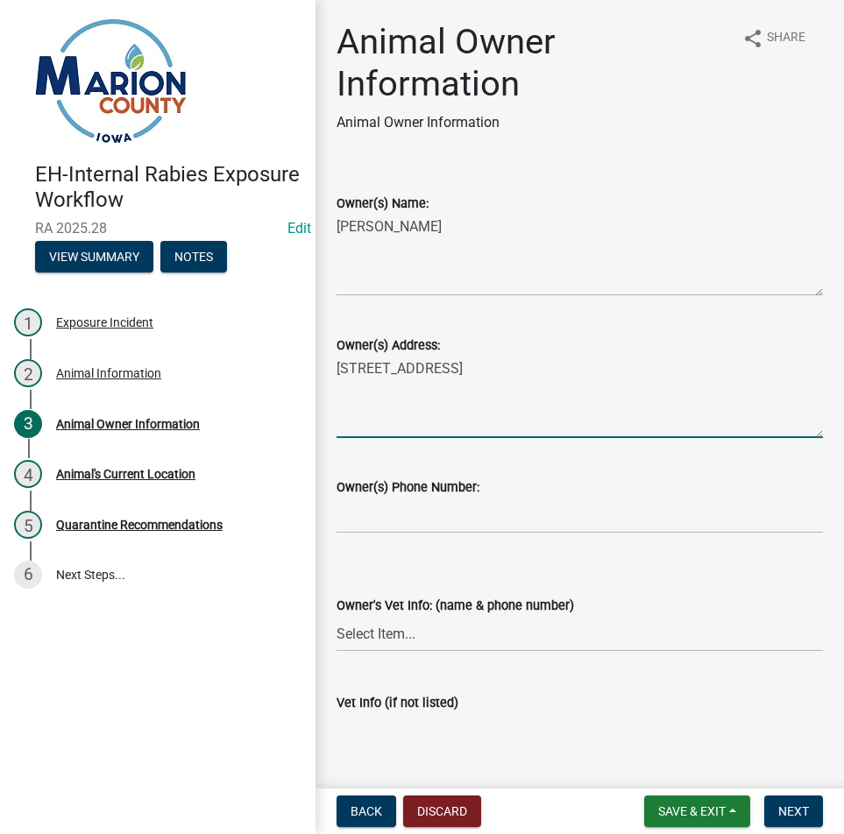
type textarea "936 MAIN ST, PELLA, IA 50219"
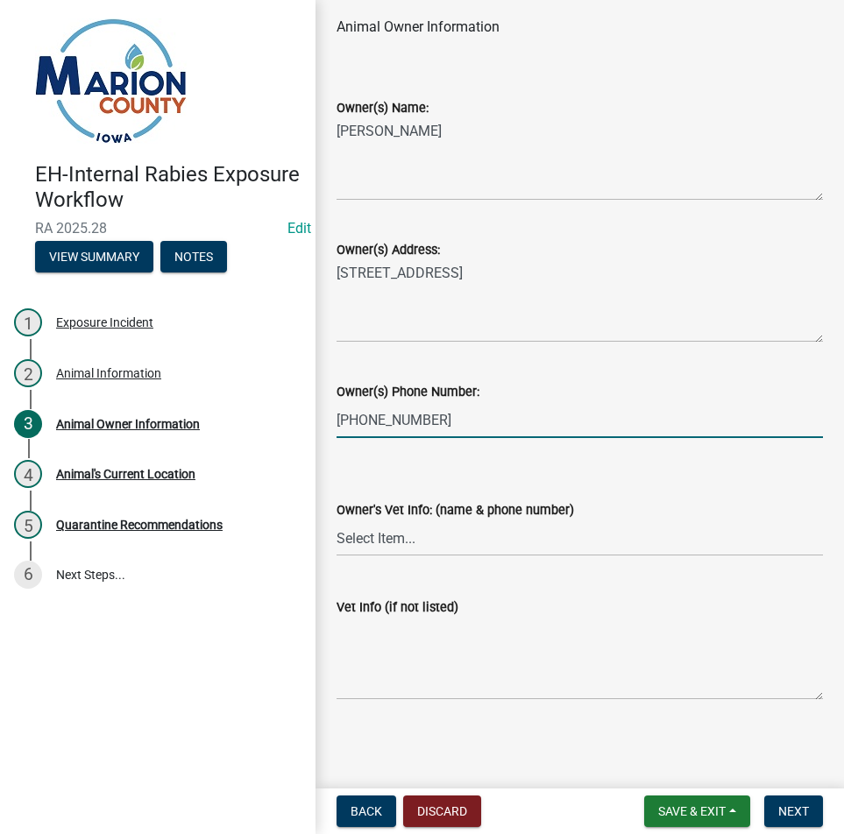
scroll to position [96, 0]
type input "6416291223"
click at [410, 525] on select "Select Item... Animal Health Center (Knoxville) 641-828-2101 Knoxville Veterina…" at bounding box center [580, 538] width 486 height 36
click at [402, 538] on select "Select Item... Animal Health Center (Knoxville) 641-828-2101 Knoxville Veterina…" at bounding box center [580, 538] width 486 height 36
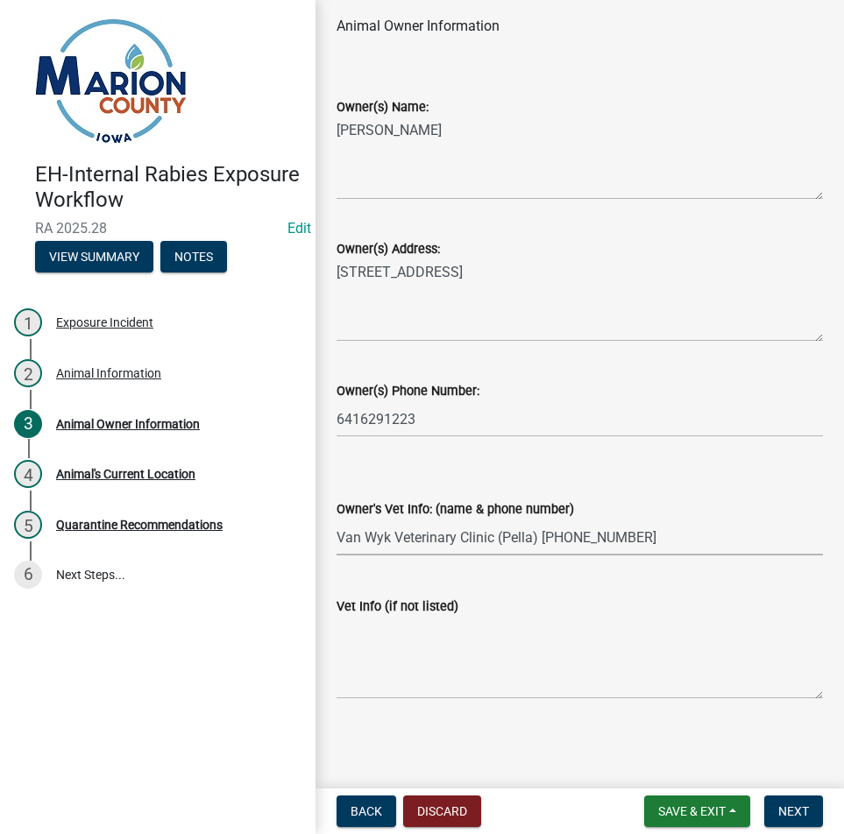
click at [337, 520] on select "Select Item... Animal Health Center (Knoxville) 641-828-2101 Knoxville Veterina…" at bounding box center [580, 538] width 486 height 36
select select "cadbfc0d-bd84-4217-aea9-c2f8854c6651"
click at [803, 825] on button "Next" at bounding box center [793, 812] width 59 height 32
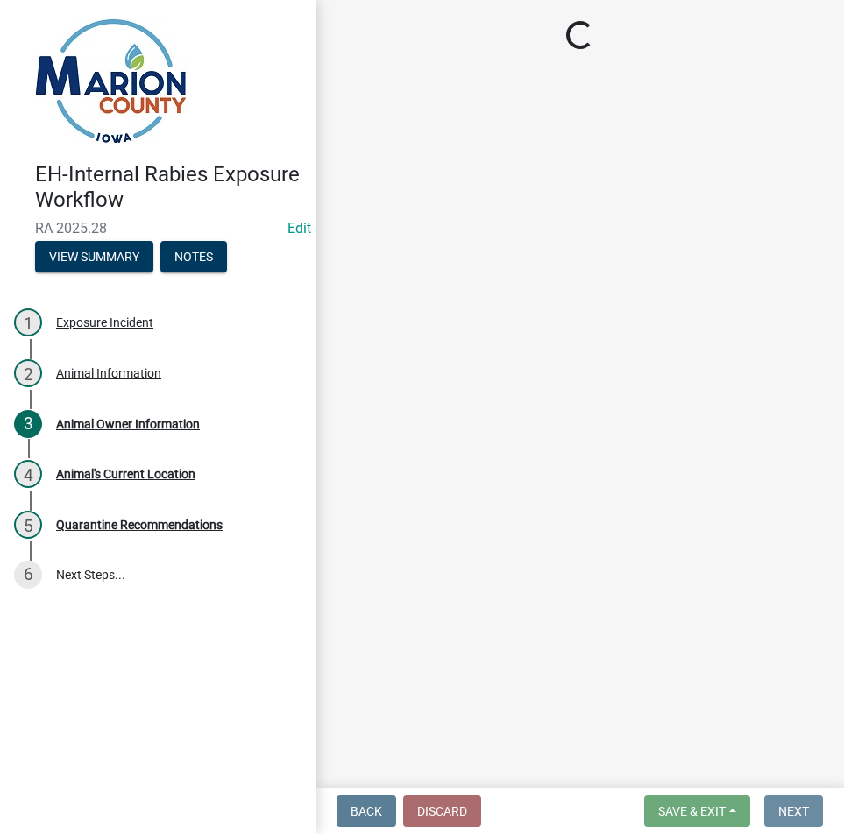
scroll to position [0, 0]
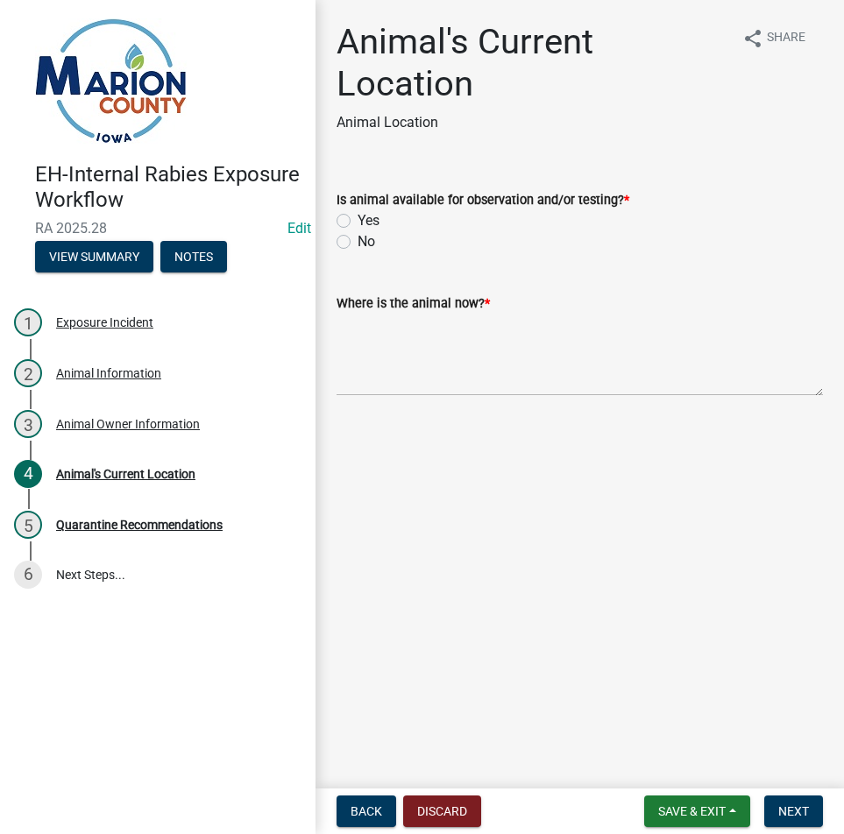
click at [353, 213] on div "Yes" at bounding box center [580, 220] width 486 height 21
click at [358, 217] on label "Yes" at bounding box center [369, 220] width 22 height 21
click at [358, 217] on input "Yes" at bounding box center [363, 215] width 11 height 11
radio input "true"
drag, startPoint x: 367, startPoint y: 392, endPoint x: 370, endPoint y: 381, distance: 10.8
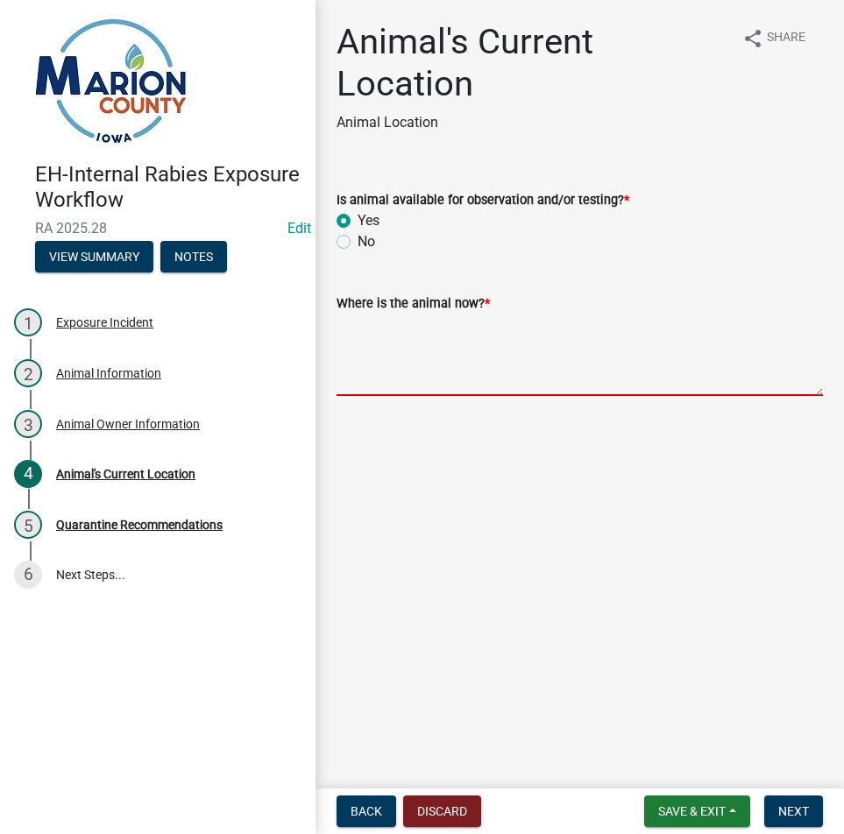
click at [366, 386] on textarea "Where is the animal now? *" at bounding box center [580, 355] width 486 height 82
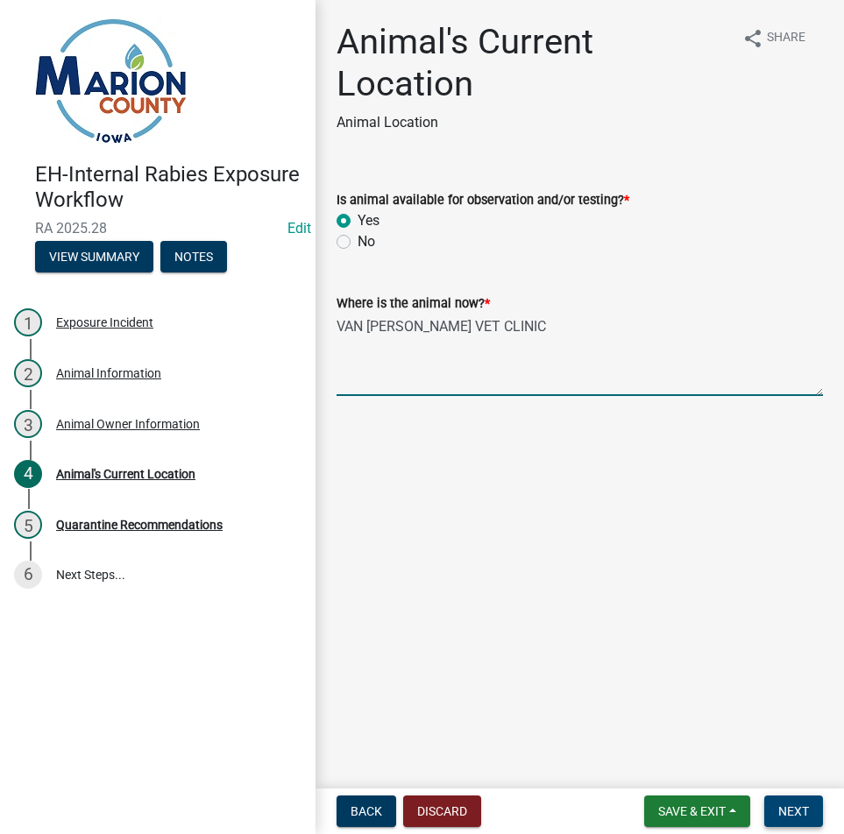
type textarea "VAN WYK VET CLINIC"
click at [803, 816] on span "Next" at bounding box center [793, 811] width 31 height 14
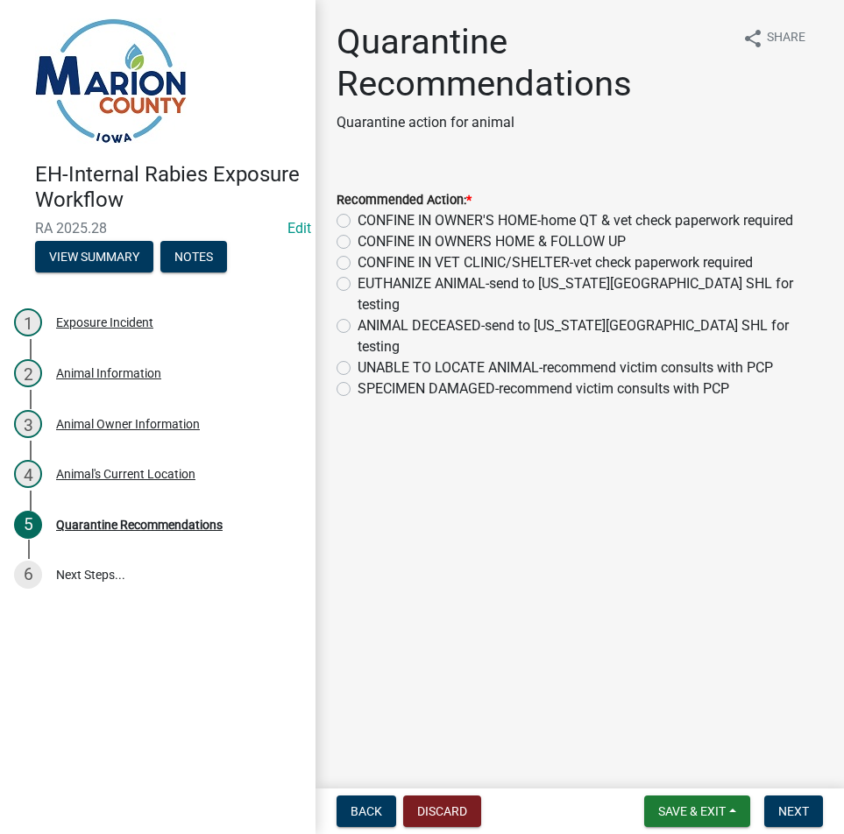
click at [470, 254] on label "CONFINE IN VET CLINIC/SHELTER-vet check paperwork required" at bounding box center [555, 262] width 395 height 21
click at [369, 254] on input "CONFINE IN VET CLINIC/SHELTER-vet check paperwork required" at bounding box center [363, 257] width 11 height 11
radio input "true"
click at [775, 809] on button "Next" at bounding box center [793, 812] width 59 height 32
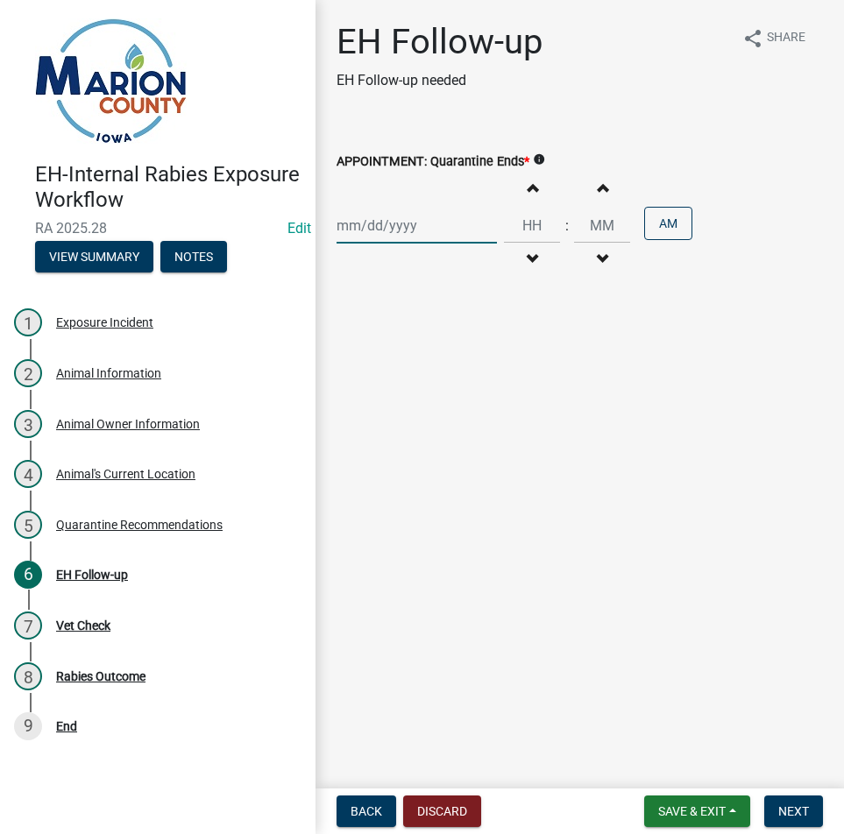
click at [436, 227] on div at bounding box center [417, 226] width 160 height 36
select select "9"
select select "2025"
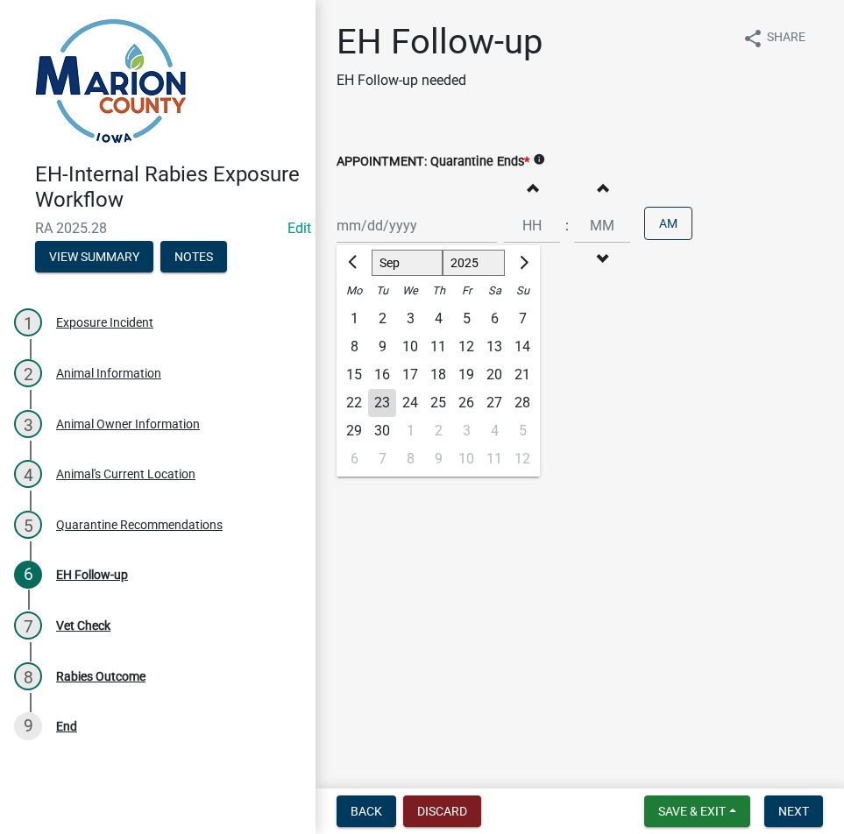
click at [415, 350] on div "10" at bounding box center [410, 347] width 28 height 28
type input "09/10/2025"
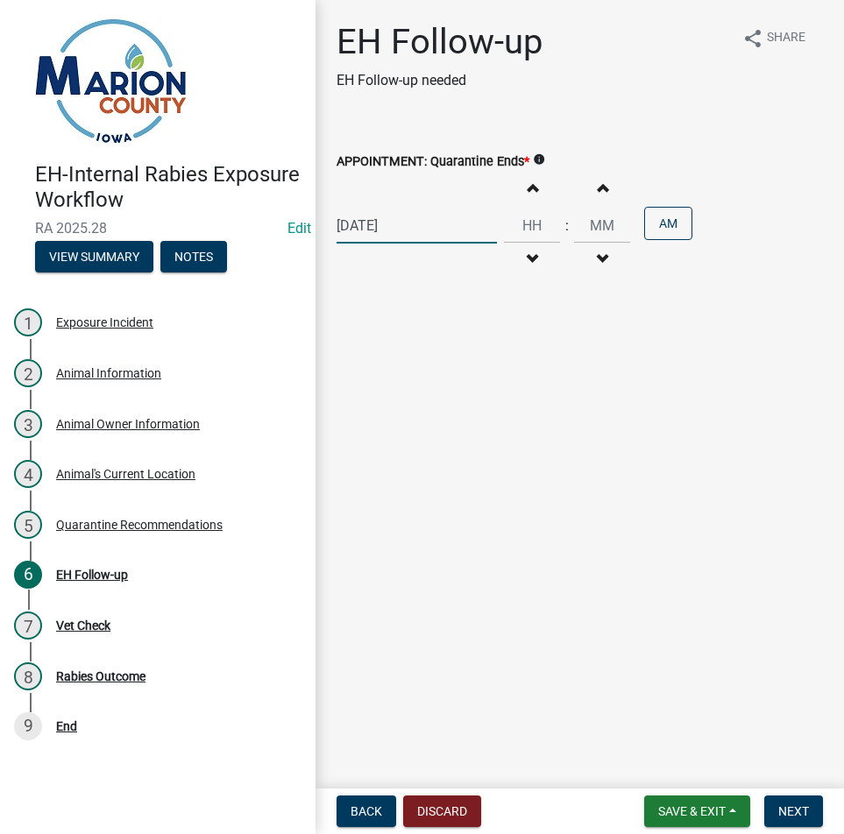
click at [415, 222] on div "09/10/2025" at bounding box center [417, 226] width 160 height 36
select select "9"
select select "2025"
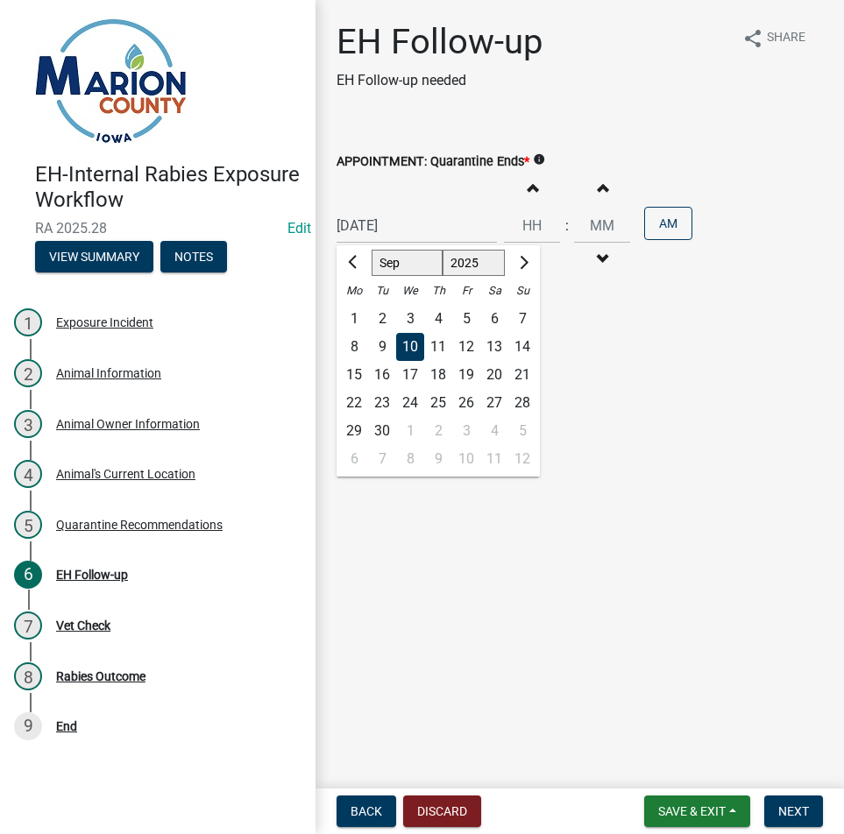
click at [362, 403] on div "22" at bounding box center [354, 403] width 28 height 28
type input "09/22/2025"
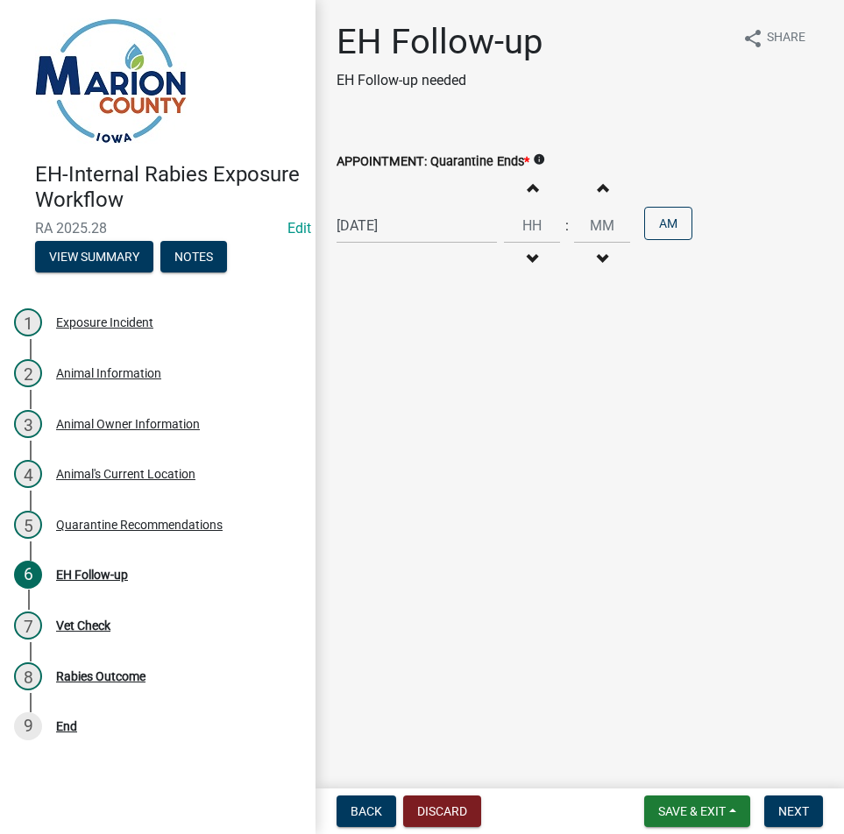
click at [538, 194] on button "Increment hours" at bounding box center [532, 188] width 37 height 32
type input "01"
type input "00"
click at [538, 193] on button "Increment hours" at bounding box center [532, 188] width 37 height 32
click at [538, 192] on button "Increment hours" at bounding box center [532, 188] width 37 height 32
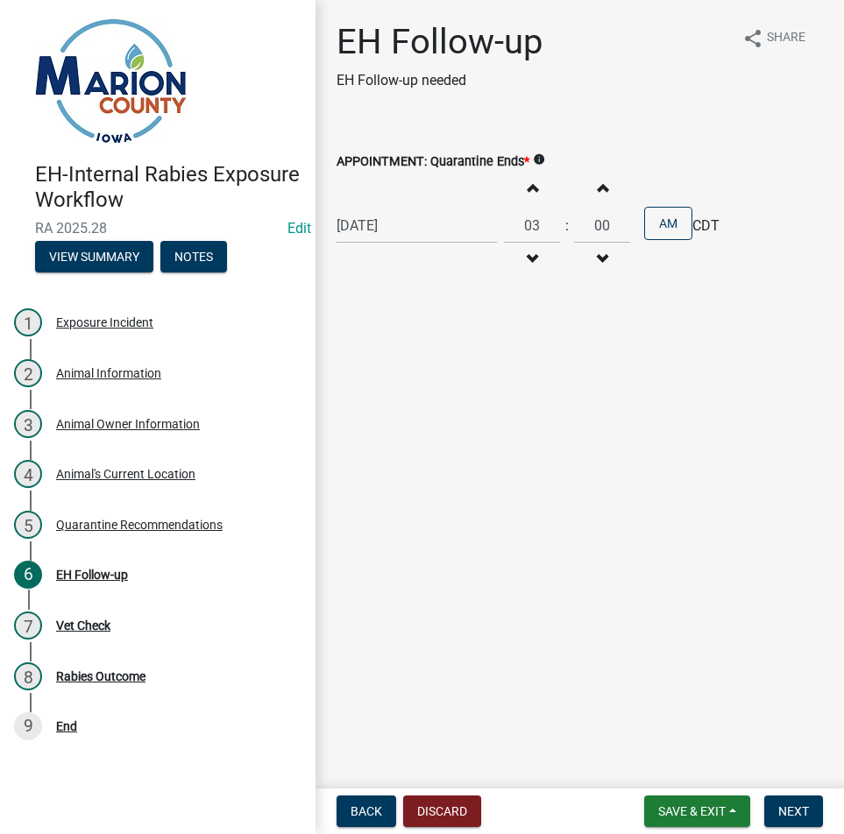
click at [538, 192] on button "Increment hours" at bounding box center [532, 188] width 37 height 32
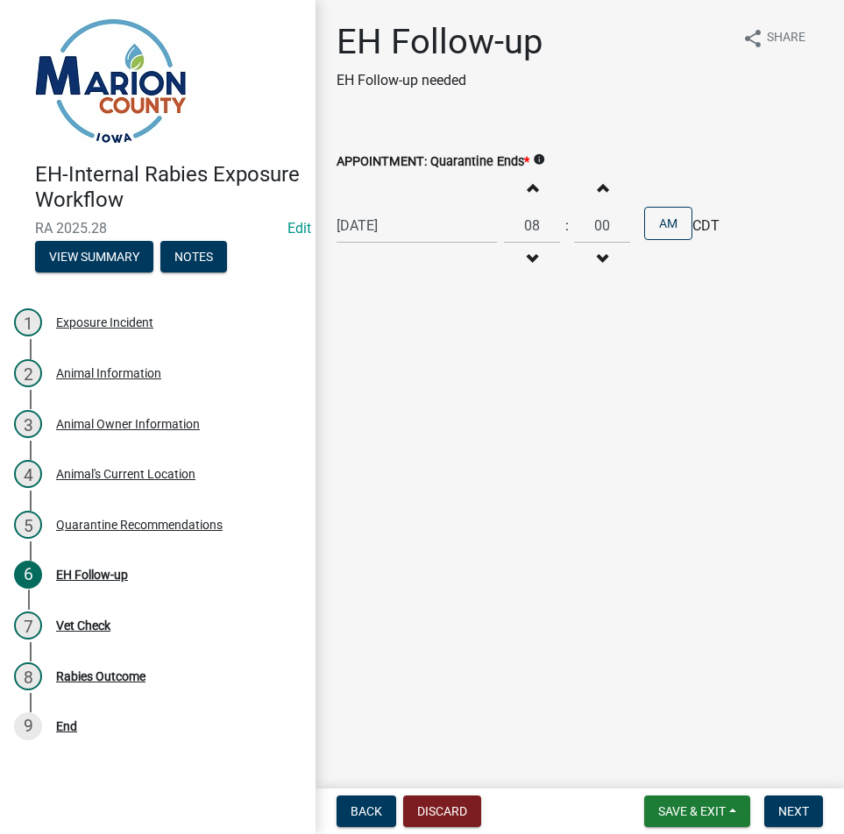
click at [538, 192] on button "Increment hours" at bounding box center [532, 188] width 37 height 32
type input "10"
click at [820, 819] on button "Next" at bounding box center [793, 812] width 59 height 32
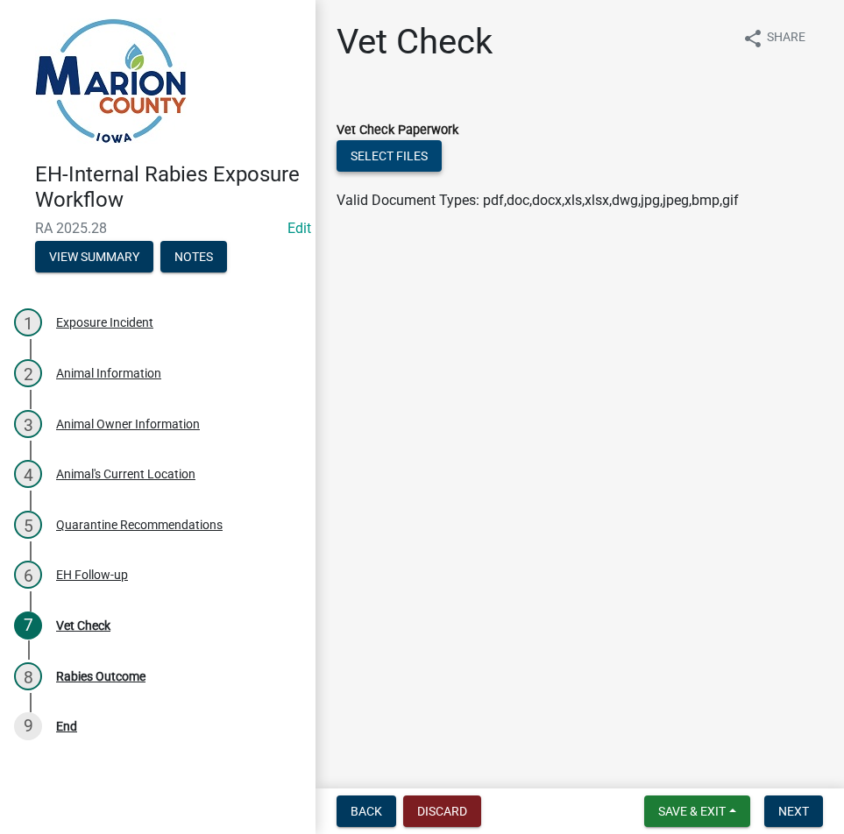
click at [370, 166] on button "Select files" at bounding box center [389, 156] width 105 height 32
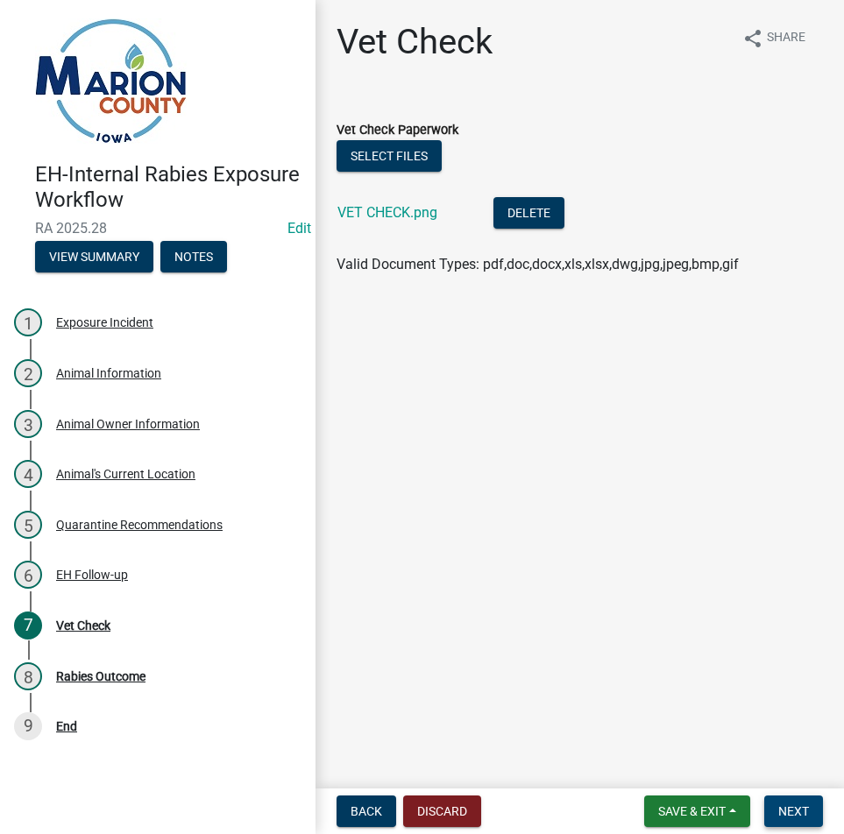
click at [780, 800] on button "Next" at bounding box center [793, 812] width 59 height 32
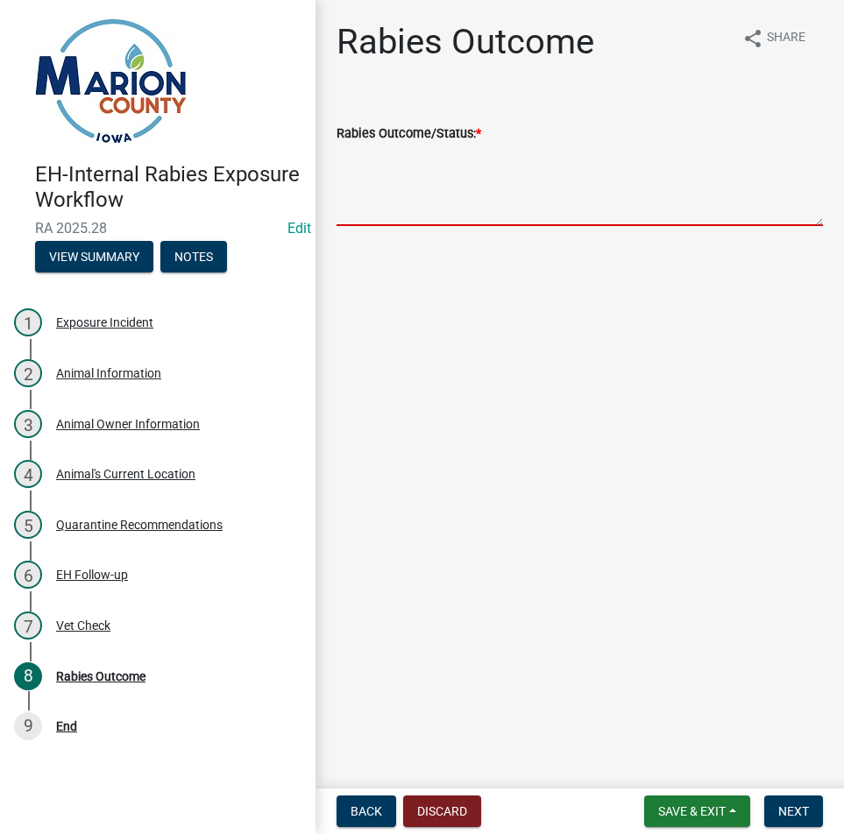
click at [549, 204] on textarea "Rabies Outcome/Status: *" at bounding box center [580, 185] width 486 height 82
type textarea "CLEARED BY VET"
click at [783, 812] on span "Next" at bounding box center [793, 811] width 31 height 14
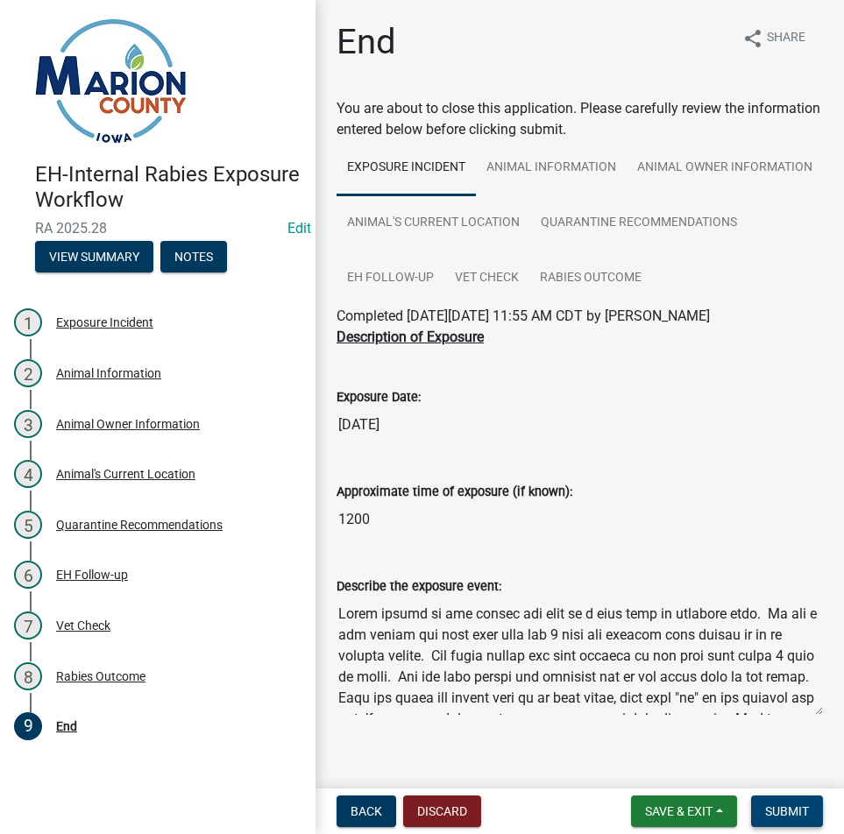
click at [778, 824] on button "Submit" at bounding box center [787, 812] width 72 height 32
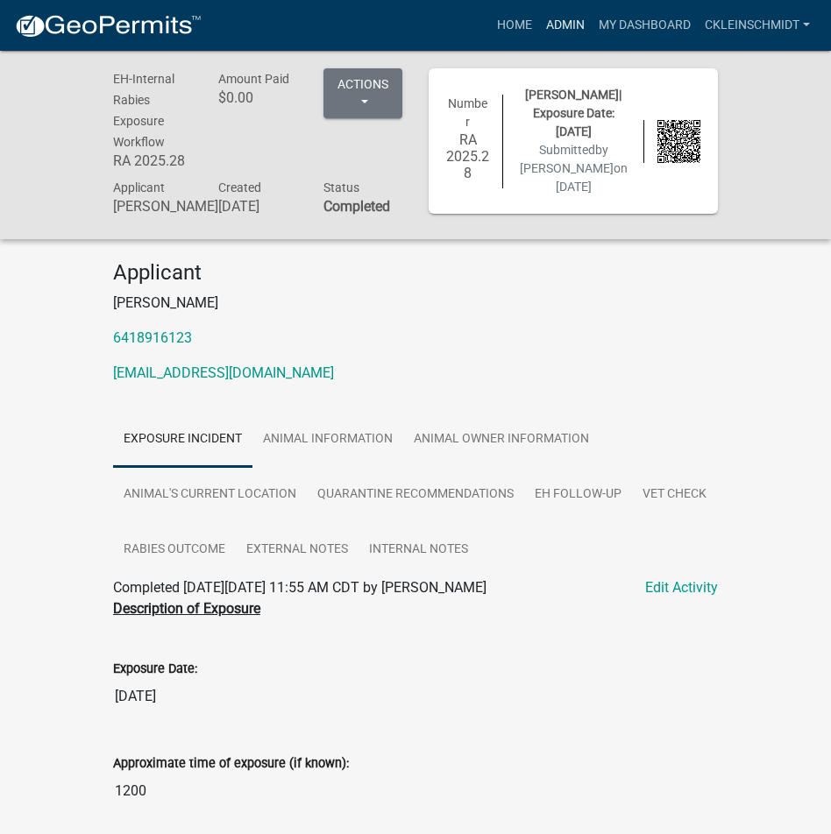
click at [583, 26] on link "Admin" at bounding box center [565, 25] width 53 height 33
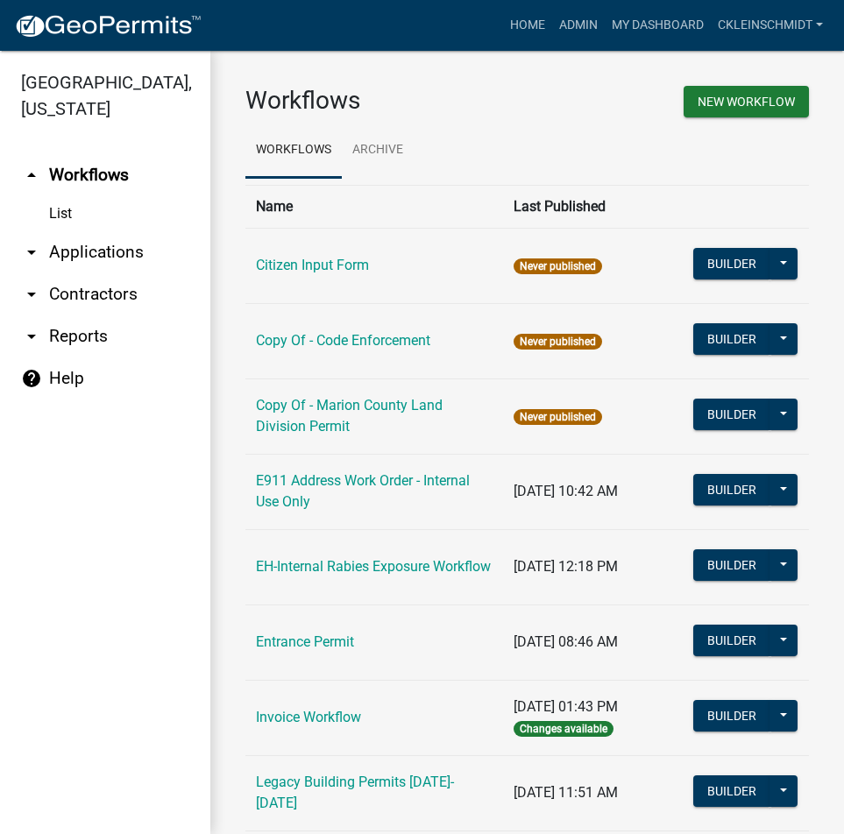
click at [80, 231] on link "arrow_drop_down Applications" at bounding box center [105, 252] width 210 height 42
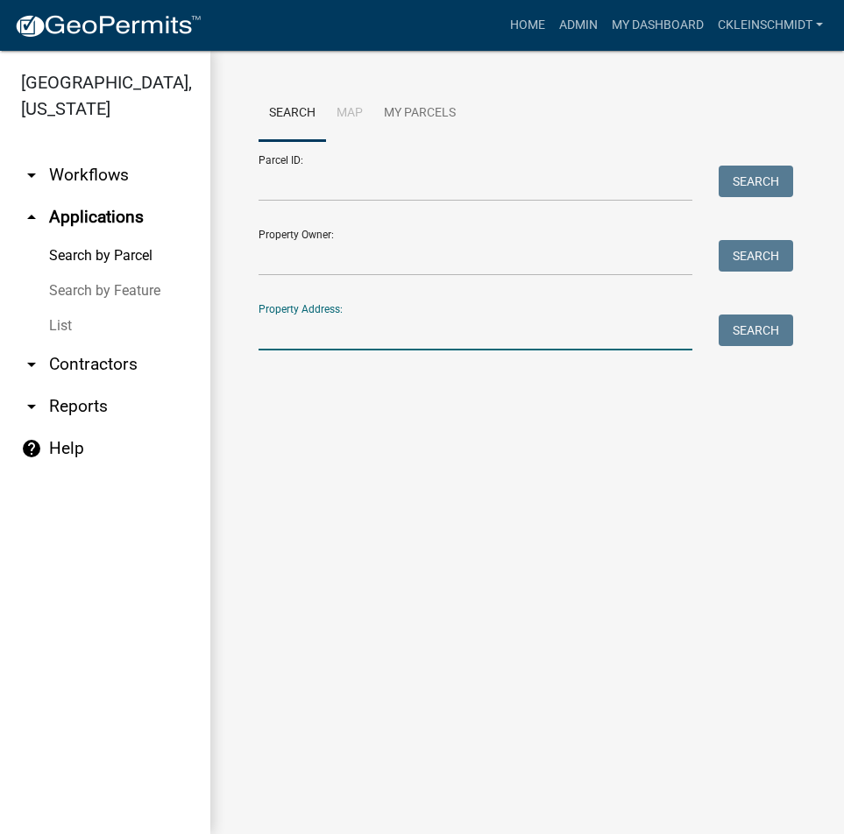
click at [323, 345] on input "Property Address:" at bounding box center [476, 333] width 434 height 36
type input "641 rutled"
click at [748, 334] on button "Search" at bounding box center [756, 331] width 74 height 32
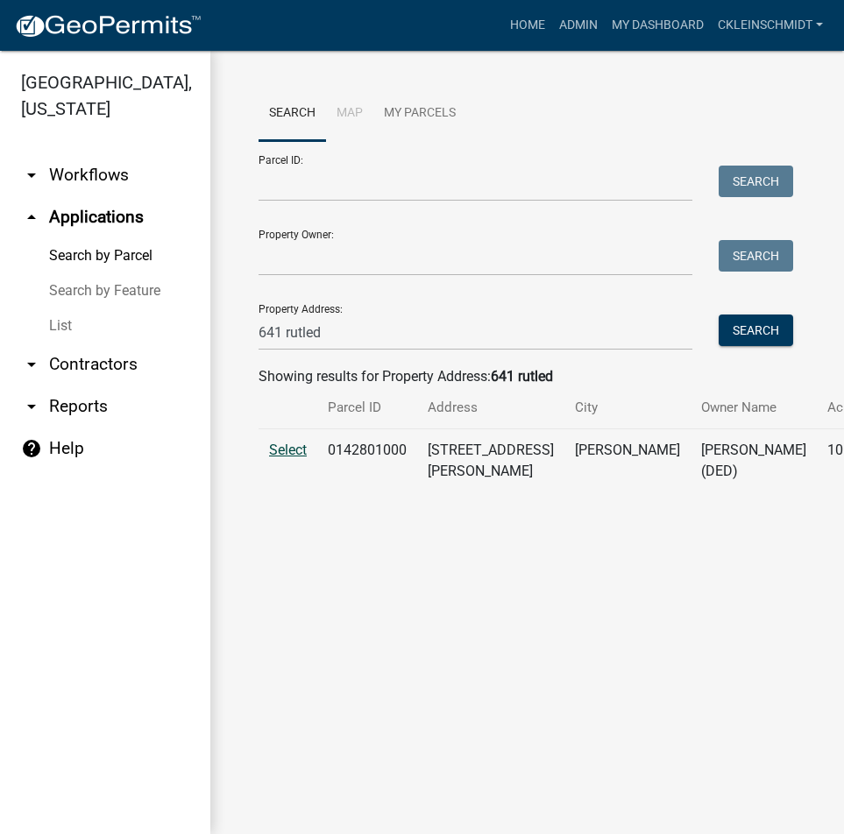
click at [292, 443] on td "Select" at bounding box center [288, 461] width 59 height 64
click at [292, 458] on span "Select" at bounding box center [288, 450] width 38 height 17
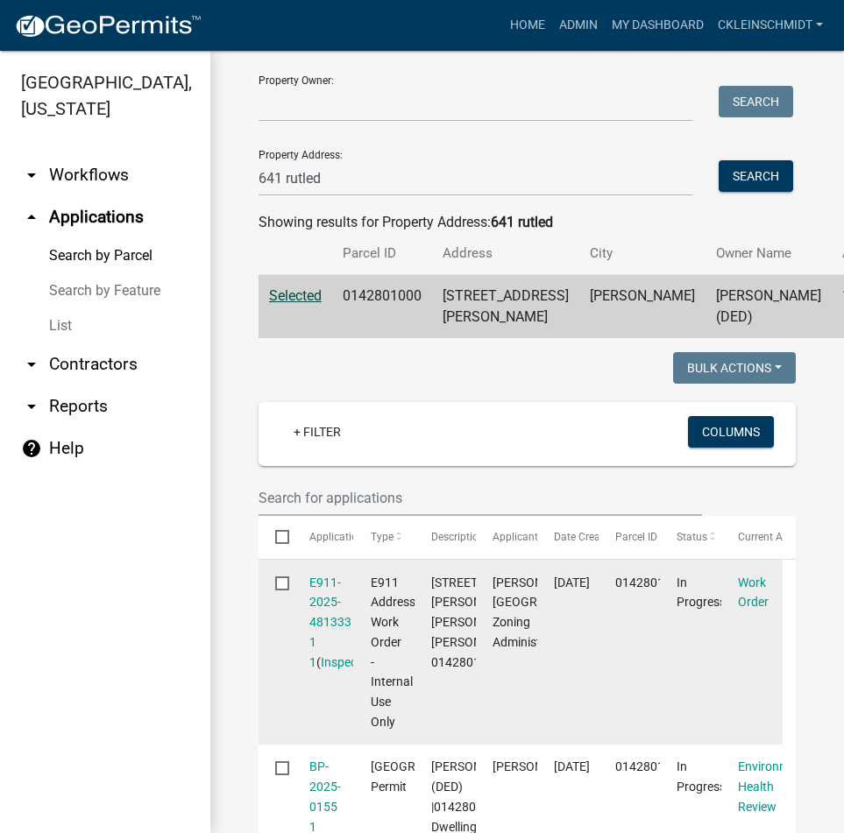
scroll to position [397, 0]
